Goal: Task Accomplishment & Management: Use online tool/utility

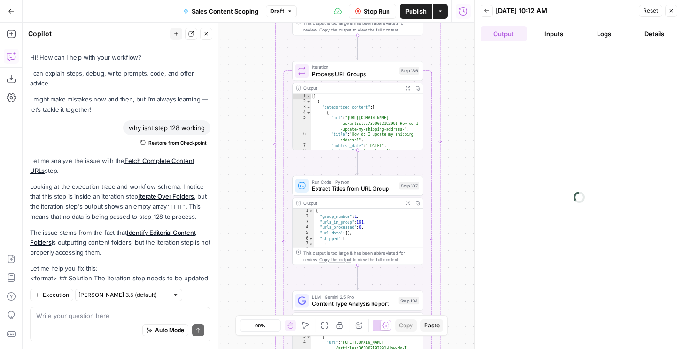
scroll to position [17356, 0]
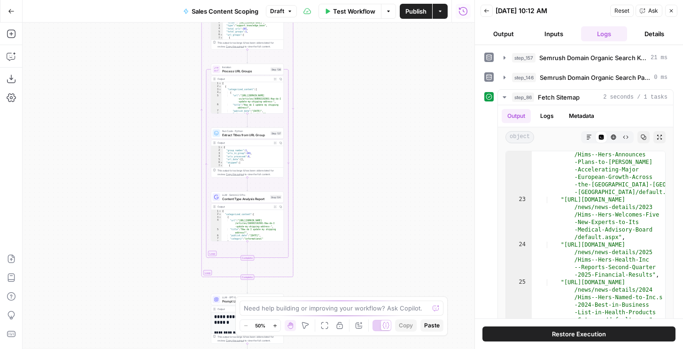
scroll to position [354, 0]
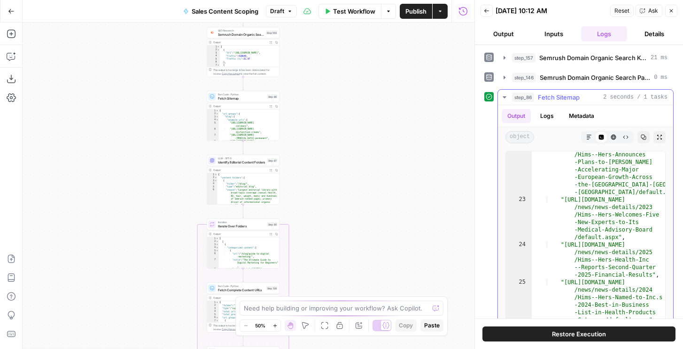
click at [556, 92] on span "Fetch Sitemap" at bounding box center [559, 96] width 42 height 9
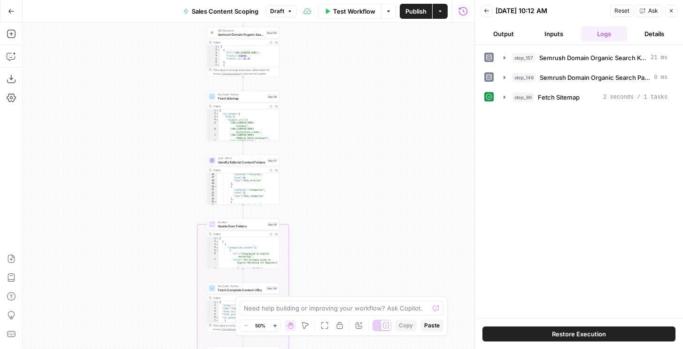
scroll to position [446, 0]
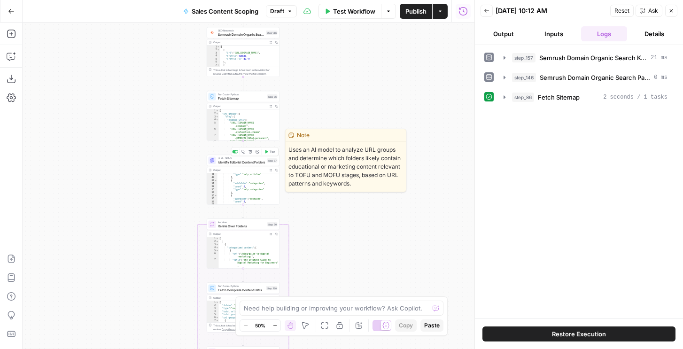
click at [265, 153] on icon "button" at bounding box center [266, 151] width 3 height 3
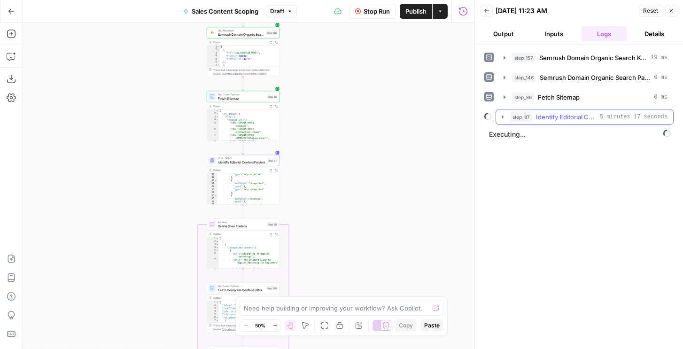
click at [515, 120] on span "step_87" at bounding box center [521, 116] width 22 height 9
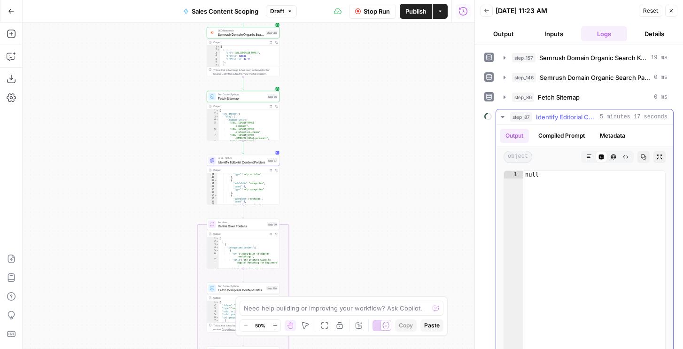
click at [565, 137] on button "Compiled Prompt" at bounding box center [561, 136] width 58 height 14
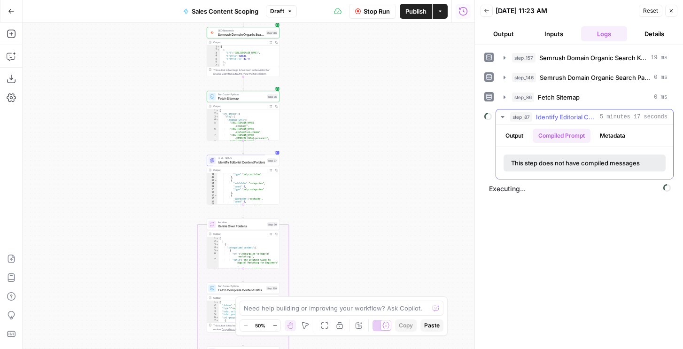
click at [514, 135] on button "Output" at bounding box center [514, 136] width 29 height 14
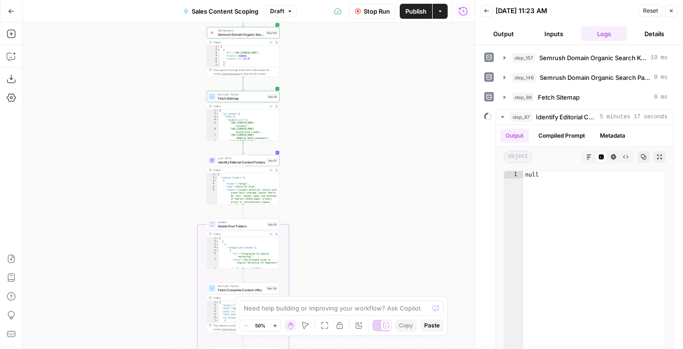
scroll to position [0, 0]
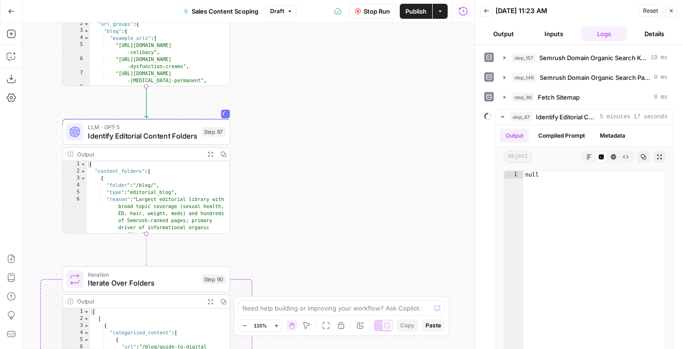
click at [212, 153] on icon "button" at bounding box center [210, 154] width 6 height 6
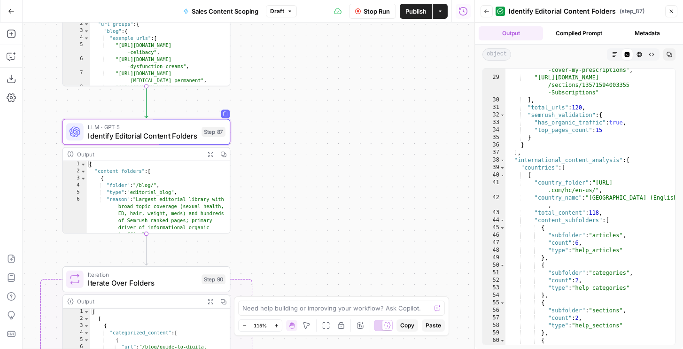
scroll to position [513, 0]
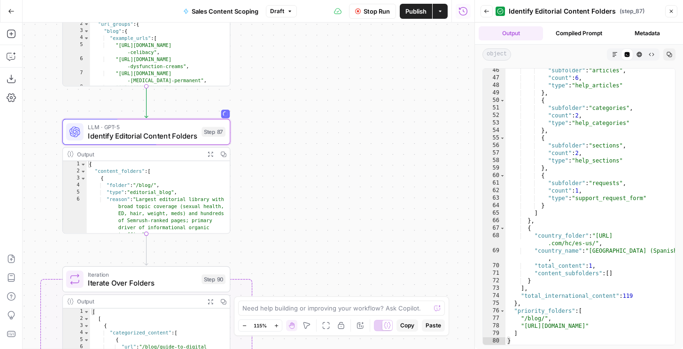
click at [482, 13] on button "Back" at bounding box center [486, 11] width 12 height 12
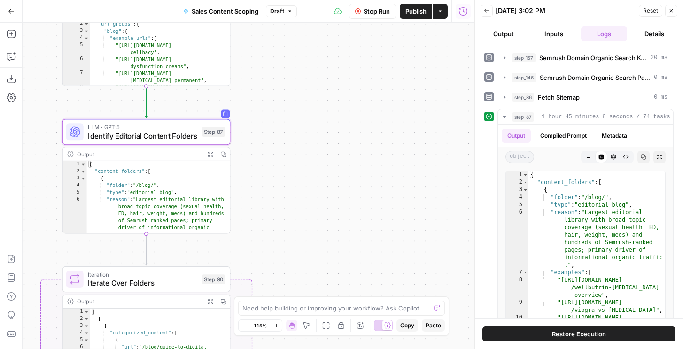
click at [487, 13] on icon "button" at bounding box center [487, 11] width 6 height 6
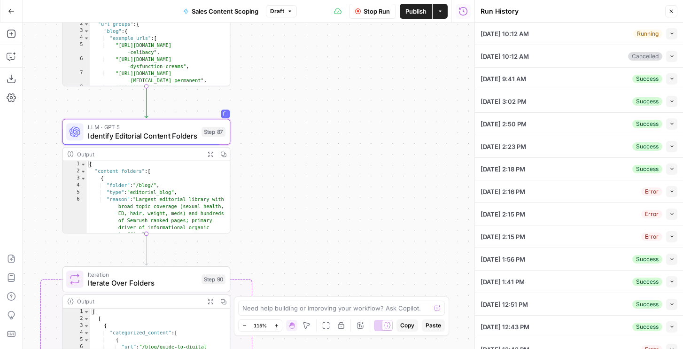
click at [669, 34] on icon "button" at bounding box center [671, 33] width 5 height 5
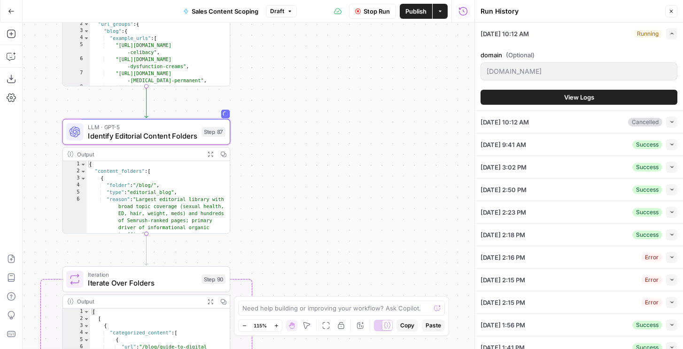
click at [577, 99] on span "View Logs" at bounding box center [579, 96] width 30 height 9
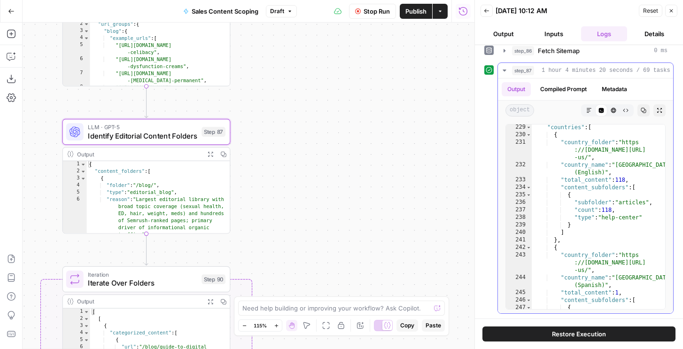
scroll to position [3058, 0]
click at [172, 127] on span "LLM · GPT-5" at bounding box center [142, 127] width 109 height 8
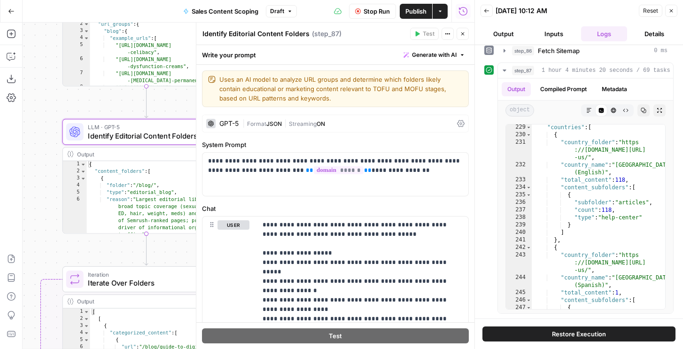
click at [238, 119] on div "GPT-5" at bounding box center [222, 123] width 32 height 9
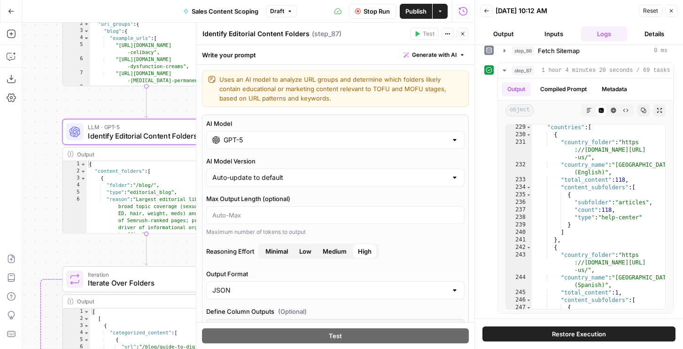
click at [250, 139] on input "GPT-5" at bounding box center [334, 139] width 223 height 9
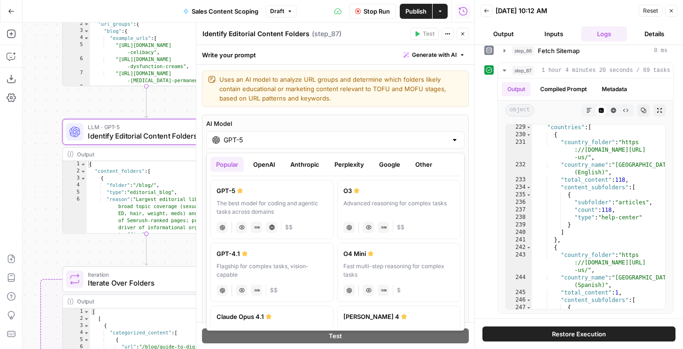
click at [392, 164] on button "Google" at bounding box center [389, 164] width 32 height 15
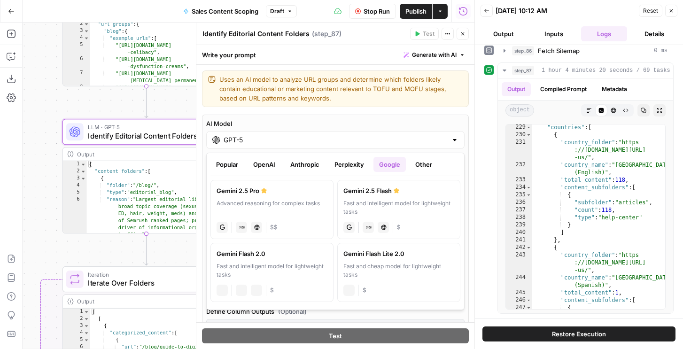
click at [261, 186] on div "Gemini 2.5 Pro" at bounding box center [271, 190] width 111 height 9
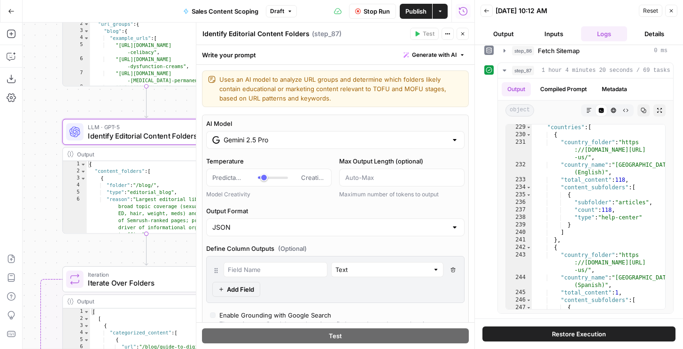
type input "Gemini 2.5 Pro"
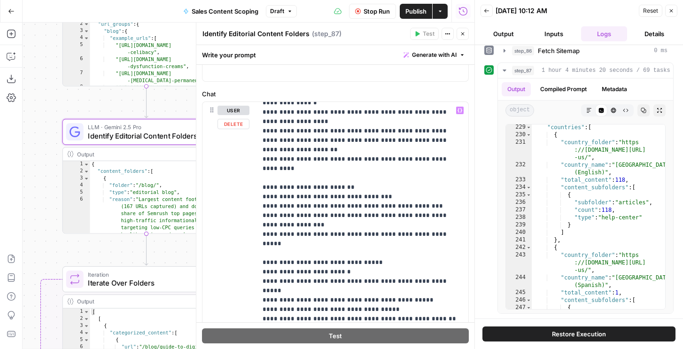
scroll to position [50, 0]
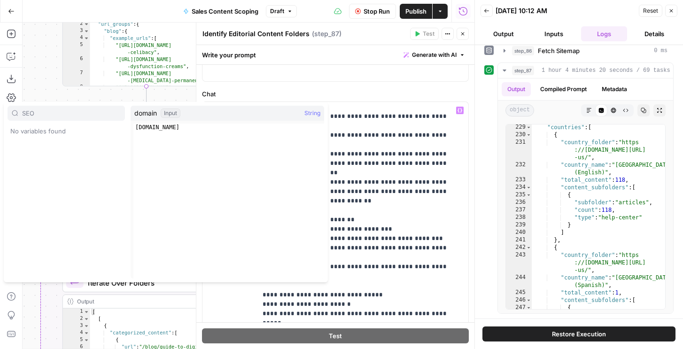
type input "SEO"
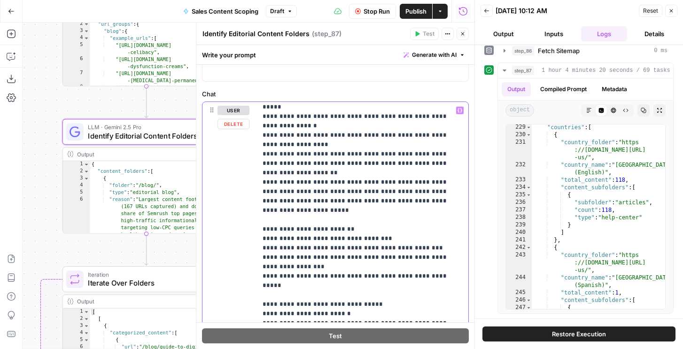
click at [369, 7] on span "Stop Run" at bounding box center [376, 11] width 26 height 9
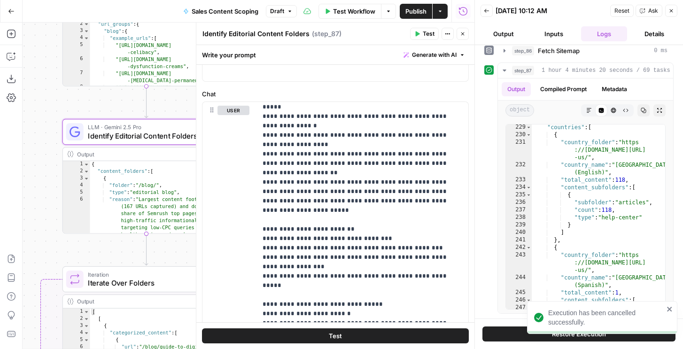
click at [423, 34] on span "Test" at bounding box center [429, 34] width 12 height 8
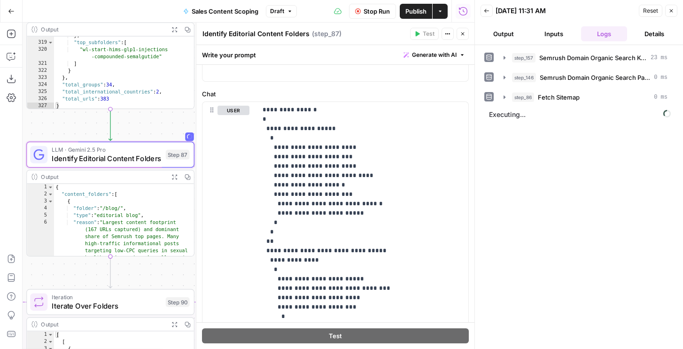
scroll to position [318, 0]
click at [512, 31] on button "Output" at bounding box center [503, 33] width 46 height 15
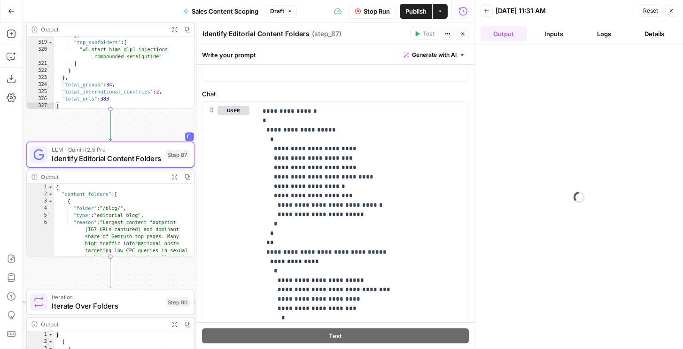
click at [677, 9] on header "Back 08/20/25 at 11:31 AM Reset Close Output Inputs Logs Details" at bounding box center [579, 22] width 208 height 45
click at [671, 9] on icon "button" at bounding box center [671, 11] width 6 height 6
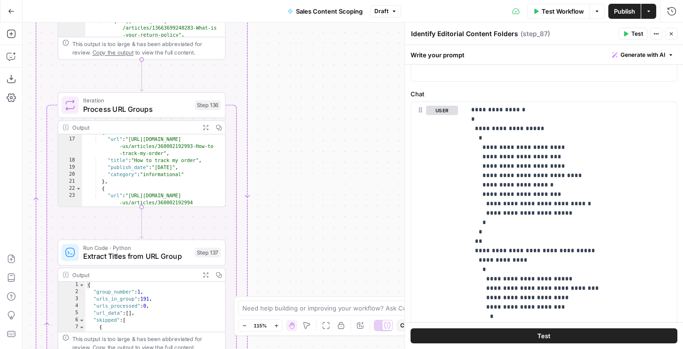
scroll to position [132, 0]
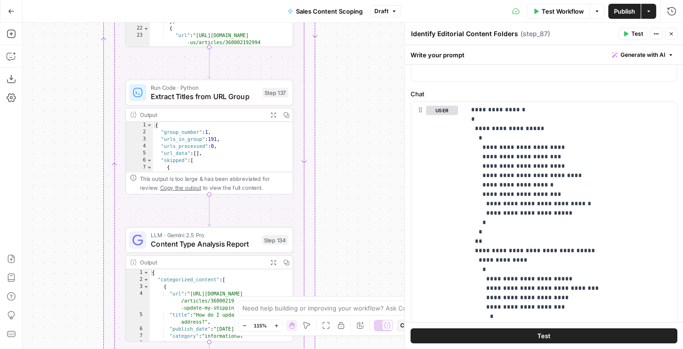
click at [671, 34] on icon "button" at bounding box center [671, 34] width 6 height 6
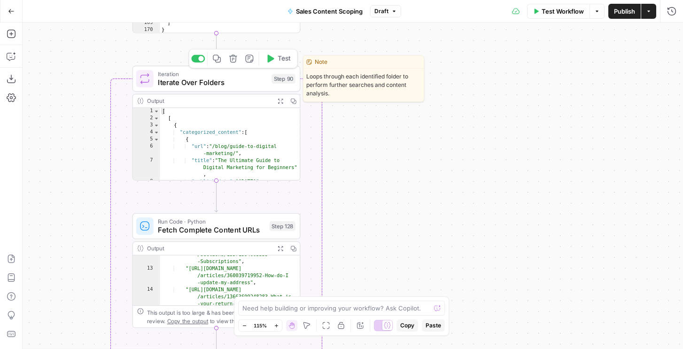
click at [277, 58] on button "Test" at bounding box center [278, 59] width 34 height 14
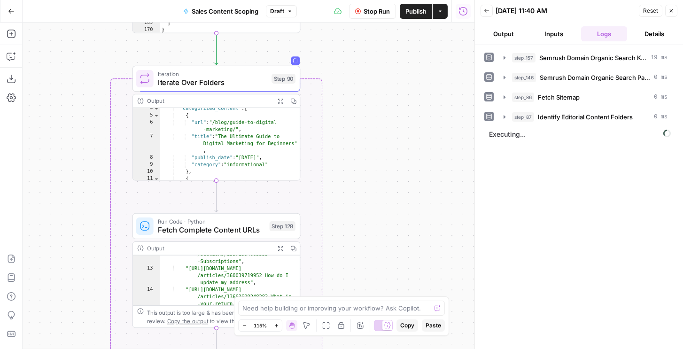
scroll to position [49, 0]
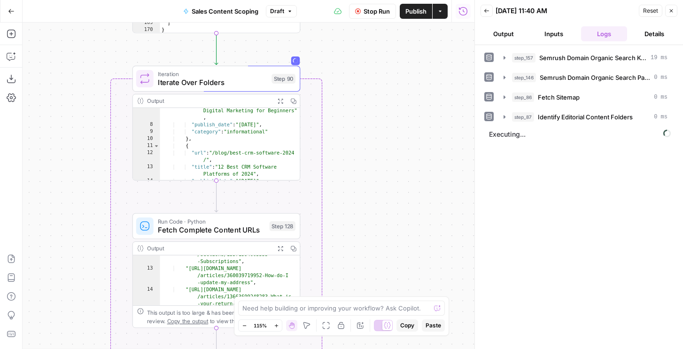
click at [500, 32] on button "Output" at bounding box center [503, 33] width 46 height 15
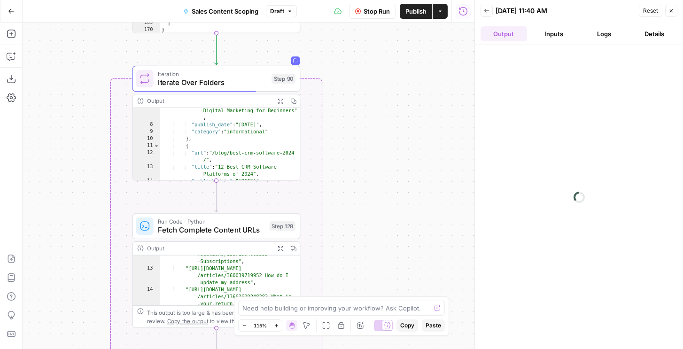
click at [609, 39] on button "Logs" at bounding box center [604, 33] width 46 height 15
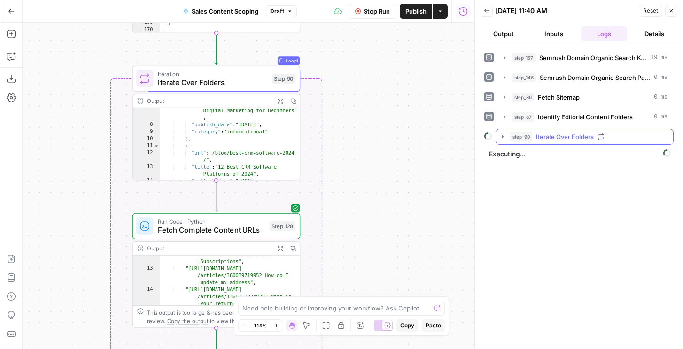
click at [538, 136] on span "Iterate Over Folders" at bounding box center [565, 136] width 58 height 9
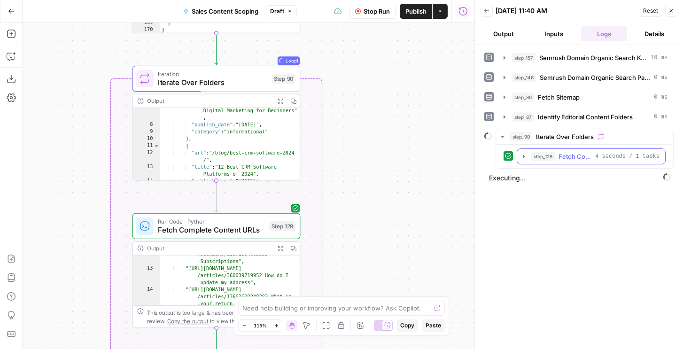
click at [530, 156] on button "step_128 Fetch Complete Content URLs 4 seconds / 1 tasks" at bounding box center [591, 156] width 148 height 15
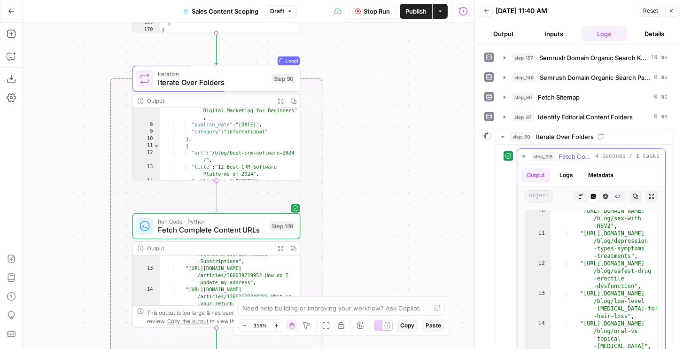
scroll to position [101, 0]
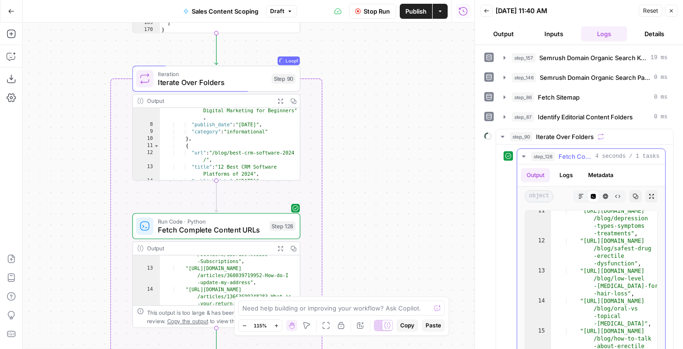
click at [535, 158] on span "step_128" at bounding box center [542, 156] width 23 height 9
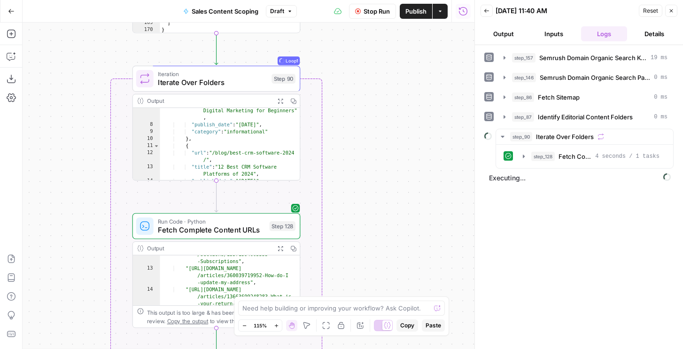
click at [507, 31] on button "Output" at bounding box center [503, 33] width 46 height 15
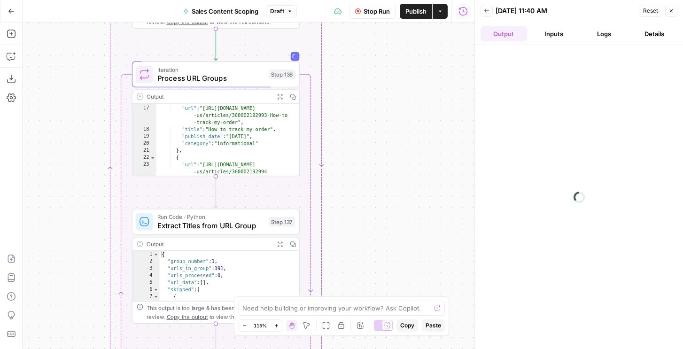
click at [236, 219] on span "Run Code · Python" at bounding box center [210, 217] width 107 height 8
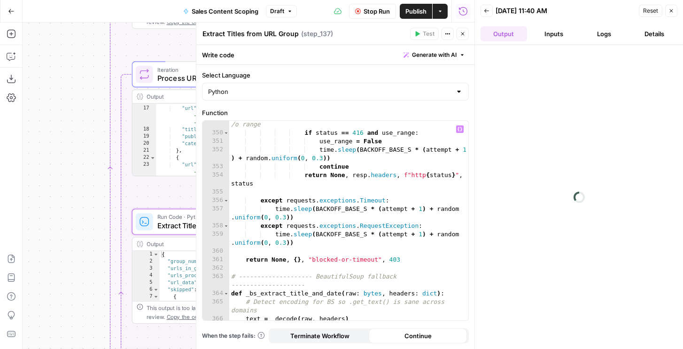
scroll to position [3397, 0]
click at [13, 56] on icon "button" at bounding box center [11, 56] width 9 height 9
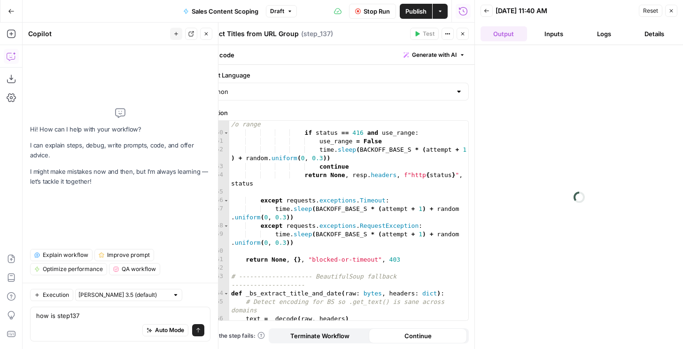
type textarea "how is step137?"
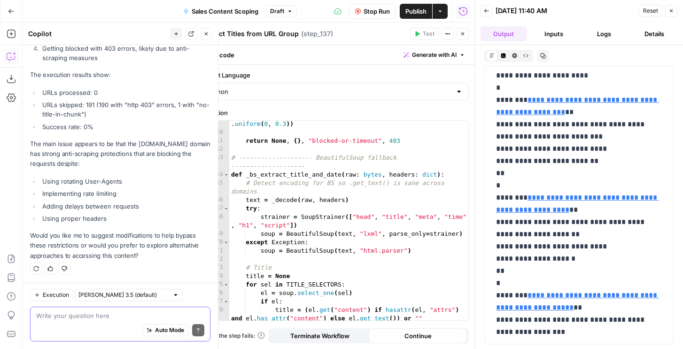
scroll to position [20, 0]
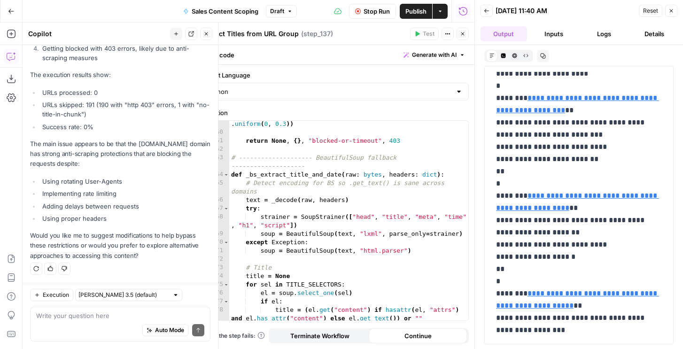
click at [388, 13] on div "Cancel the current test to test again." at bounding box center [425, 14] width 106 height 9
click at [361, 13] on button "Stop Run" at bounding box center [372, 11] width 47 height 15
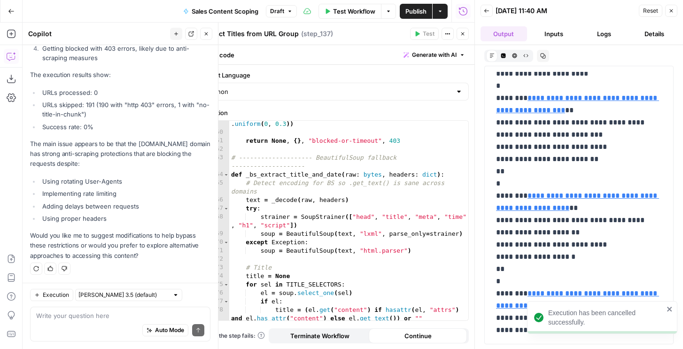
click at [593, 34] on button "Logs" at bounding box center [604, 33] width 46 height 15
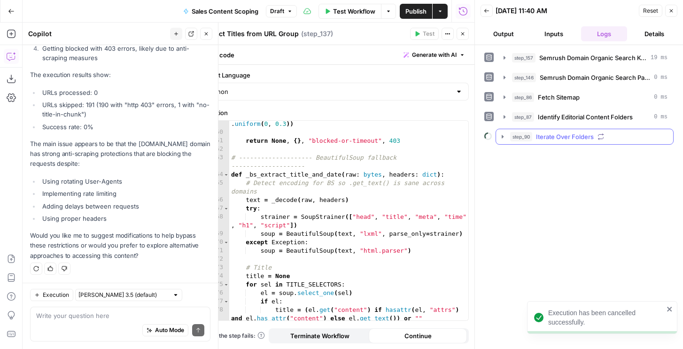
click at [523, 139] on span "step_90" at bounding box center [521, 136] width 22 height 9
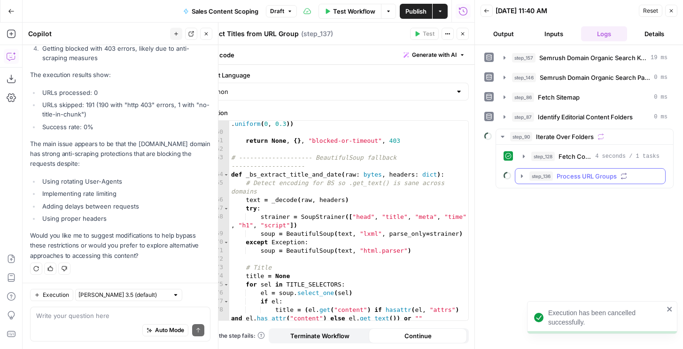
click at [538, 174] on span "step_136" at bounding box center [540, 175] width 23 height 9
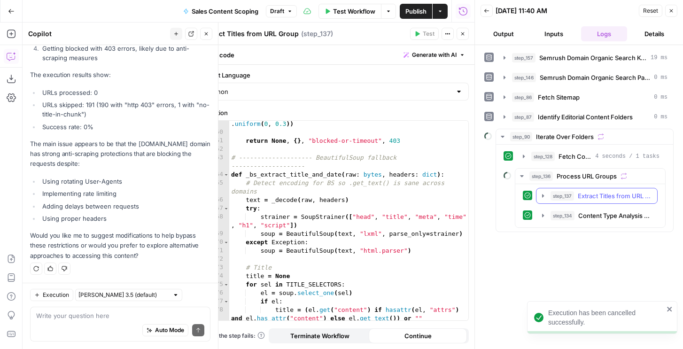
click at [549, 201] on button "step_137 Extract Titles from URL Group 2 minutes 31 seconds / 3 tasks" at bounding box center [596, 195] width 121 height 15
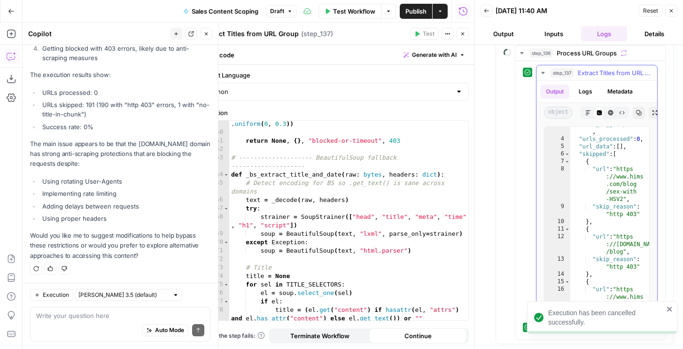
scroll to position [20, 0]
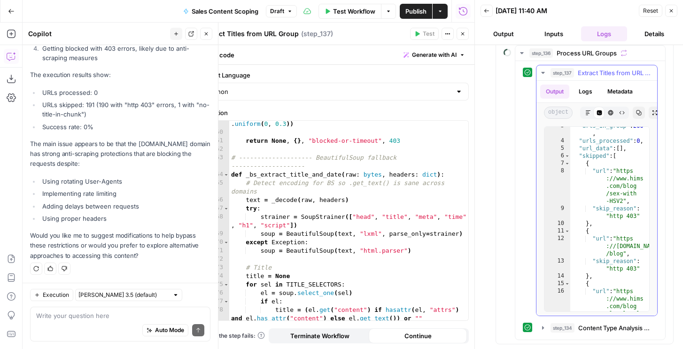
click at [585, 94] on button "Logs" at bounding box center [585, 92] width 25 height 14
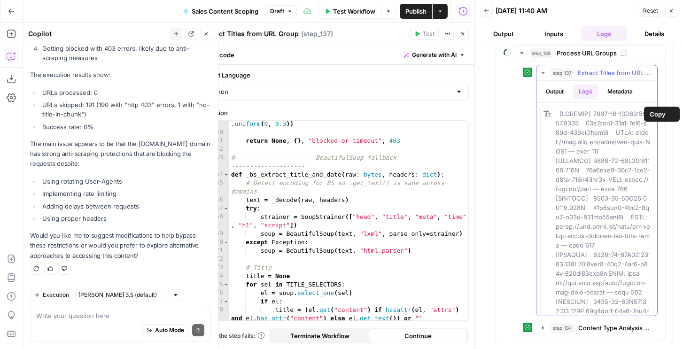
drag, startPoint x: 572, startPoint y: 118, endPoint x: 597, endPoint y: 154, distance: 43.6
click at [650, 115] on span "Copy" at bounding box center [657, 113] width 16 height 9
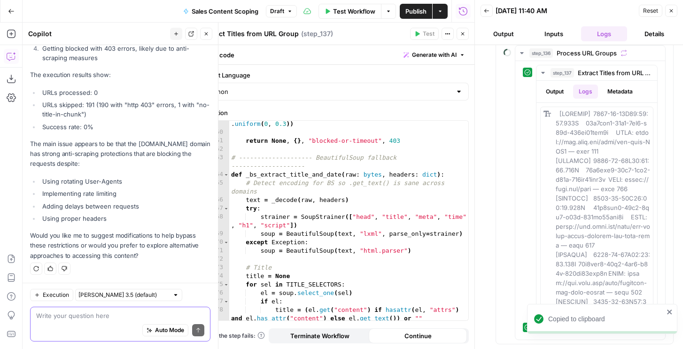
click at [103, 315] on textarea at bounding box center [120, 315] width 168 height 9
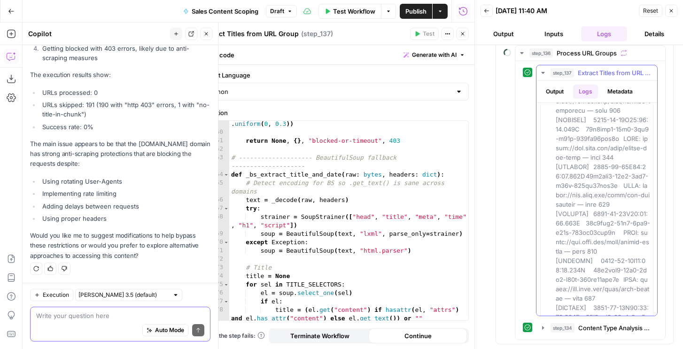
scroll to position [9264, 0]
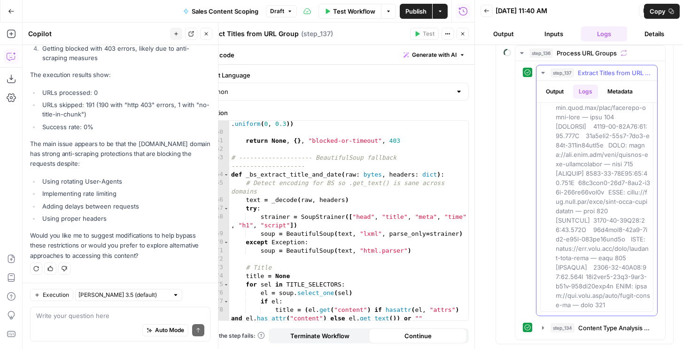
drag, startPoint x: 585, startPoint y: 227, endPoint x: 620, endPoint y: 239, distance: 36.8
click at [672, 8] on icon "button" at bounding box center [671, 11] width 6 height 6
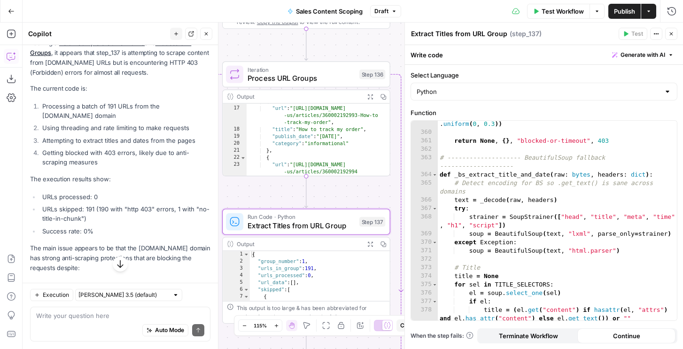
scroll to position [109, 0]
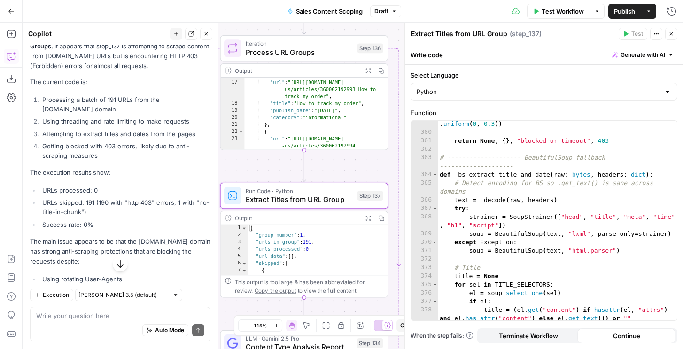
click at [678, 35] on header "Extract Titles from URL Group Extract Titles from URL Group ( step_137 ) Test A…" at bounding box center [544, 34] width 278 height 23
click at [669, 31] on icon "button" at bounding box center [671, 34] width 6 height 6
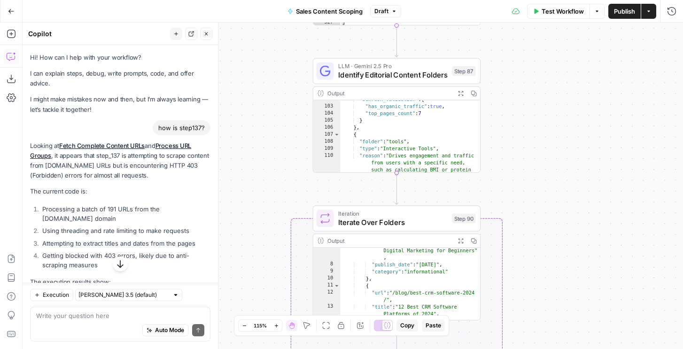
scroll to position [826, 0]
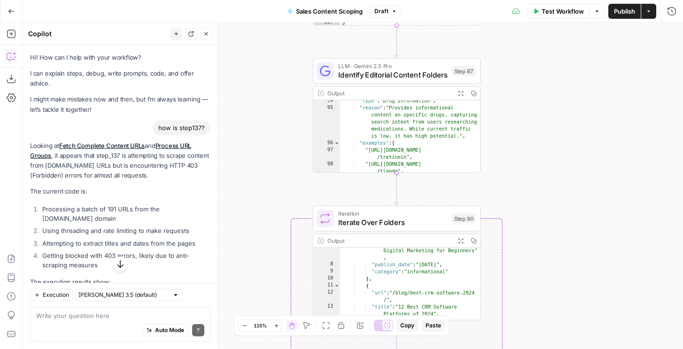
click at [472, 88] on button "Copy" at bounding box center [473, 93] width 13 height 13
click at [54, 318] on textarea at bounding box center [120, 315] width 168 height 9
paste textarea "import requests from bs4 import BeautifulSoup import json import time from conc…"
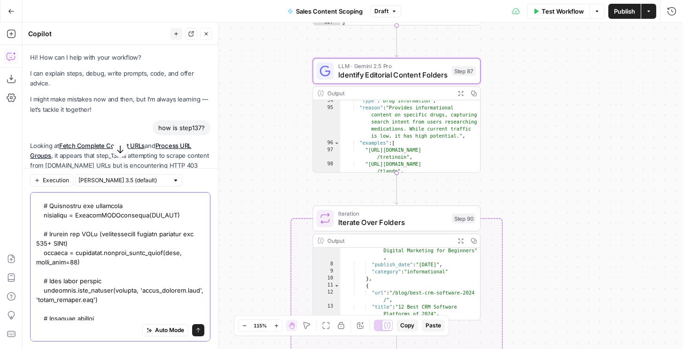
scroll to position [0, 0]
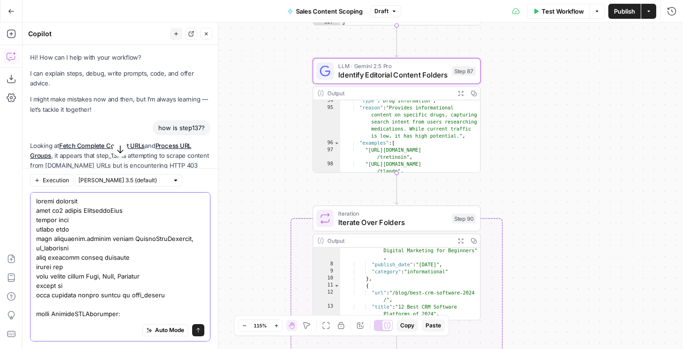
paste textarea "import requests payload = { 'api_key': '884c3ba997e9c4eee215e5bf481cf991', 'url…"
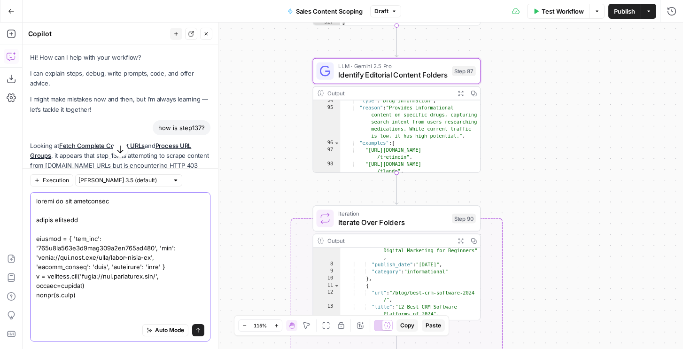
type textarea "trying to use scraperapi import requests payload = { 'api_key': '884c3ba997e9c4…"
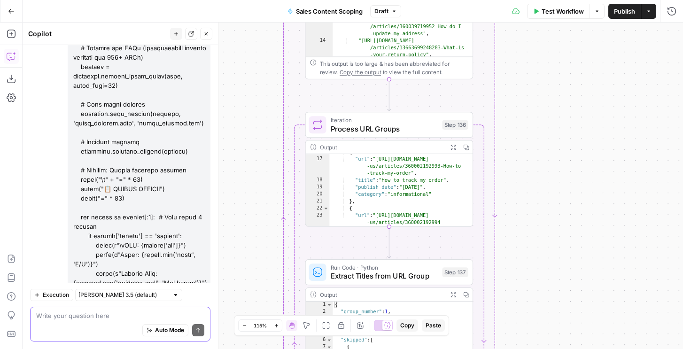
scroll to position [5907, 0]
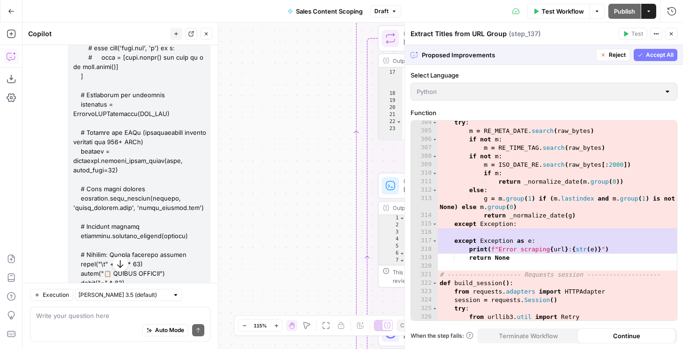
scroll to position [3092, 0]
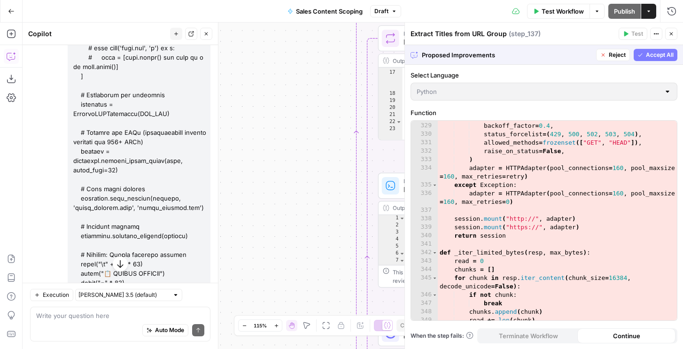
click at [650, 55] on span "Accept All" at bounding box center [660, 55] width 28 height 8
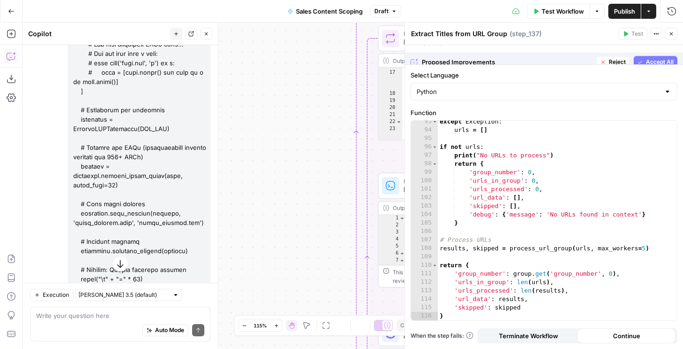
scroll to position [823, 0]
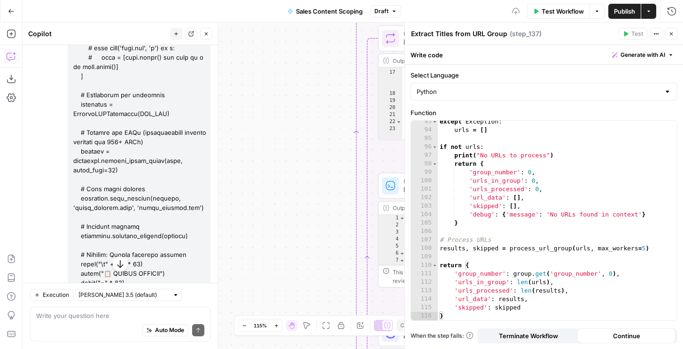
click at [670, 31] on icon "button" at bounding box center [671, 34] width 6 height 6
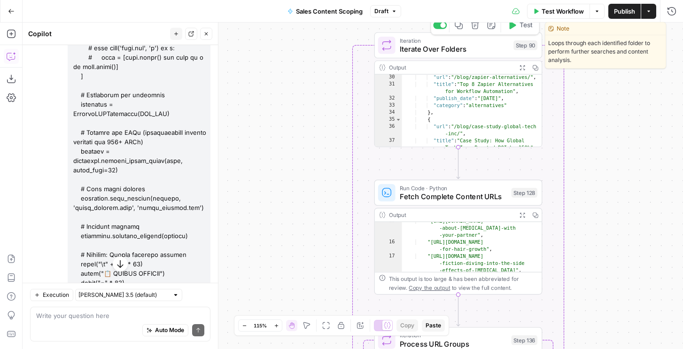
click at [519, 29] on span "Test" at bounding box center [525, 25] width 13 height 10
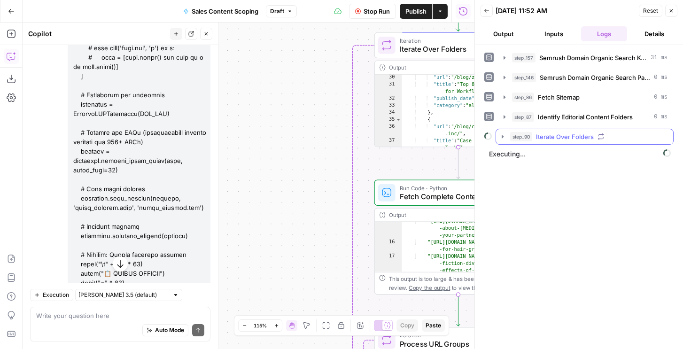
click at [537, 138] on span "Iterate Over Folders" at bounding box center [565, 136] width 58 height 9
click at [538, 159] on span "step_128" at bounding box center [542, 156] width 23 height 9
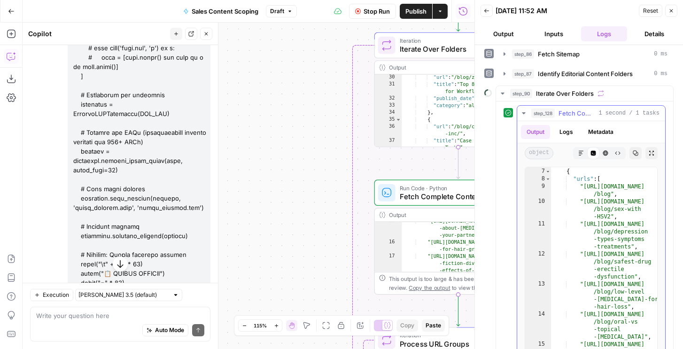
scroll to position [51, 0]
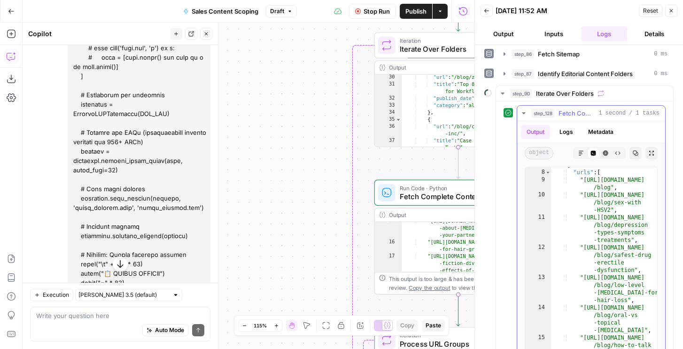
click at [550, 118] on button "step_128 Fetch Complete Content URLs 1 second / 1 tasks" at bounding box center [591, 113] width 148 height 15
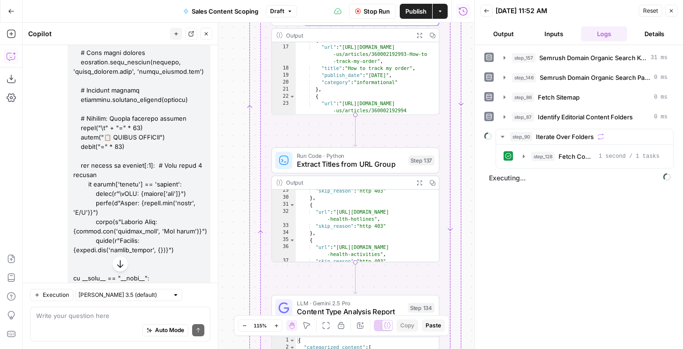
scroll to position [213, 0]
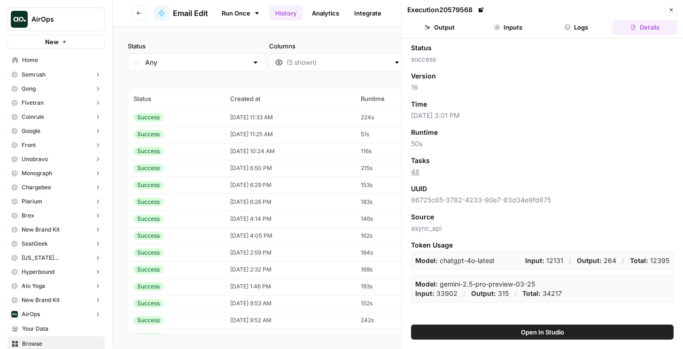
click at [297, 118] on td "[DATE] 11:33 AM" at bounding box center [289, 117] width 131 height 17
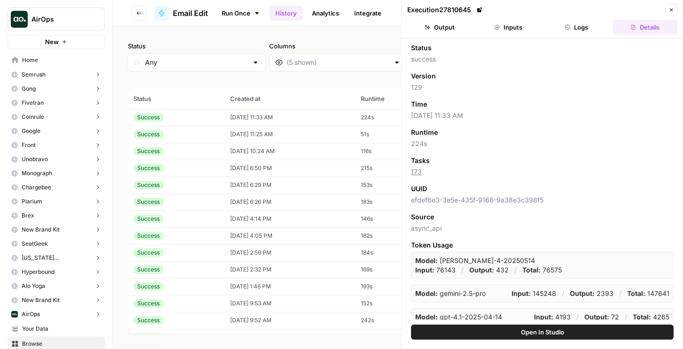
click at [575, 27] on button "Logs" at bounding box center [576, 27] width 65 height 15
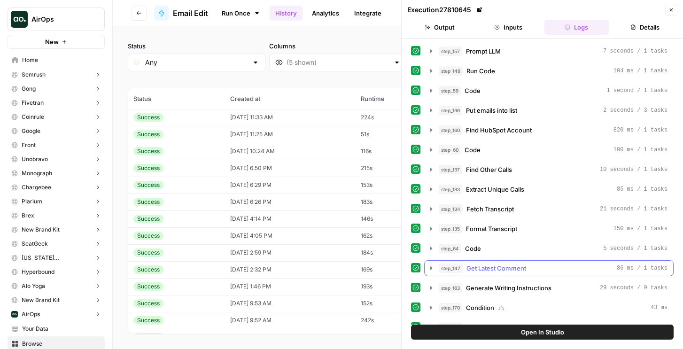
scroll to position [222, 0]
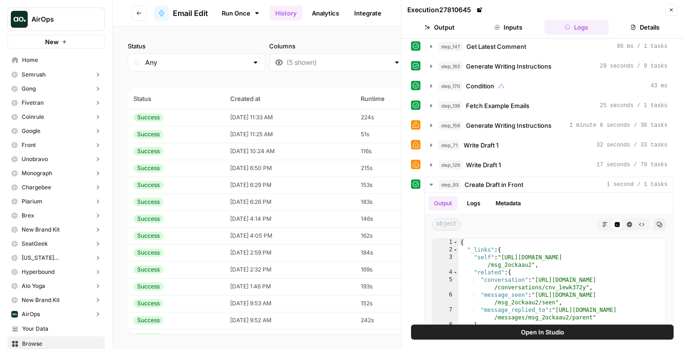
click at [517, 138] on button "step_71 Write Draft 1 32 seconds / 33 tasks" at bounding box center [548, 145] width 248 height 15
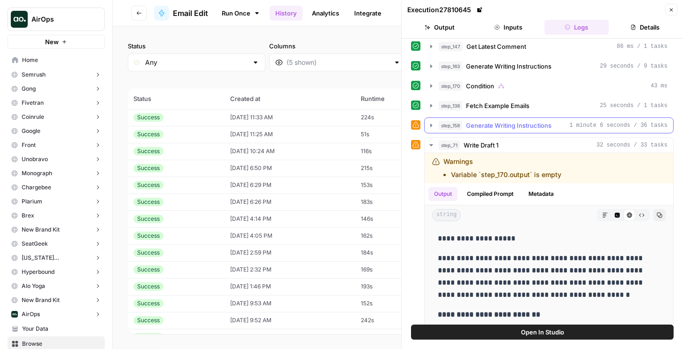
click at [519, 128] on span "Generate Writing Instructions" at bounding box center [508, 125] width 85 height 9
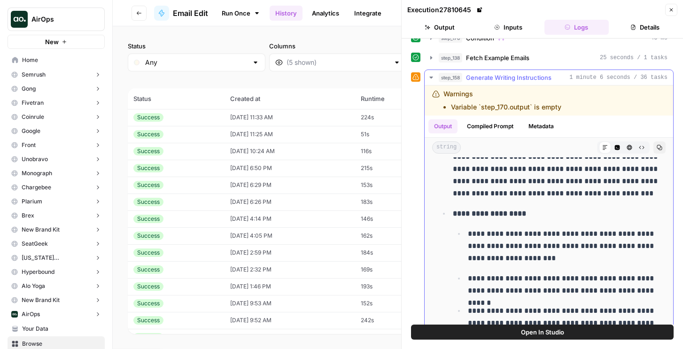
scroll to position [189, 0]
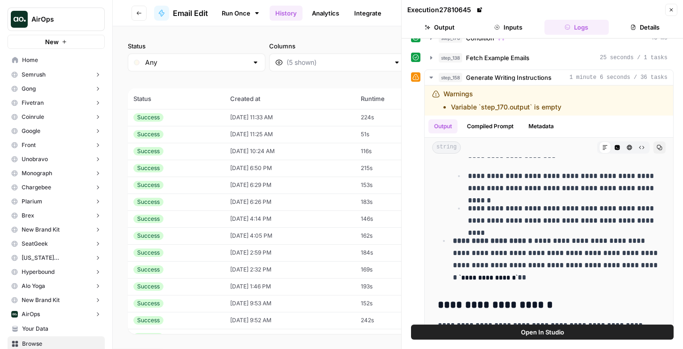
click at [502, 333] on button "Open In Studio" at bounding box center [542, 331] width 262 height 15
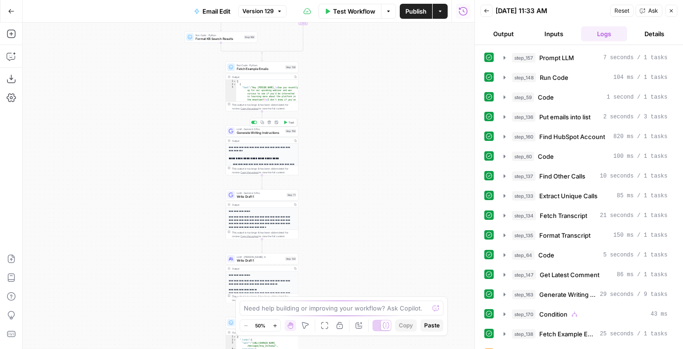
click at [254, 123] on div at bounding box center [255, 122] width 2 height 2
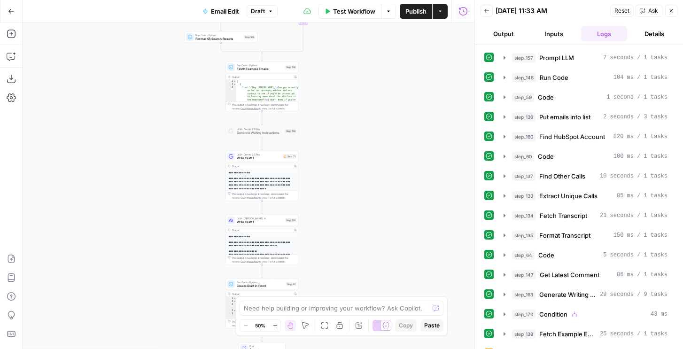
click at [261, 156] on span "Write Draft 1" at bounding box center [259, 158] width 44 height 5
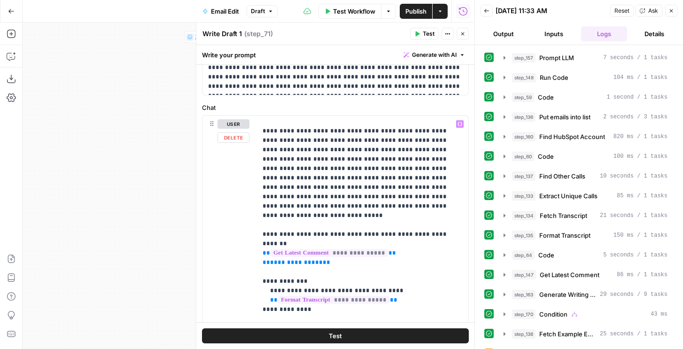
scroll to position [301, 0]
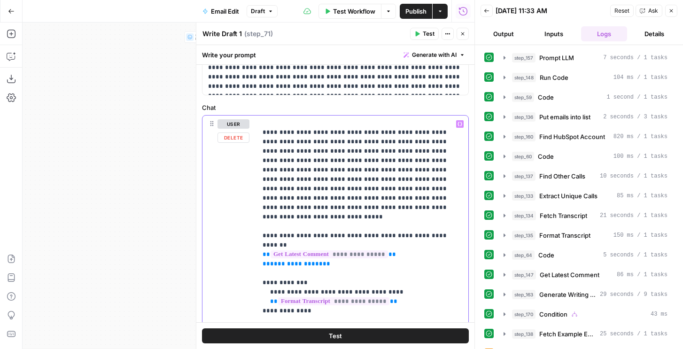
drag, startPoint x: 324, startPoint y: 215, endPoint x: 253, endPoint y: 220, distance: 72.0
click at [253, 220] on div "**********" at bounding box center [335, 306] width 266 height 383
click at [416, 33] on icon "button" at bounding box center [417, 33] width 4 height 5
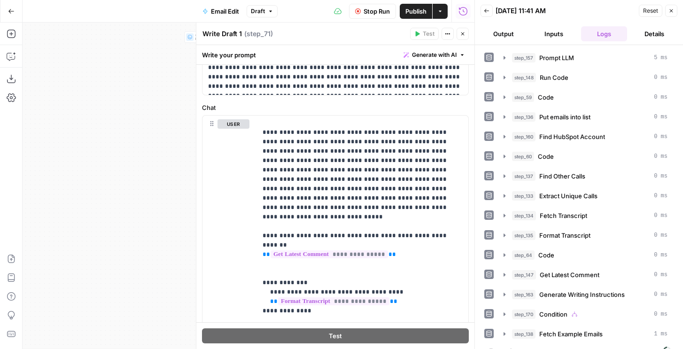
click at [464, 32] on icon "button" at bounding box center [463, 34] width 6 height 6
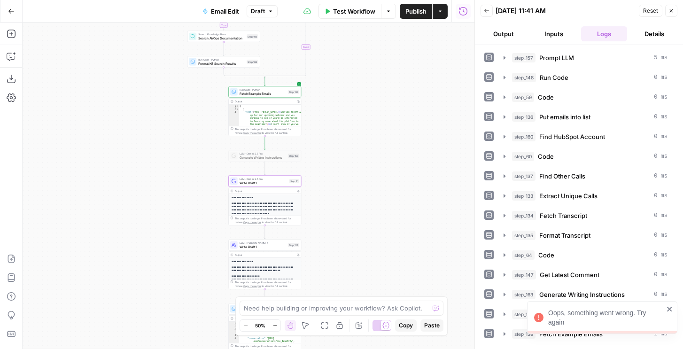
click at [498, 31] on button "Output" at bounding box center [503, 33] width 46 height 15
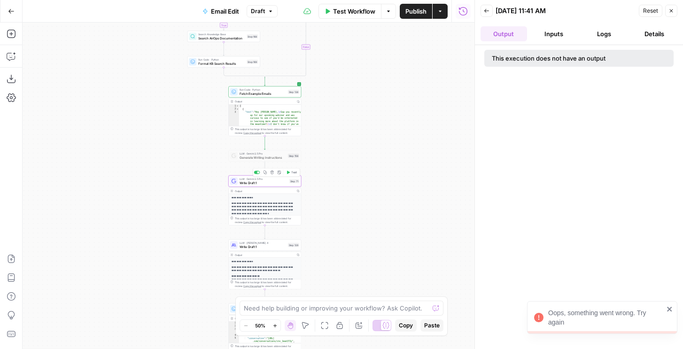
click at [291, 174] on span "Test" at bounding box center [294, 172] width 6 height 4
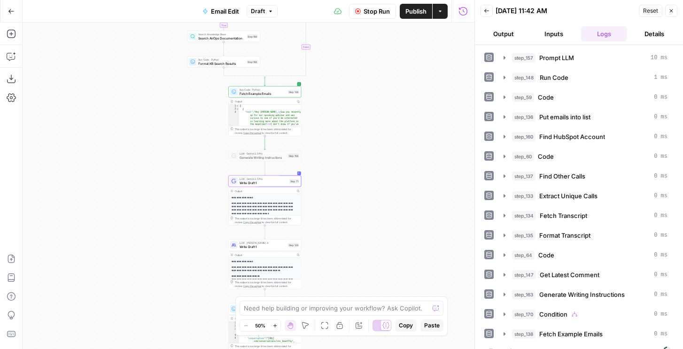
scroll to position [15, 0]
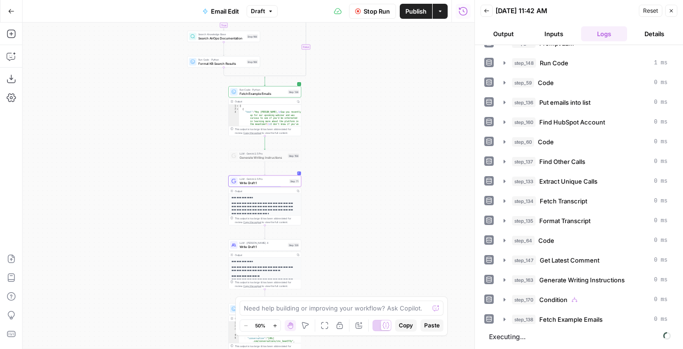
click at [494, 37] on button "Output" at bounding box center [503, 33] width 46 height 15
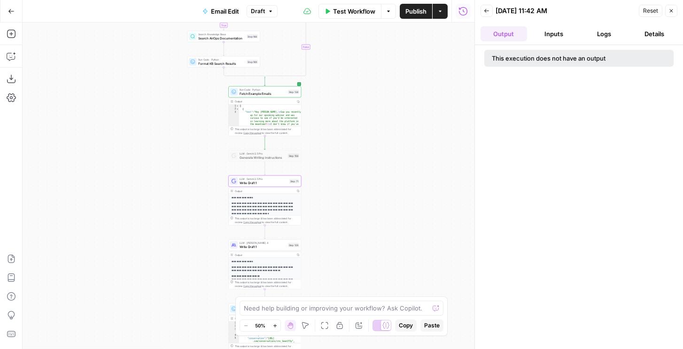
click at [268, 185] on div "LLM · Gemini 2.5 Pro Write Draft 1 Step 71 Copy step Delete step Add Note Test" at bounding box center [264, 181] width 73 height 11
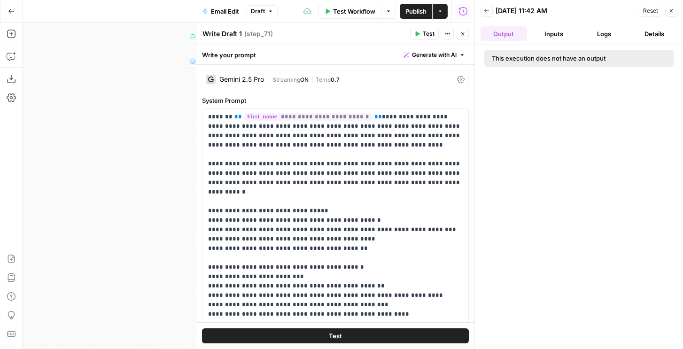
click at [276, 85] on div "Gemini 2.5 Pro | Streaming ON | Temp 0.7" at bounding box center [335, 79] width 267 height 18
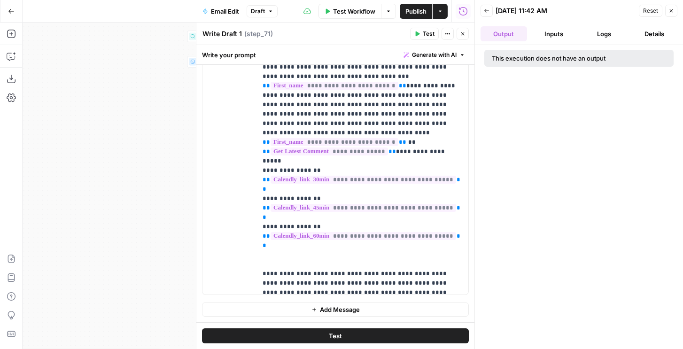
scroll to position [357, 0]
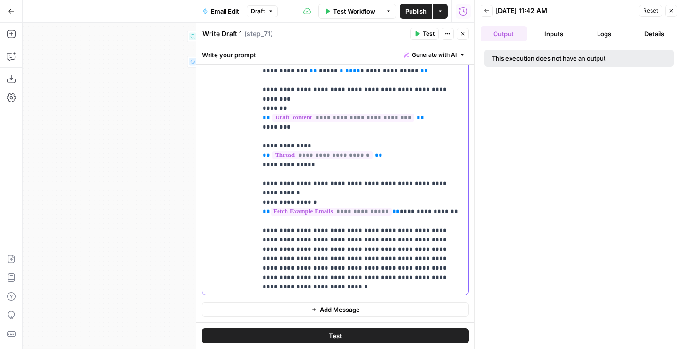
click at [304, 200] on p "**********" at bounding box center [362, 122] width 200 height 1127
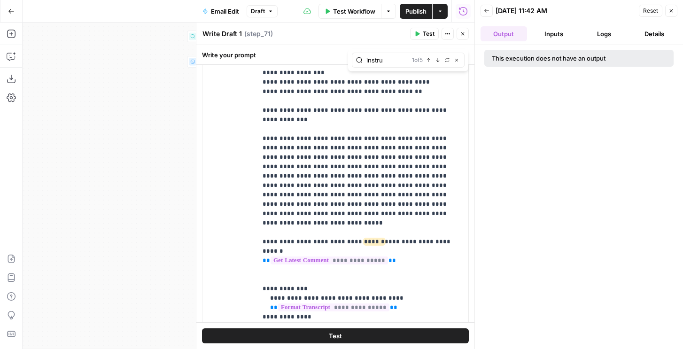
scroll to position [229, 0]
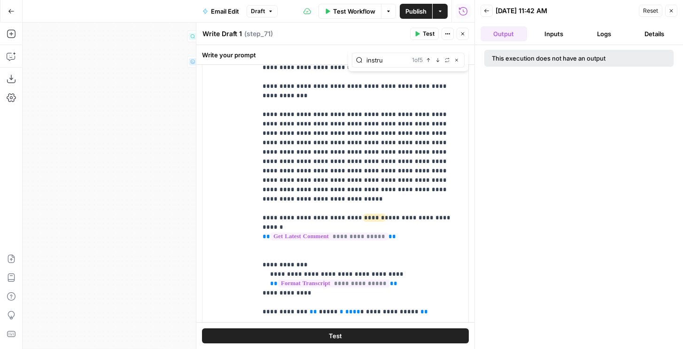
type input "instru"
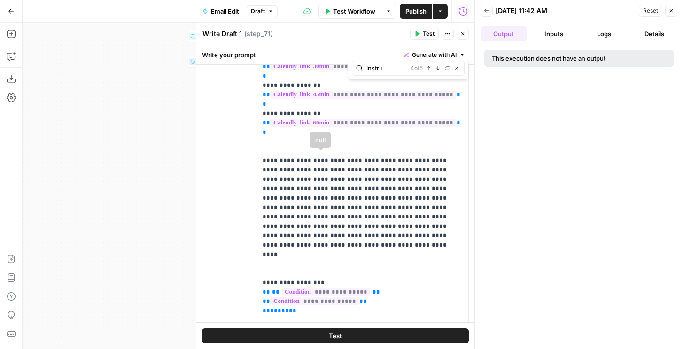
scroll to position [871, 0]
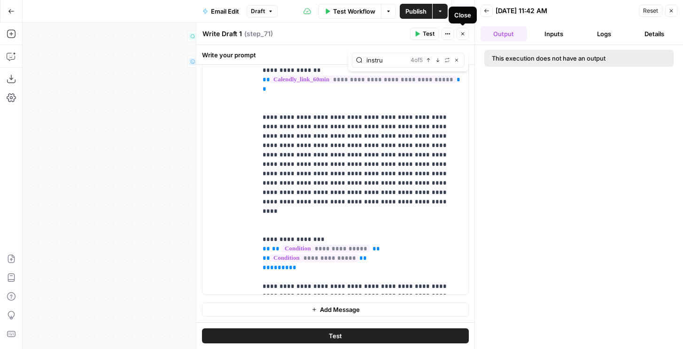
drag, startPoint x: 463, startPoint y: 33, endPoint x: 439, endPoint y: 95, distance: 66.4
click at [437, 99] on div "**********" at bounding box center [335, 186] width 278 height 326
click at [457, 59] on icon "button" at bounding box center [456, 60] width 5 height 5
click at [463, 28] on button "Close" at bounding box center [462, 34] width 12 height 12
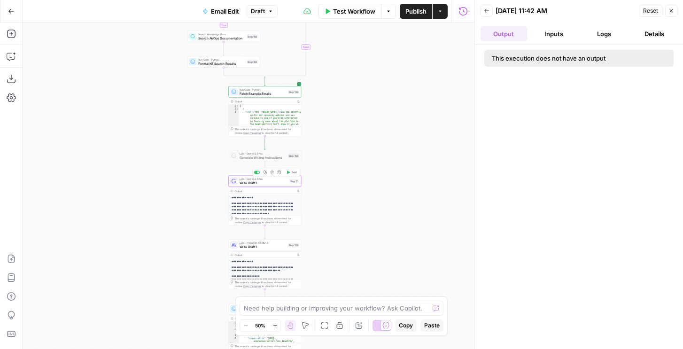
click at [293, 172] on span "Test" at bounding box center [294, 172] width 6 height 4
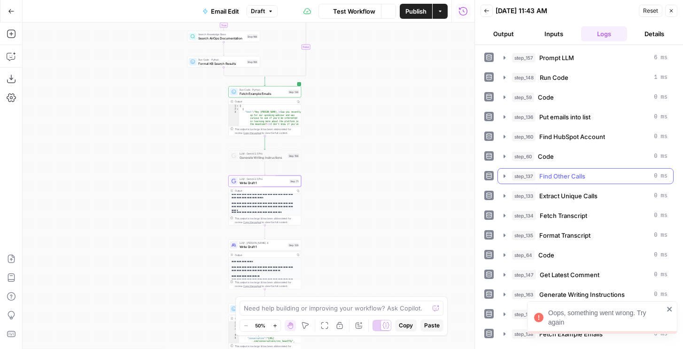
scroll to position [0, 0]
click at [290, 236] on button "Test" at bounding box center [291, 236] width 15 height 6
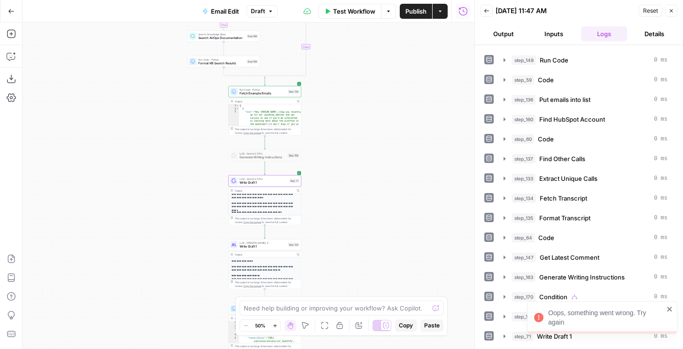
click at [504, 29] on button "Output" at bounding box center [503, 33] width 46 height 15
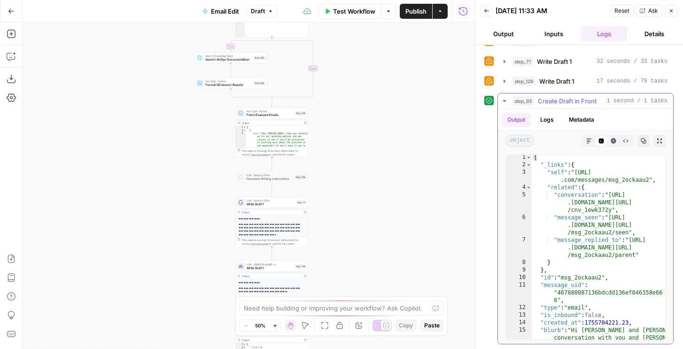
scroll to position [2, 0]
click at [539, 79] on span "Write Draft 1" at bounding box center [556, 81] width 35 height 9
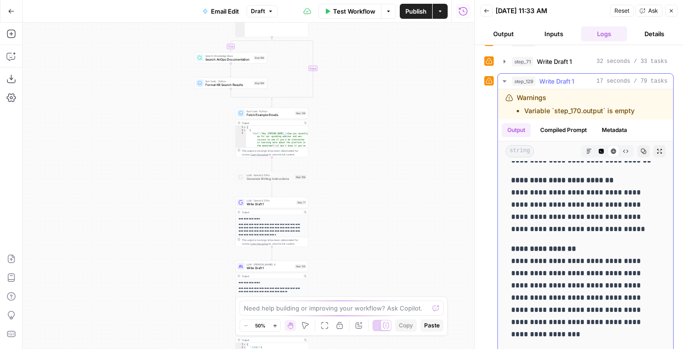
scroll to position [144, 0]
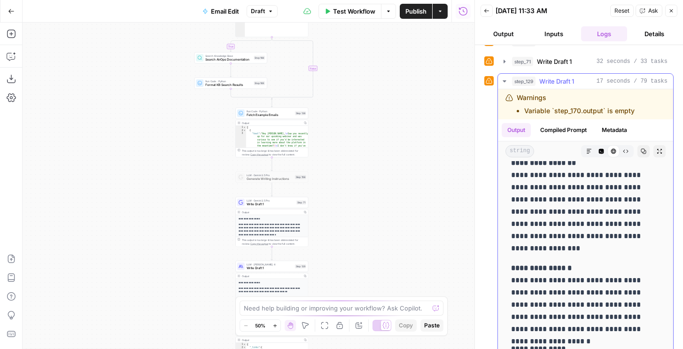
click at [642, 153] on icon "button" at bounding box center [643, 151] width 5 height 5
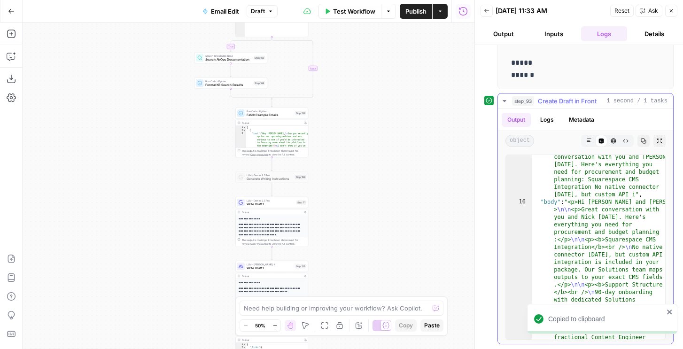
scroll to position [256, 0]
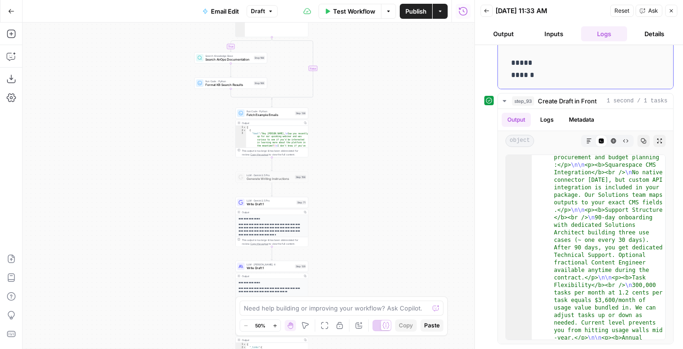
drag, startPoint x: 511, startPoint y: 185, endPoint x: 535, endPoint y: 74, distance: 113.7
copy div "**********"
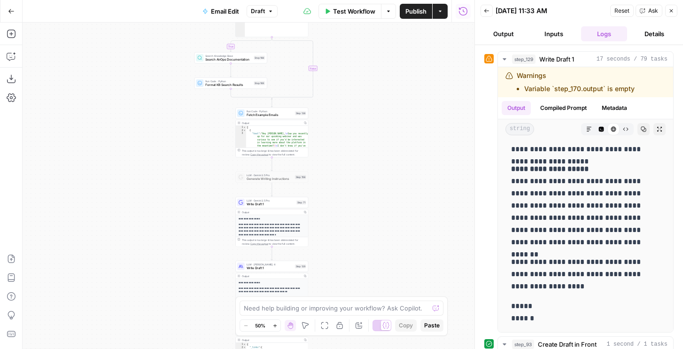
scroll to position [345, 0]
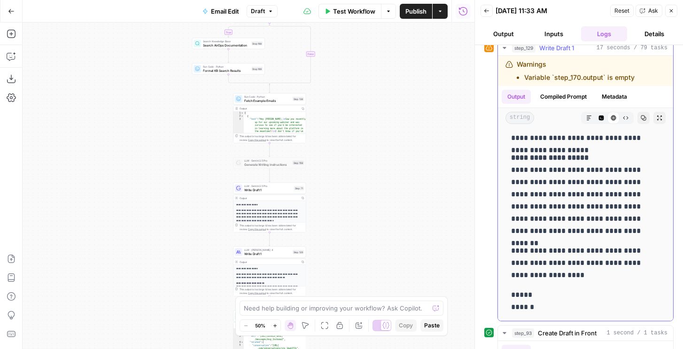
click at [552, 98] on button "Compiled Prompt" at bounding box center [563, 97] width 58 height 14
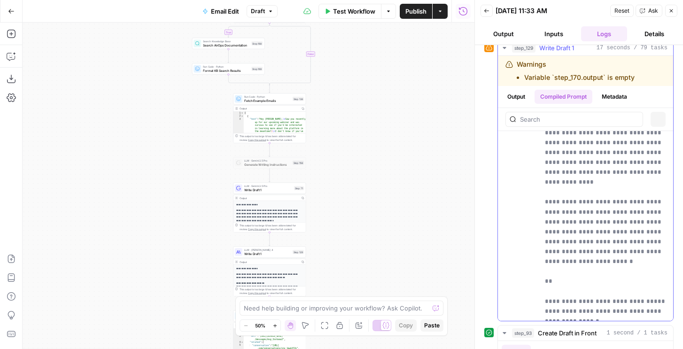
scroll to position [0, 0]
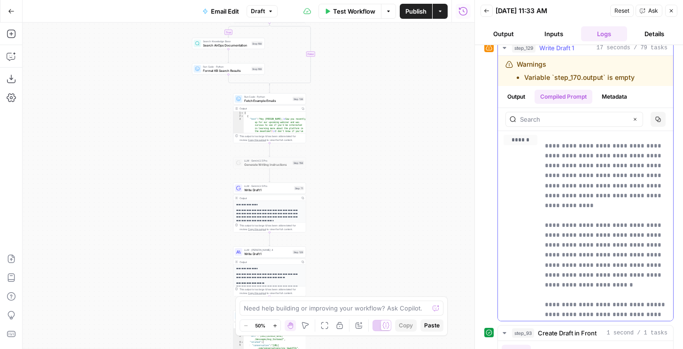
click at [583, 203] on p "**********" at bounding box center [606, 344] width 123 height 407
click at [571, 122] on input "text" at bounding box center [574, 119] width 108 height 9
click at [624, 93] on button "Metadata" at bounding box center [614, 97] width 37 height 14
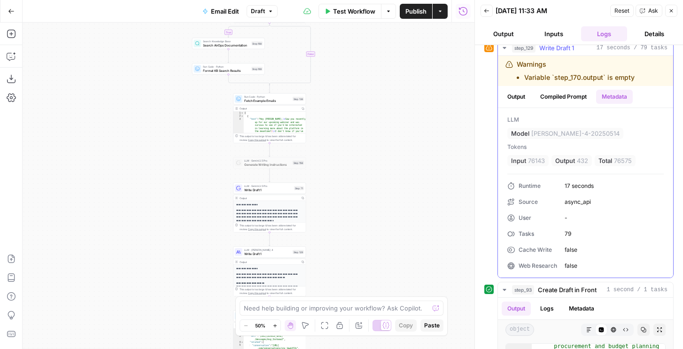
click at [564, 97] on button "Compiled Prompt" at bounding box center [563, 97] width 58 height 14
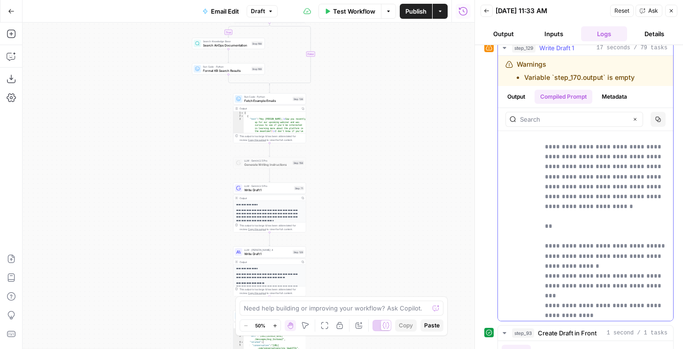
scroll to position [596, 0]
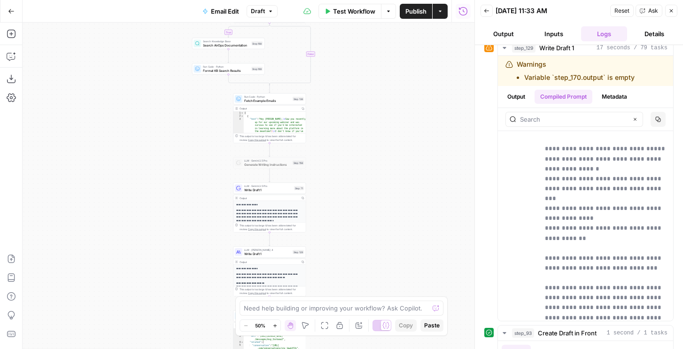
click at [356, 13] on span "Test Workflow" at bounding box center [354, 11] width 42 height 9
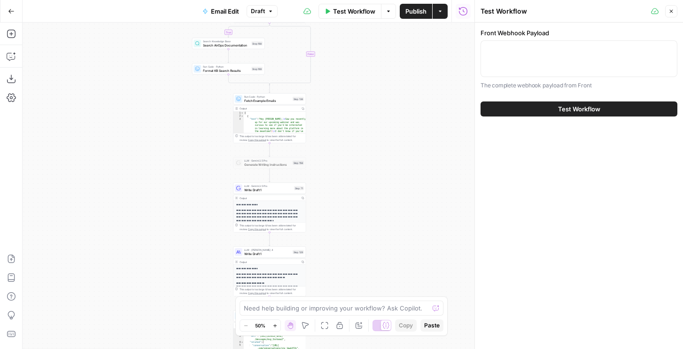
click at [405, 15] on span "Publish" at bounding box center [415, 11] width 21 height 9
click at [677, 5] on header "Test Workflow Close" at bounding box center [579, 11] width 208 height 23
click at [674, 8] on button "Close" at bounding box center [671, 11] width 12 height 12
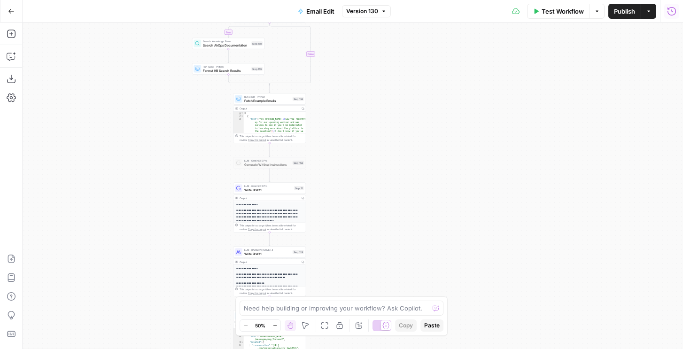
click at [672, 9] on icon "button" at bounding box center [671, 11] width 9 height 9
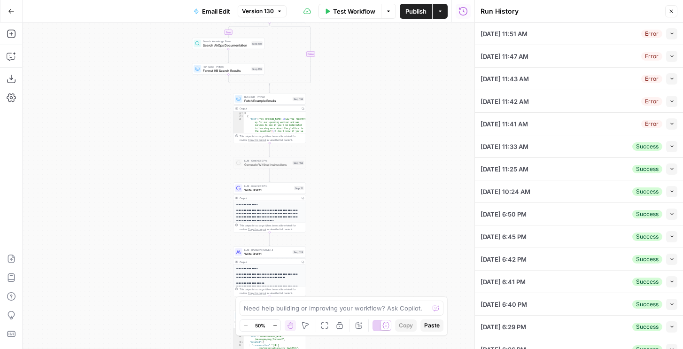
click at [673, 36] on button "Collapse" at bounding box center [671, 33] width 11 height 11
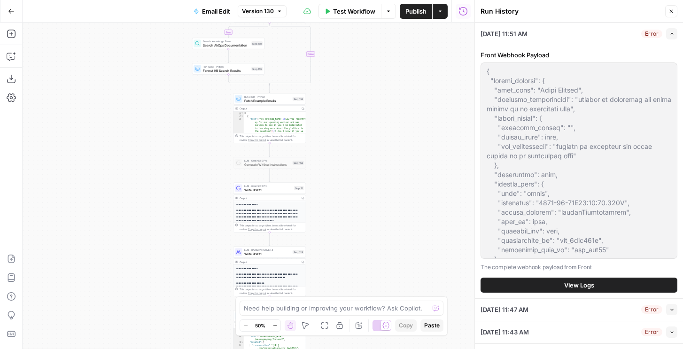
click at [549, 282] on button "View Logs" at bounding box center [578, 284] width 197 height 15
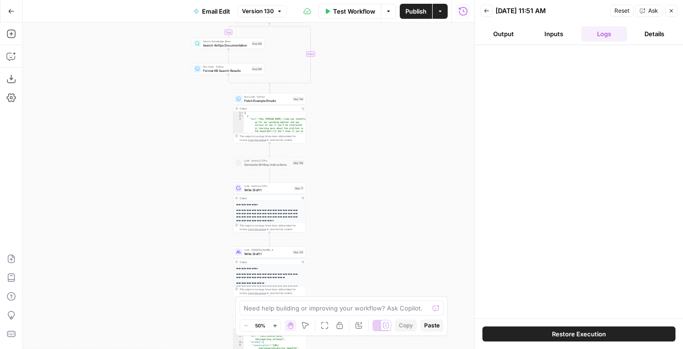
click at [495, 17] on div "Back 08/20/25 at 11:51 AM Reset Ask Close" at bounding box center [578, 11] width 197 height 14
click at [487, 12] on icon "button" at bounding box center [487, 11] width 6 height 6
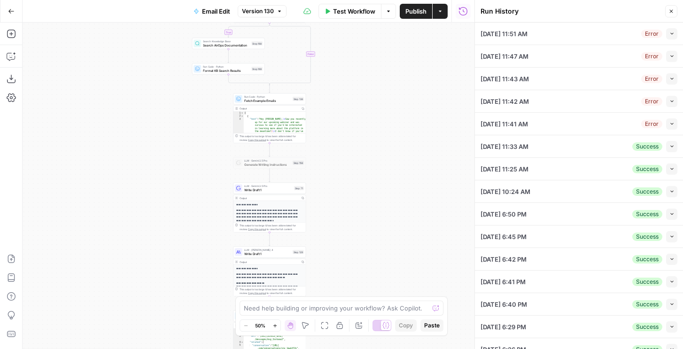
click at [673, 54] on icon "button" at bounding box center [671, 56] width 5 height 5
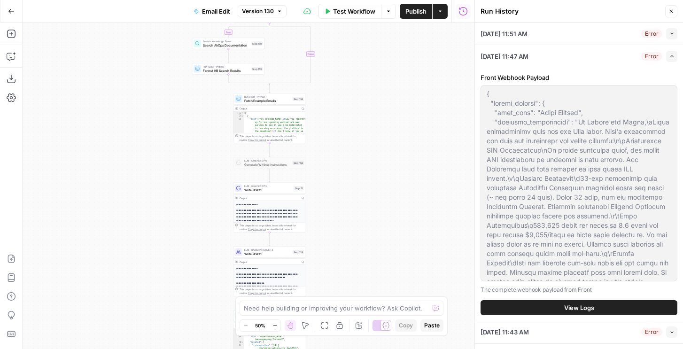
click at [551, 304] on button "View Logs" at bounding box center [578, 307] width 197 height 15
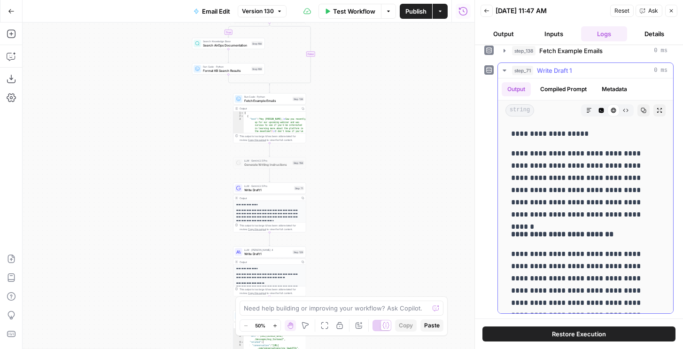
drag, startPoint x: 540, startPoint y: 300, endPoint x: 507, endPoint y: 134, distance: 169.5
copy div "**********"
click at [489, 11] on button "Back" at bounding box center [486, 11] width 12 height 12
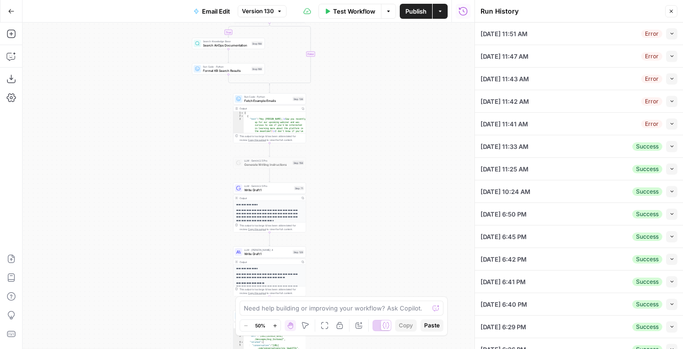
click at [673, 33] on icon "button" at bounding box center [671, 33] width 5 height 5
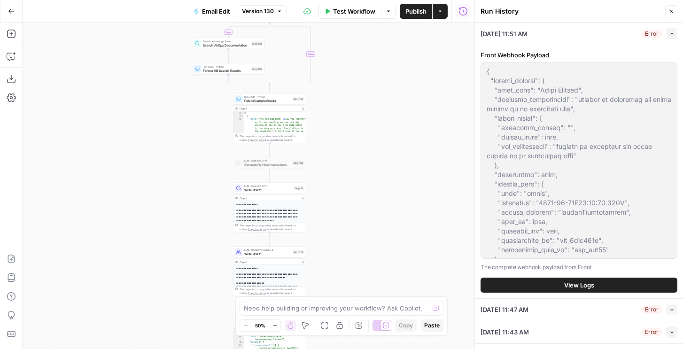
click at [566, 279] on button "View Logs" at bounding box center [578, 284] width 197 height 15
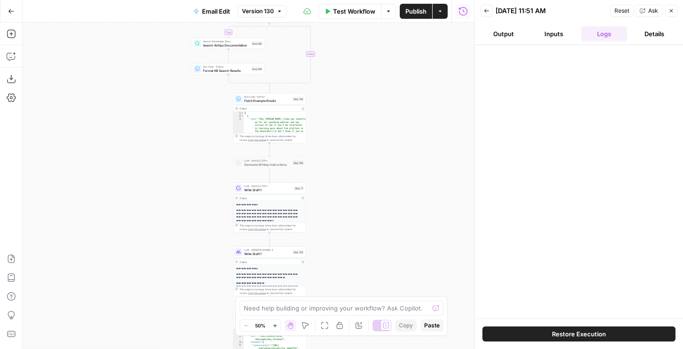
click at [569, 331] on span "Restore Execution" at bounding box center [579, 333] width 54 height 9
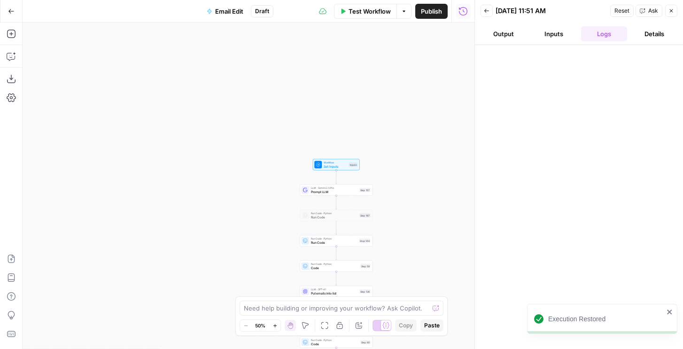
click at [551, 34] on button "Inputs" at bounding box center [553, 33] width 46 height 15
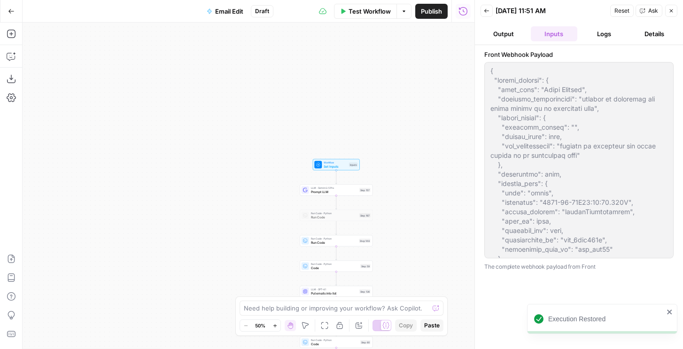
scroll to position [911, 0]
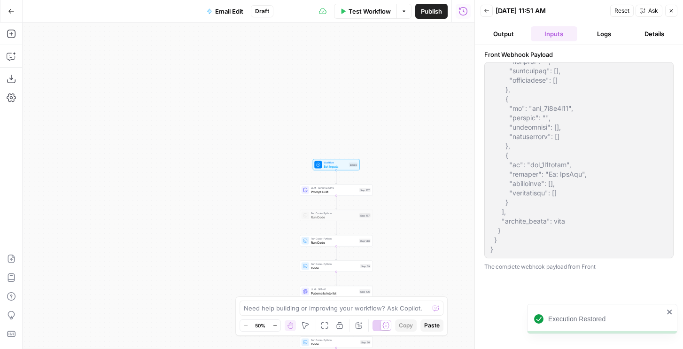
click at [567, 348] on html "Execution Restored AirOps New Home Semrush Insights Opportunities Gong Insights…" at bounding box center [341, 174] width 683 height 349
click at [346, 156] on span "Test Step" at bounding box center [349, 156] width 13 height 4
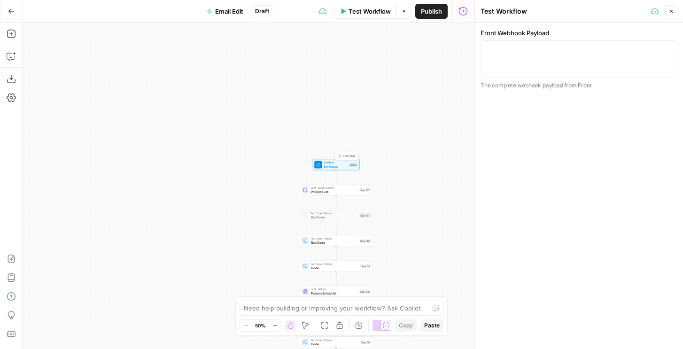
click at [548, 36] on label "Front Webhook Payload" at bounding box center [578, 32] width 197 height 9
click at [548, 45] on textarea "Front Webhook Payload" at bounding box center [578, 49] width 184 height 9
paste textarea "{ "airops_request": { "task_name": "Email Request", "combined_instructions": "r…"
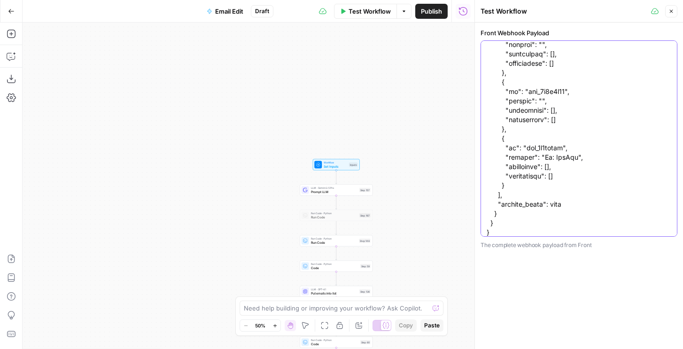
type textarea "{ "airops_request": { "task_name": "Email Request", "combined_instructions": "r…"
click at [372, 8] on span "Test Workflow" at bounding box center [369, 11] width 42 height 9
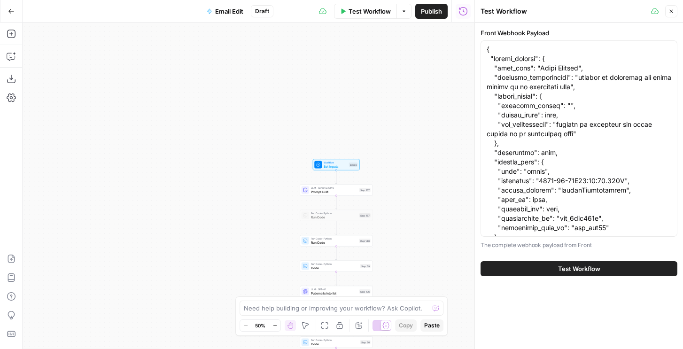
click at [541, 269] on button "Test Workflow" at bounding box center [578, 268] width 197 height 15
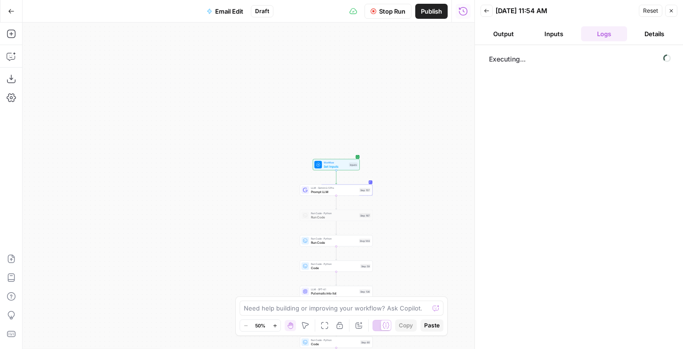
click at [515, 34] on button "Output" at bounding box center [503, 33] width 46 height 15
click at [574, 35] on button "Inputs" at bounding box center [553, 33] width 46 height 15
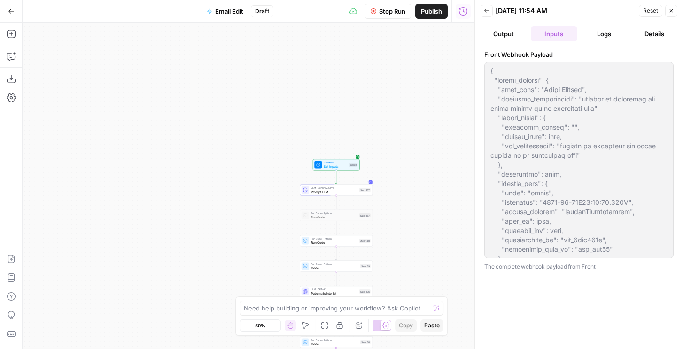
click at [622, 29] on button "Logs" at bounding box center [604, 33] width 46 height 15
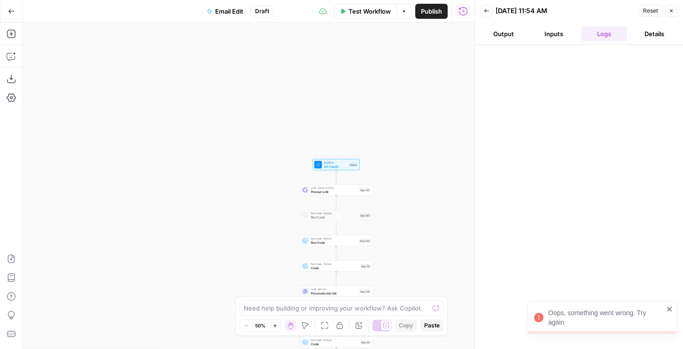
click at [320, 189] on span "Prompt LLM" at bounding box center [334, 191] width 46 height 5
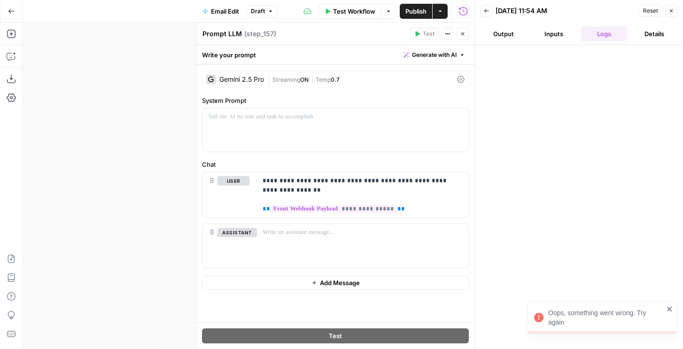
click at [292, 76] on span "Streaming" at bounding box center [286, 79] width 28 height 7
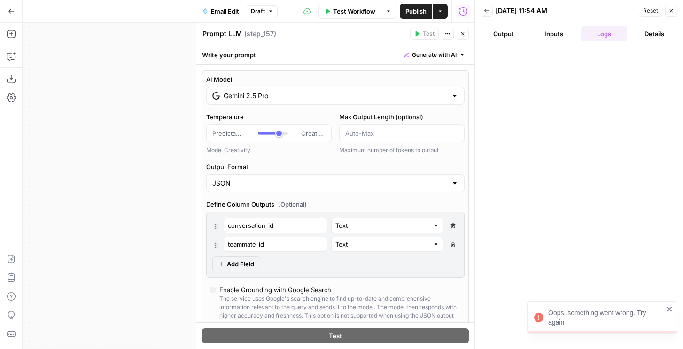
click at [275, 90] on div "Gemini 2.5 Pro" at bounding box center [335, 96] width 258 height 18
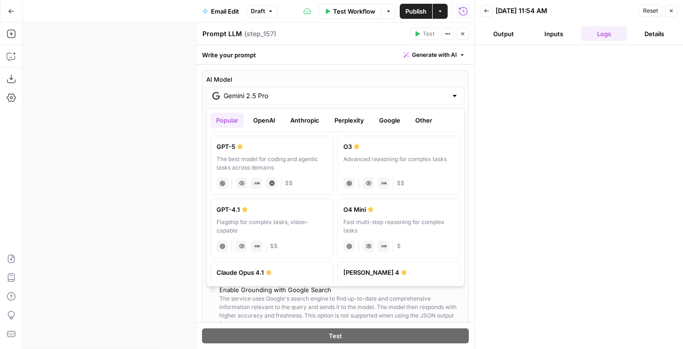
click at [264, 113] on button "OpenAI" at bounding box center [263, 120] width 33 height 15
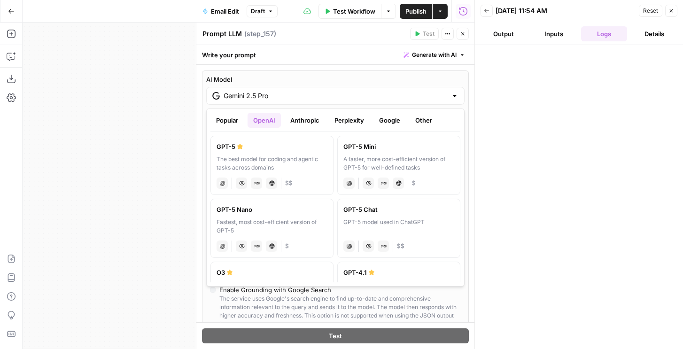
scroll to position [48, 0]
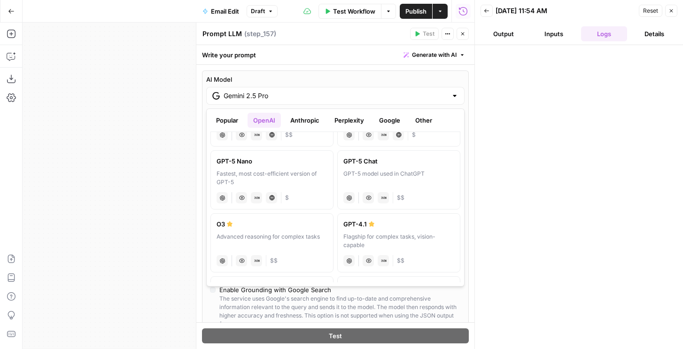
click at [371, 234] on div "Flagship for complex tasks, vision-capable" at bounding box center [398, 240] width 111 height 17
type input "GPT-4.1"
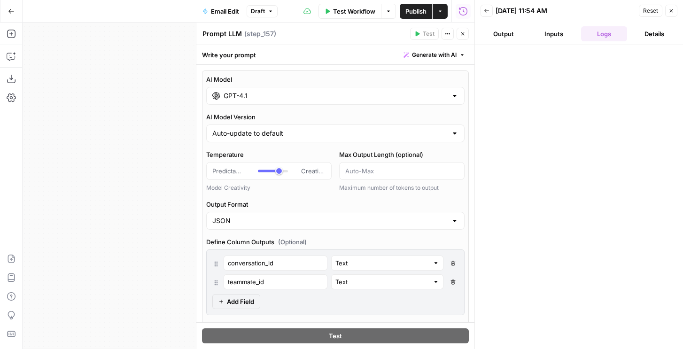
click at [458, 32] on button "Close" at bounding box center [462, 34] width 12 height 12
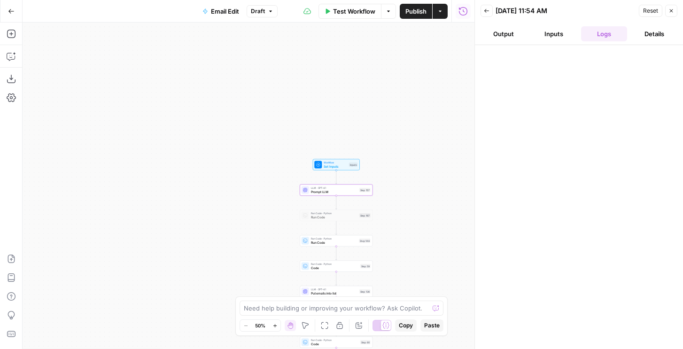
click at [482, 12] on button "Back" at bounding box center [486, 11] width 12 height 12
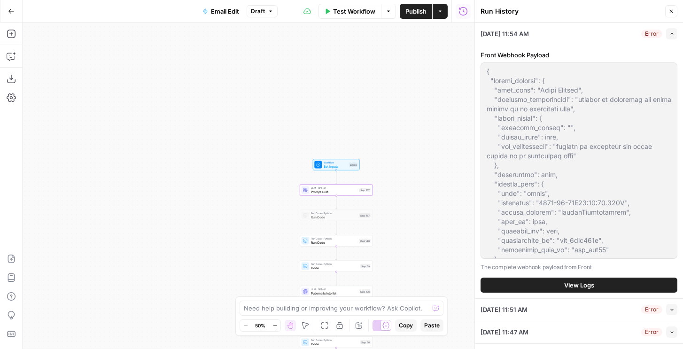
click at [570, 285] on span "View Logs" at bounding box center [579, 284] width 30 height 9
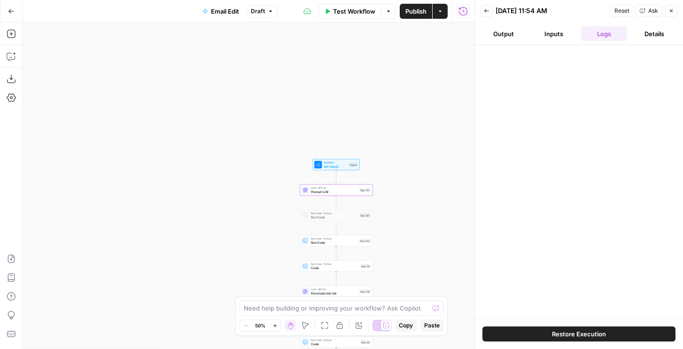
click at [546, 335] on button "Restore Execution" at bounding box center [578, 333] width 193 height 15
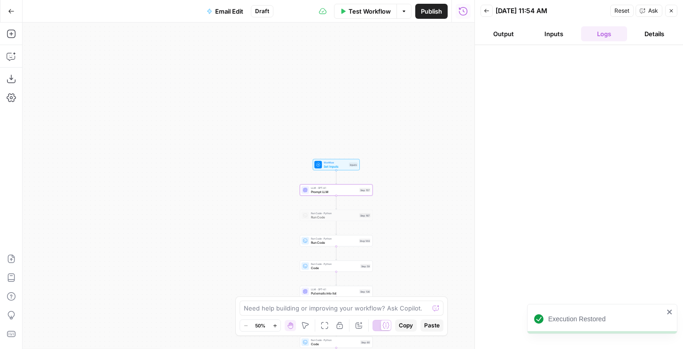
click at [372, 14] on span "Test Workflow" at bounding box center [369, 11] width 42 height 9
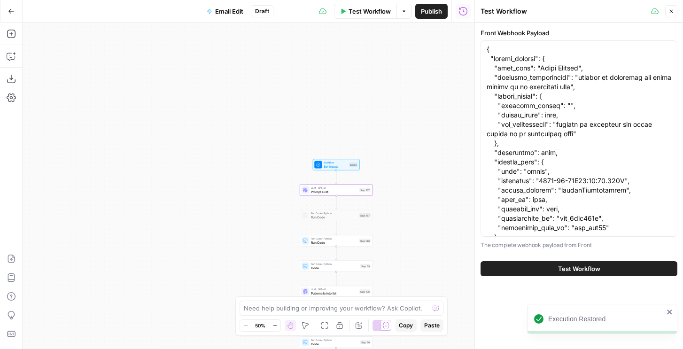
click at [583, 266] on span "Test Workflow" at bounding box center [579, 268] width 42 height 9
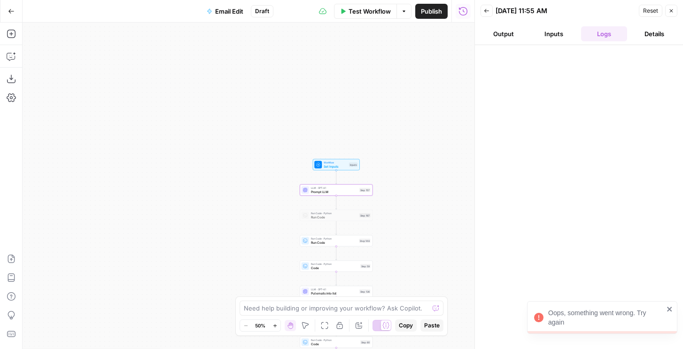
click at [428, 9] on span "Publish" at bounding box center [431, 11] width 21 height 9
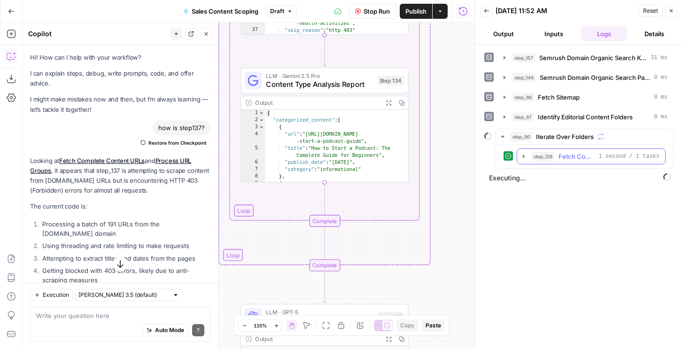
click at [545, 157] on span "step_128" at bounding box center [542, 156] width 23 height 9
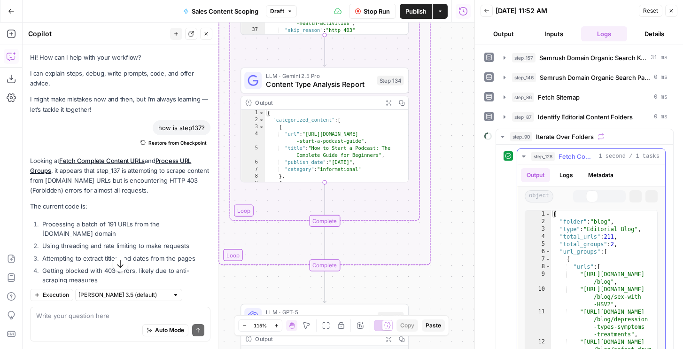
click at [545, 157] on span "step_128" at bounding box center [542, 156] width 23 height 9
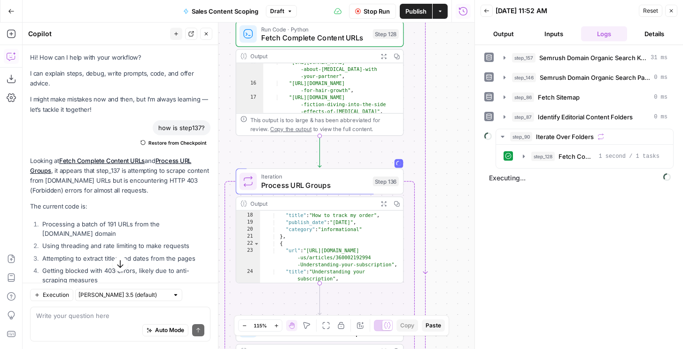
scroll to position [151, 0]
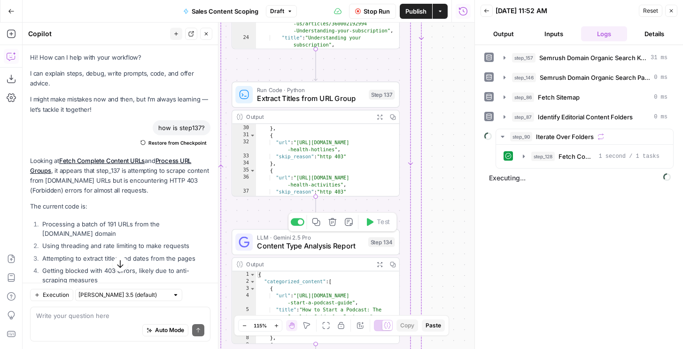
click at [333, 254] on div "LLM · Gemini 2.5 Pro Content Type Analysis Report Step 134 Copy step Delete ste…" at bounding box center [315, 242] width 168 height 26
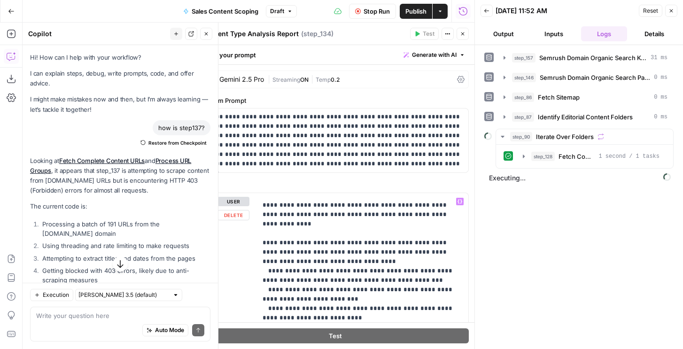
scroll to position [234, 0]
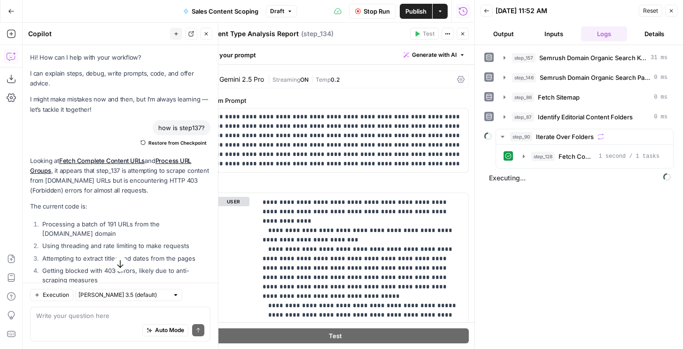
click at [464, 32] on icon "button" at bounding box center [463, 34] width 6 height 6
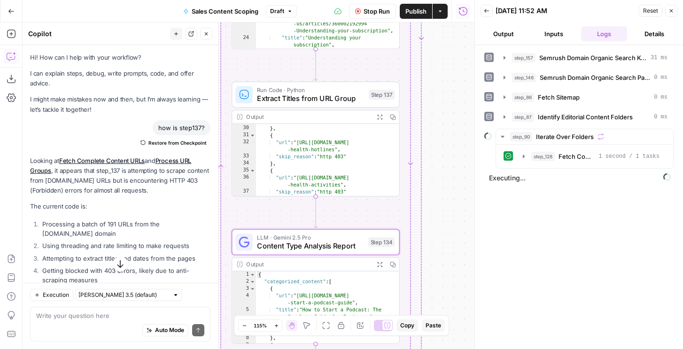
click at [352, 101] on span "Extract Titles from URL Group" at bounding box center [310, 98] width 107 height 11
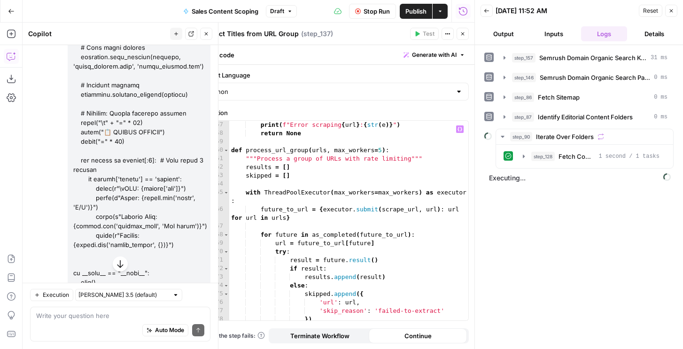
scroll to position [499, 0]
click at [374, 182] on div "except Exception as e : print ( f"Error scraping { url } : { str ( e )} " ) ret…" at bounding box center [348, 220] width 239 height 216
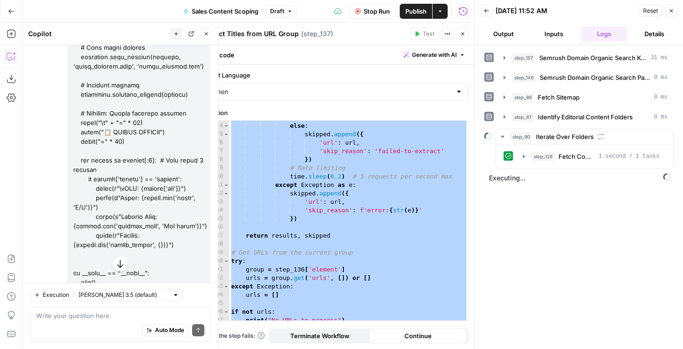
scroll to position [823, 0]
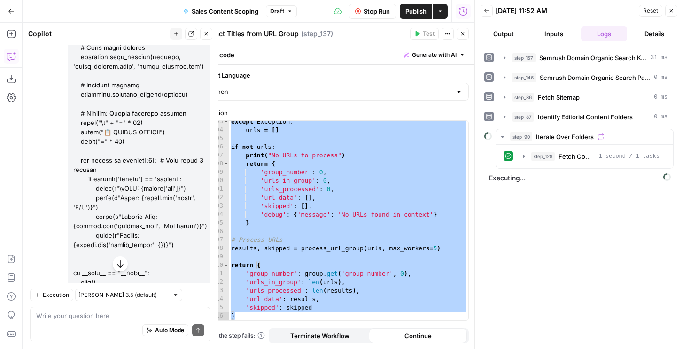
click at [364, 196] on div "except Exception : urls = [ ] if not urls : print ( "No URLs to process" ) retu…" at bounding box center [348, 225] width 239 height 216
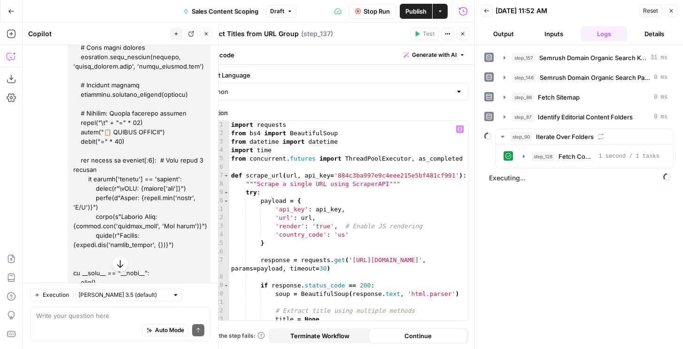
scroll to position [0, 0]
click at [294, 159] on div "import requests from bs4 import BeautifulSoup from datetime import datetime imp…" at bounding box center [348, 229] width 239 height 216
type textarea "**********"
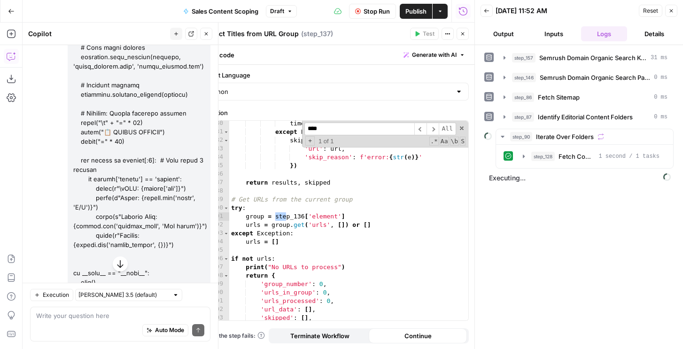
scroll to position [711, 0]
type input "****"
click at [670, 11] on icon "button" at bounding box center [671, 11] width 6 height 6
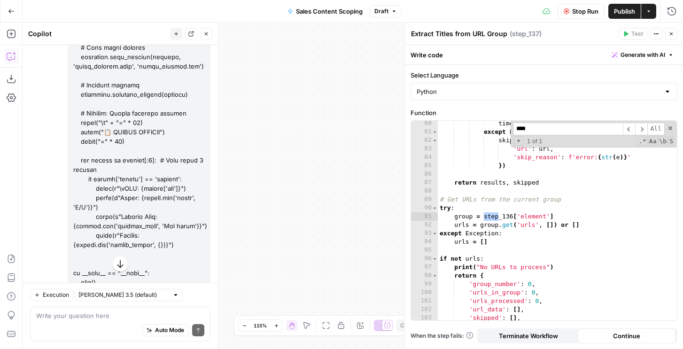
click at [568, 15] on button "Stop Run" at bounding box center [580, 11] width 47 height 15
click at [670, 33] on icon "button" at bounding box center [670, 33] width 3 height 3
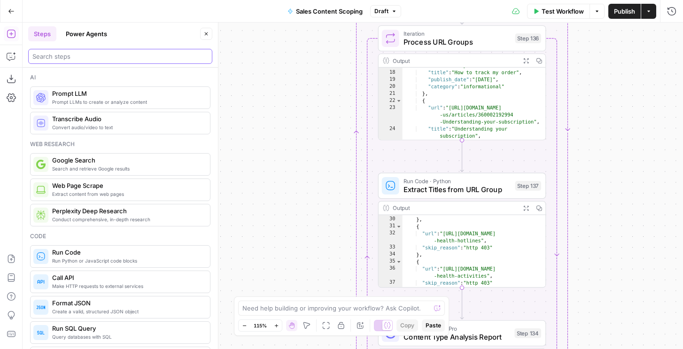
click at [55, 57] on input "search" at bounding box center [120, 56] width 176 height 9
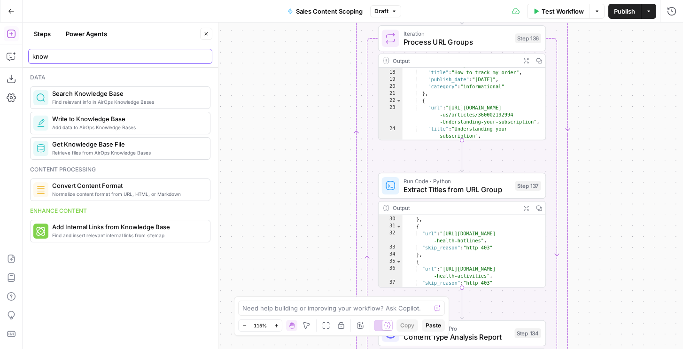
type input "know"
click at [15, 56] on icon "button" at bounding box center [11, 57] width 8 height 8
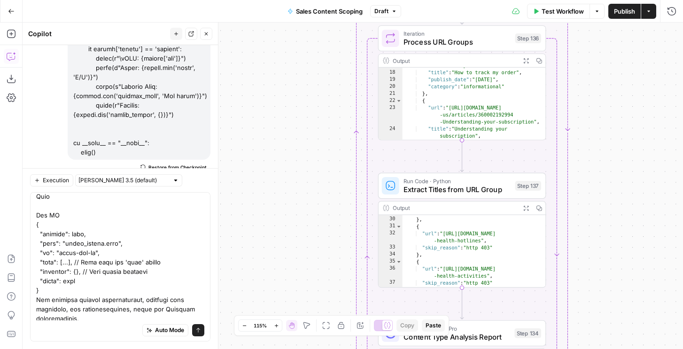
scroll to position [2436, 0]
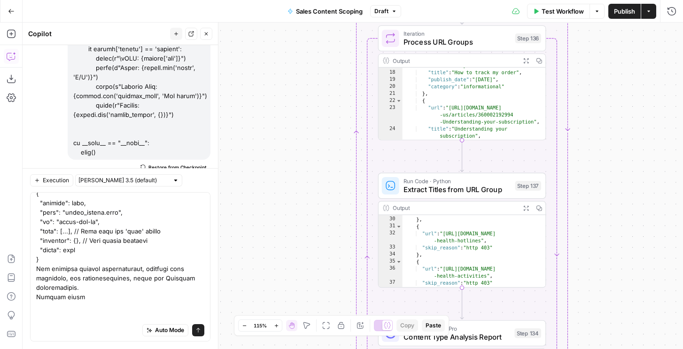
type textarea "Loremi Dolor Sitame Cons adip Elits doeius temporin UTLa ​ Etdol magnaali enima…"
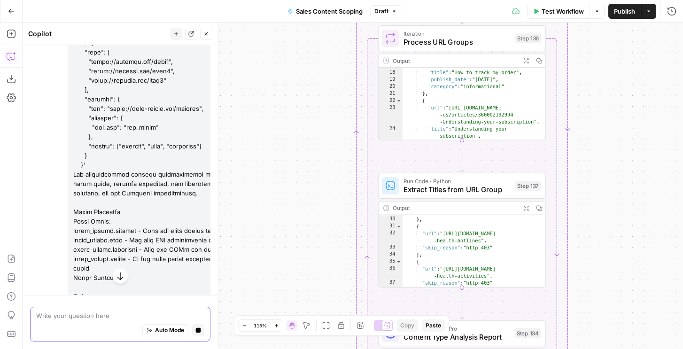
scroll to position [8819, 0]
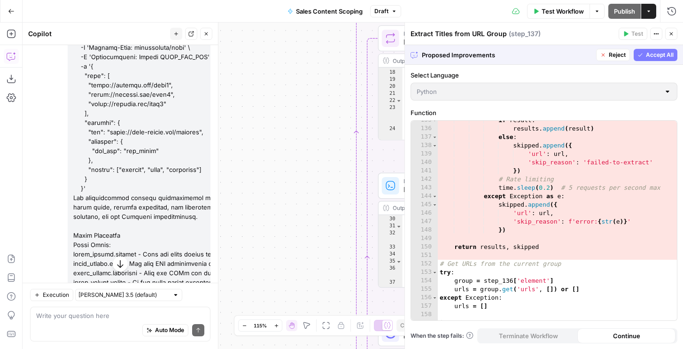
scroll to position [1286, 0]
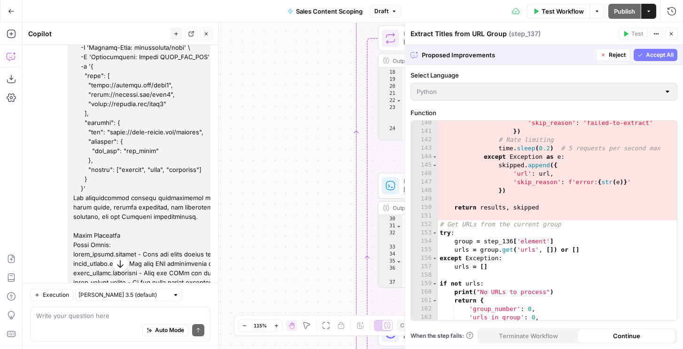
click at [663, 52] on span "Accept All" at bounding box center [660, 55] width 28 height 8
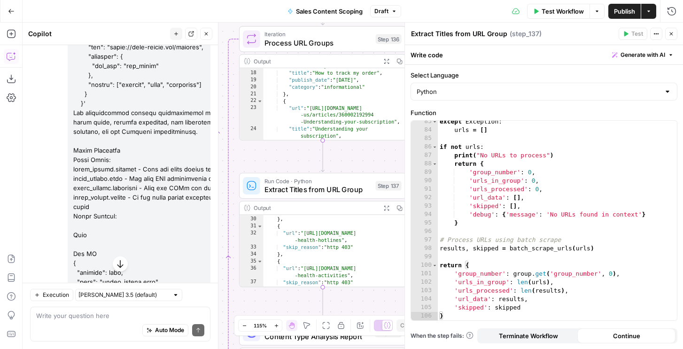
scroll to position [8931, 0]
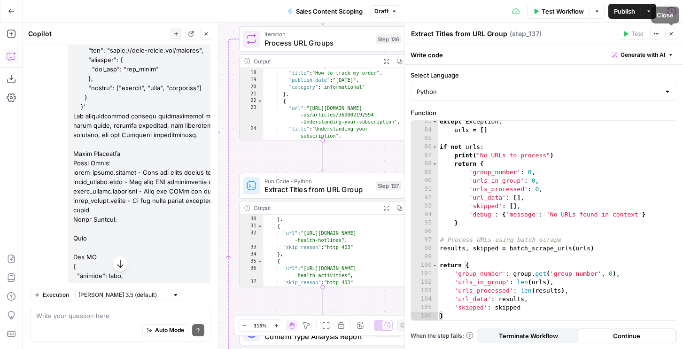
click at [671, 35] on icon "button" at bounding box center [671, 34] width 6 height 6
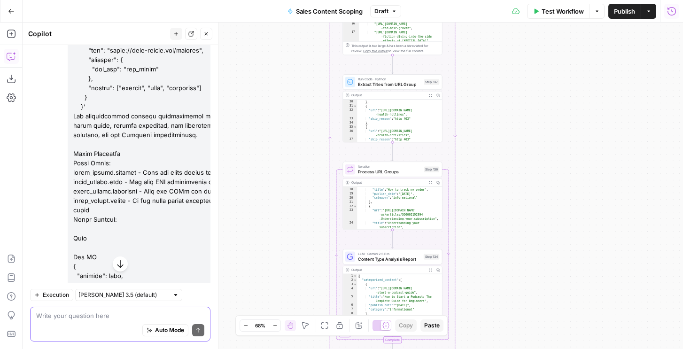
click at [83, 315] on textarea at bounding box center [120, 315] width 168 height 9
type textarea "how should i use this given were in airops like how can i"
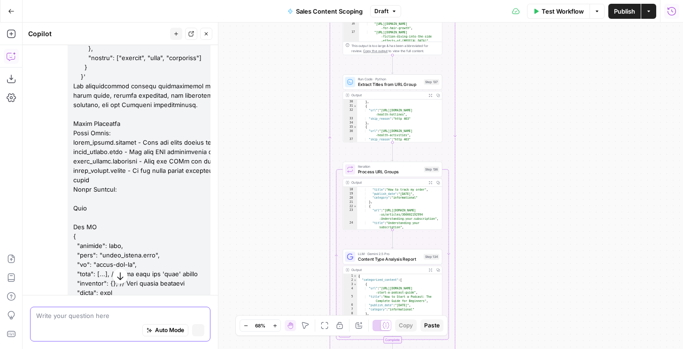
scroll to position [8901, 0]
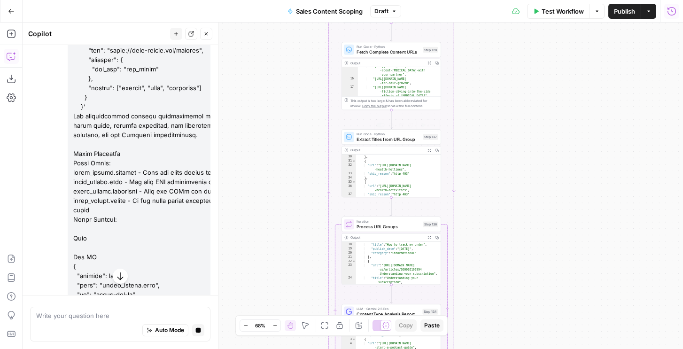
click at [392, 142] on div "Run Code · Python Extract Titles from URL Group Step 137 Copy step Delete step …" at bounding box center [391, 136] width 100 height 15
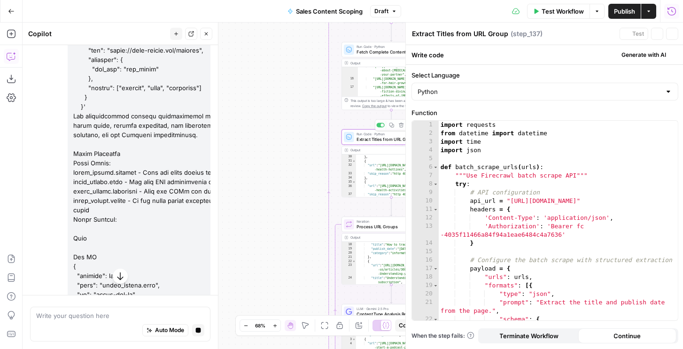
type textarea "**********"
click at [510, 178] on div "import requests from datetime import datetime import time import json def batch…" at bounding box center [557, 229] width 239 height 216
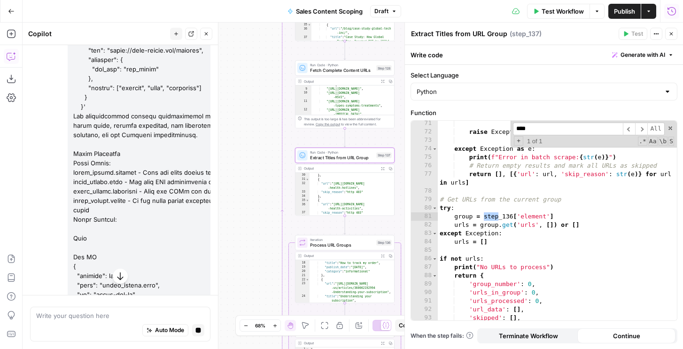
scroll to position [0, 0]
type input "****"
click at [348, 68] on span "Fetch Complete Content URLs" at bounding box center [341, 70] width 63 height 7
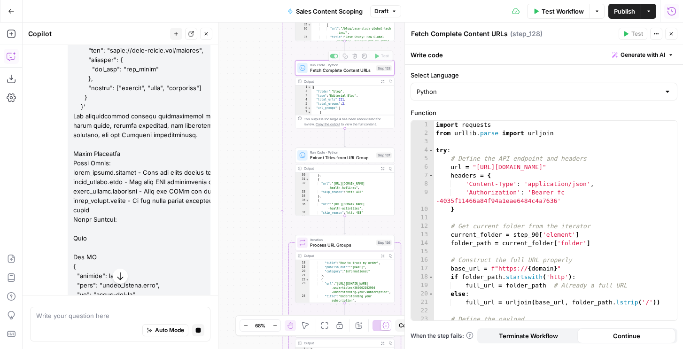
type textarea "**********"
click at [502, 168] on div "import requests from urllib . parse import urljoin try : # Define the API endpo…" at bounding box center [555, 229] width 243 height 216
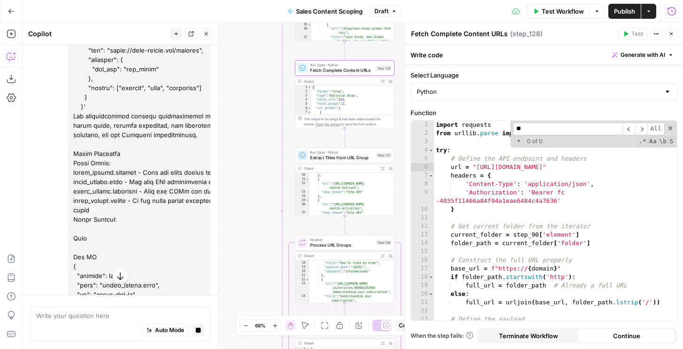
scroll to position [314, 0]
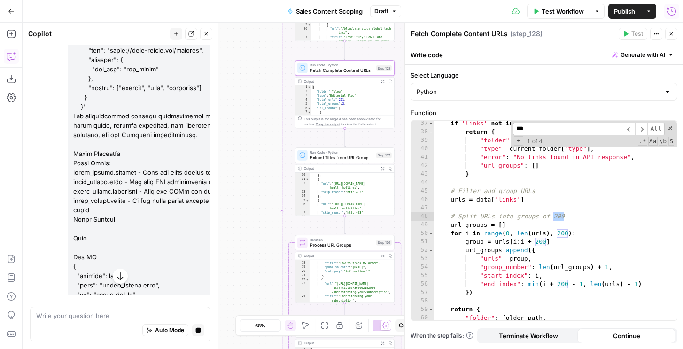
type input "***"
click at [523, 171] on div "if 'links' not in data : return { "folder" : folder_path , "type" : current_fol…" at bounding box center [555, 227] width 243 height 216
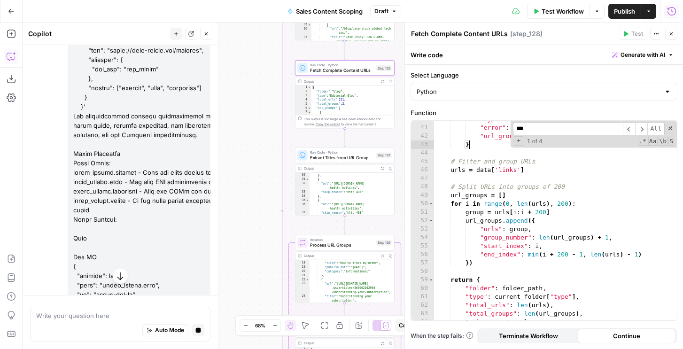
scroll to position [344, 0]
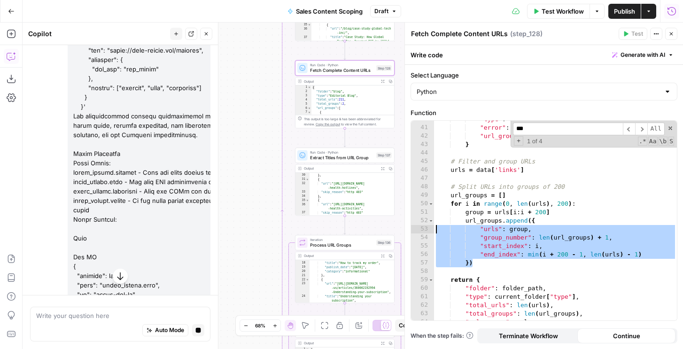
drag, startPoint x: 481, startPoint y: 264, endPoint x: 424, endPoint y: 203, distance: 83.7
click at [424, 203] on div "* 40 41 42 43 44 45 46 47 48 49 50 51 52 53 54 55 56 57 58 59 60 61 62 63 64 65…" at bounding box center [544, 221] width 266 height 200
type textarea "**********"
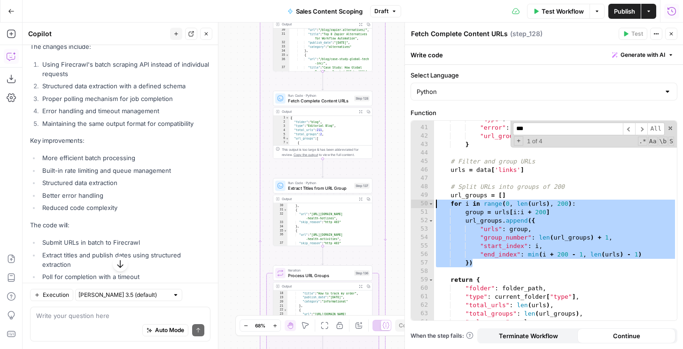
scroll to position [9357, 0]
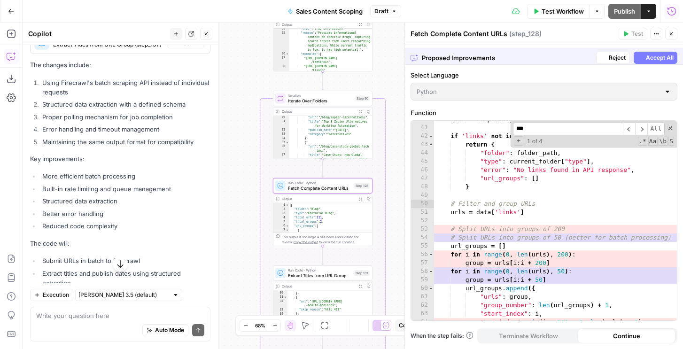
scroll to position [9312, 0]
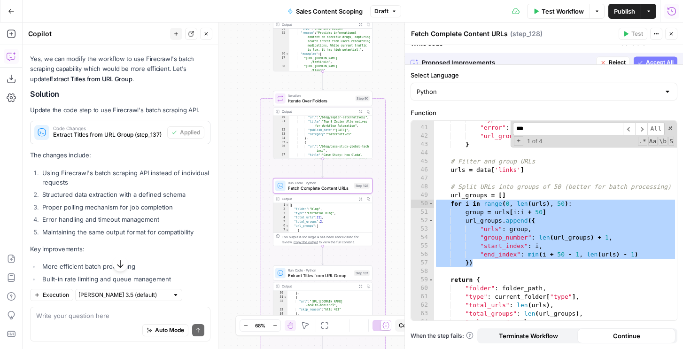
scroll to position [9357, 0]
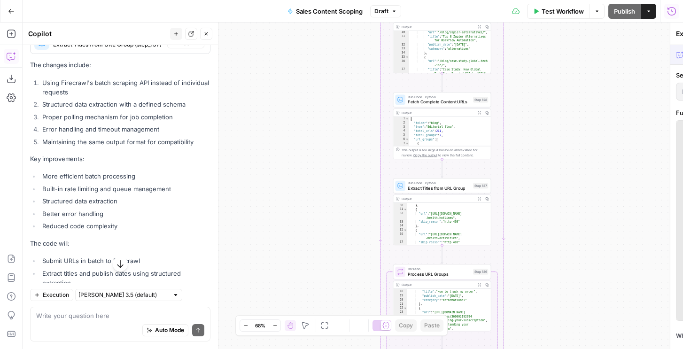
scroll to position [9312, 0]
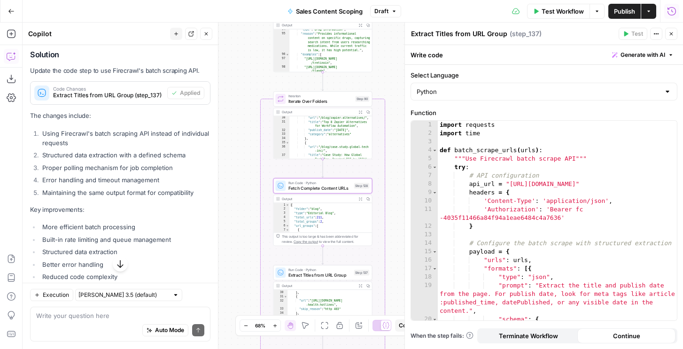
scroll to position [9350, 0]
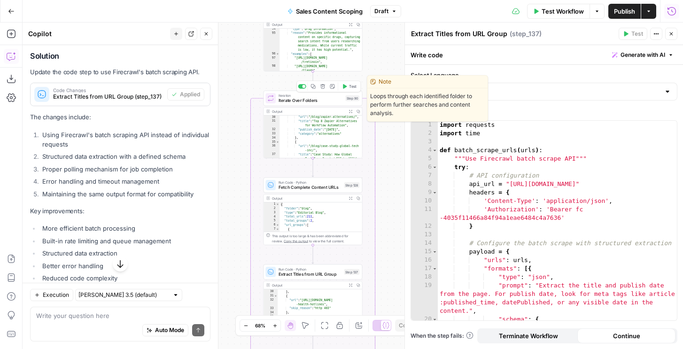
click at [353, 85] on span "Test" at bounding box center [353, 87] width 8 height 6
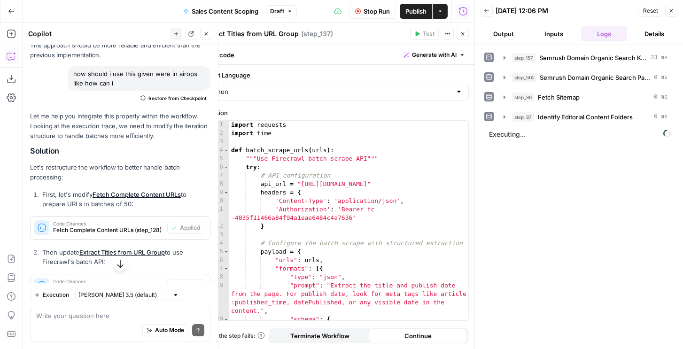
scroll to position [9714, 0]
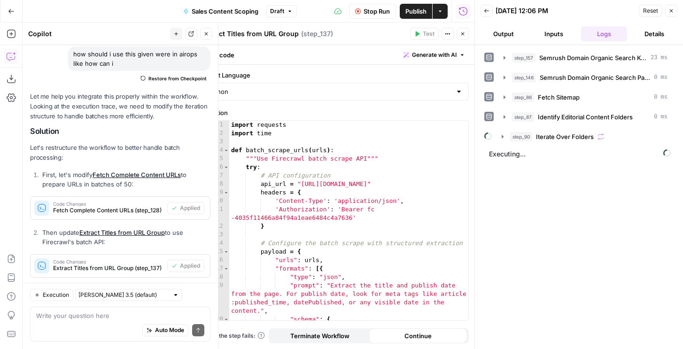
click at [499, 32] on button "Output" at bounding box center [503, 33] width 46 height 15
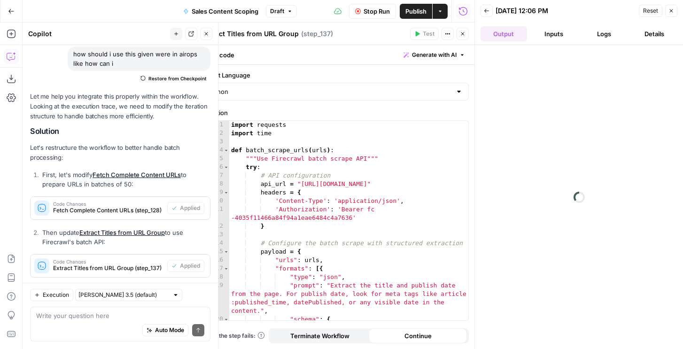
click at [601, 32] on button "Logs" at bounding box center [604, 33] width 46 height 15
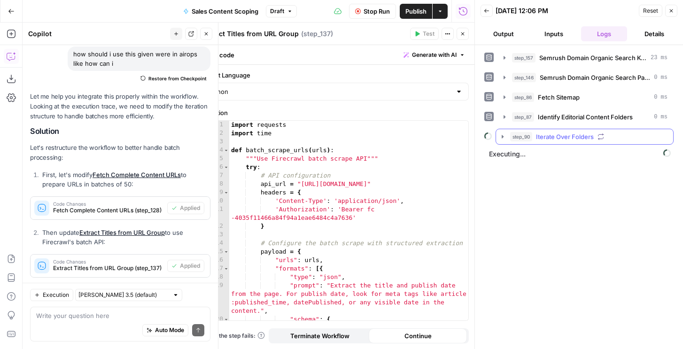
click at [542, 137] on span "Iterate Over Folders" at bounding box center [565, 136] width 58 height 9
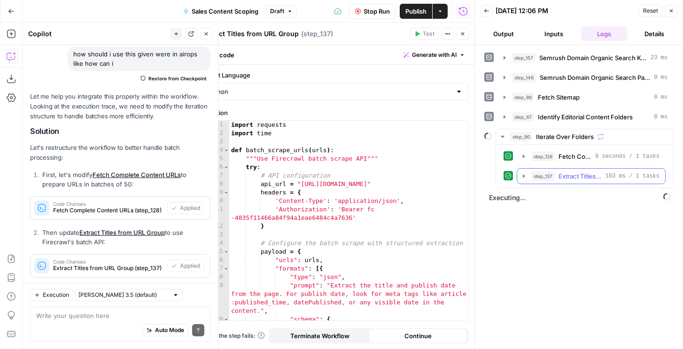
click at [540, 175] on span "step_137" at bounding box center [542, 175] width 23 height 9
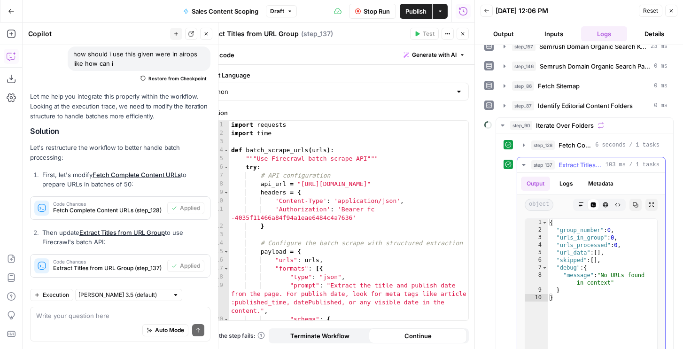
scroll to position [15, 0]
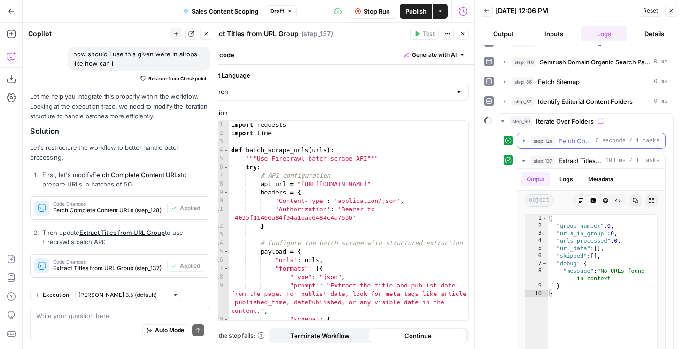
click at [560, 141] on span "Fetch Complete Content URLs" at bounding box center [574, 140] width 33 height 9
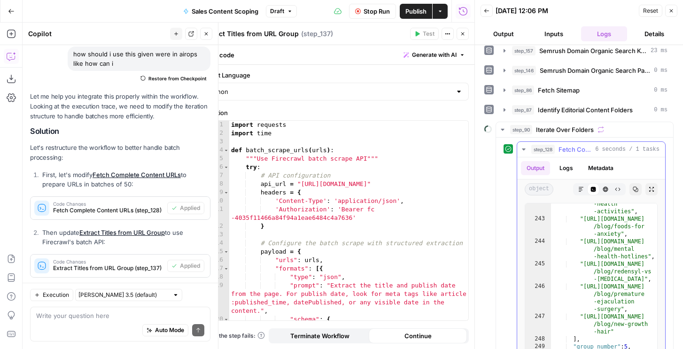
scroll to position [175, 0]
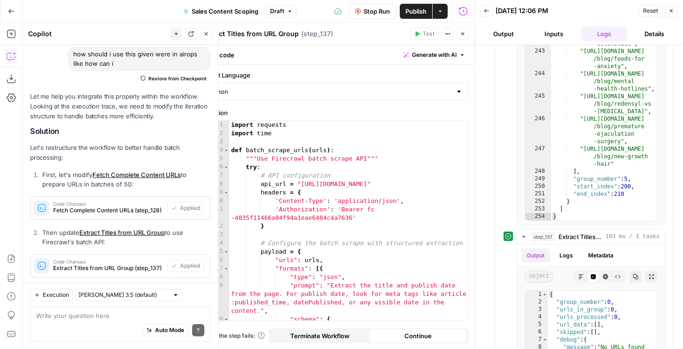
click at [370, 10] on span "Stop Run" at bounding box center [376, 11] width 26 height 9
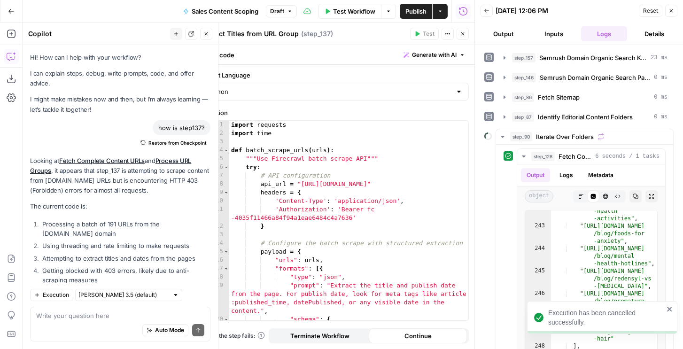
click at [460, 31] on icon "button" at bounding box center [463, 34] width 6 height 6
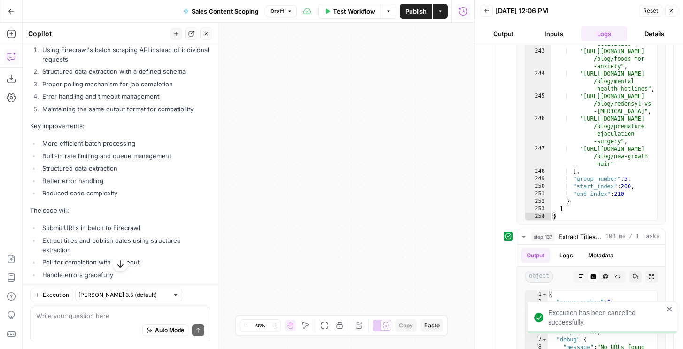
scroll to position [9417, 0]
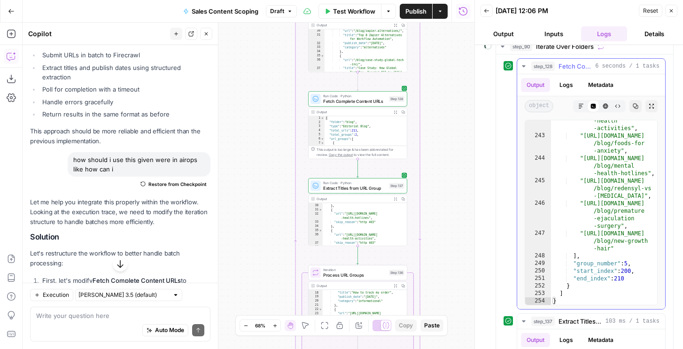
scroll to position [315, 0]
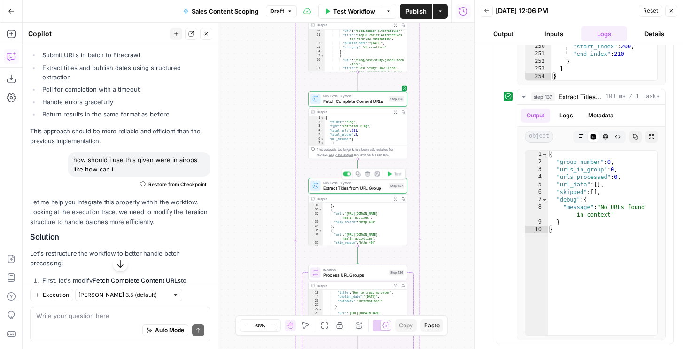
click at [373, 184] on span "Extract Titles from URL Group" at bounding box center [354, 187] width 63 height 7
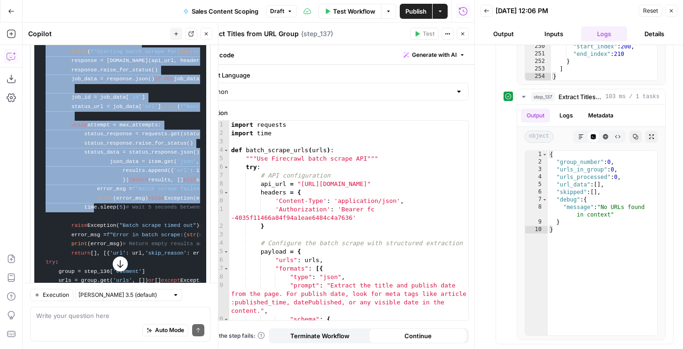
scroll to position [10133, 0]
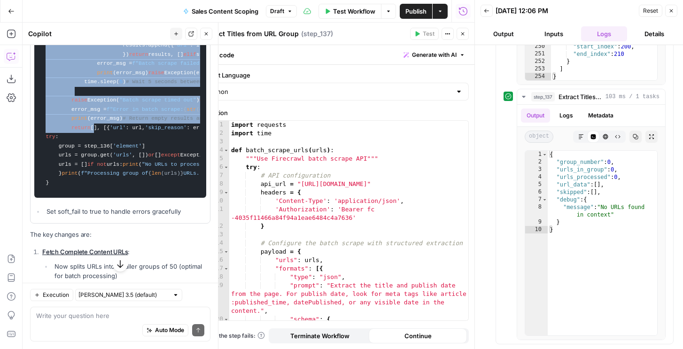
drag, startPoint x: 45, startPoint y: 223, endPoint x: 93, endPoint y: 263, distance: 62.6
click at [93, 193] on code "import requests import time def batch_scrape_urls ( urls ): """Use Firecrawl ba…" at bounding box center [120, 27] width 160 height 331
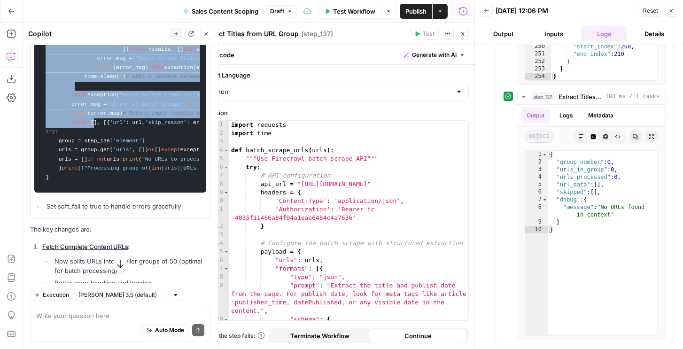
click at [460, 36] on icon "button" at bounding box center [463, 34] width 6 height 6
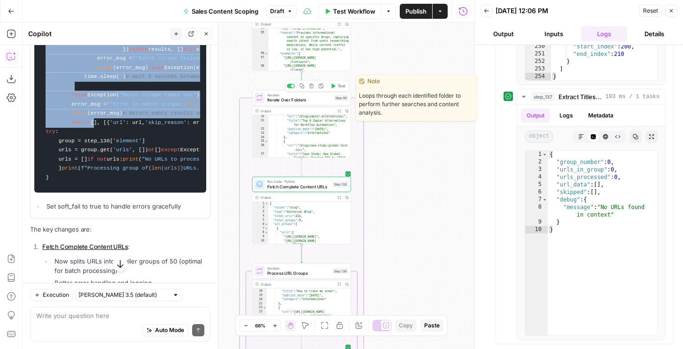
click at [338, 85] on span "Test" at bounding box center [342, 86] width 8 height 6
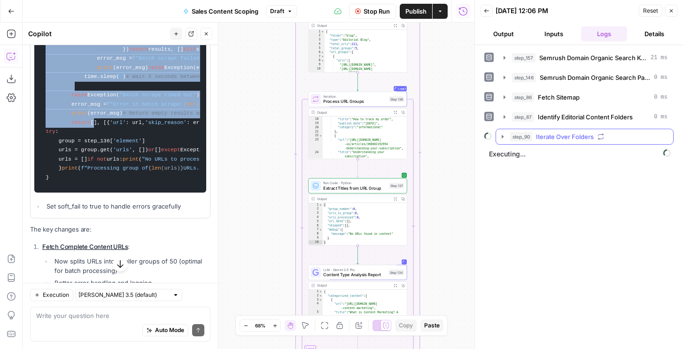
click at [510, 134] on span "step_90" at bounding box center [521, 136] width 22 height 9
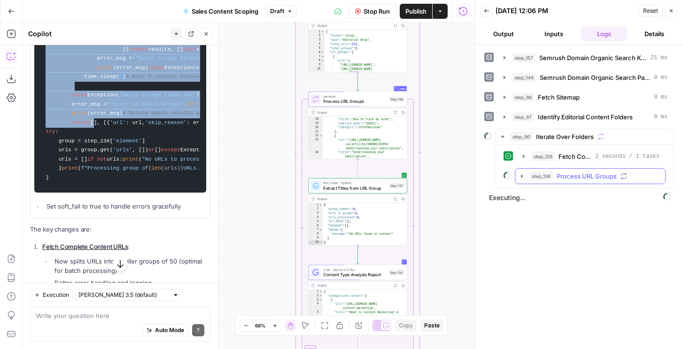
click at [547, 176] on span "step_136" at bounding box center [540, 175] width 23 height 9
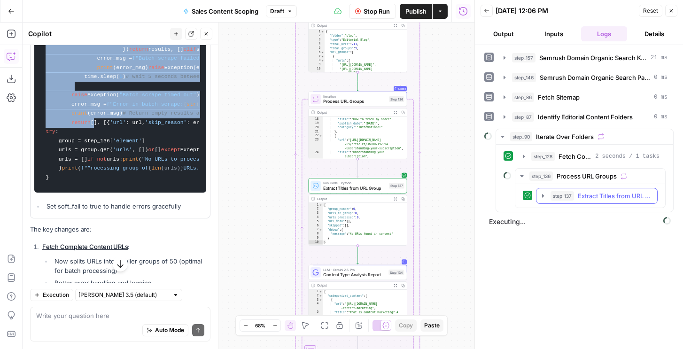
click at [563, 193] on span "step_137" at bounding box center [561, 195] width 23 height 9
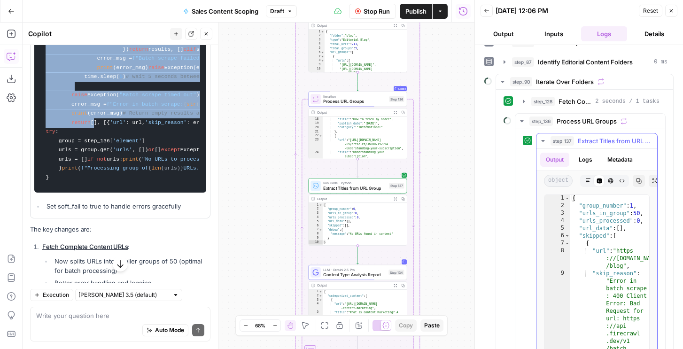
scroll to position [59, 0]
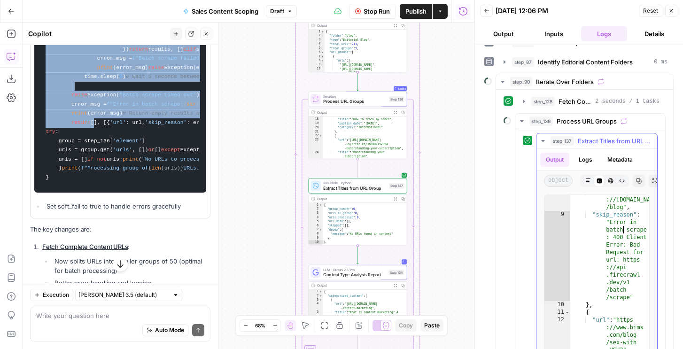
click at [621, 232] on div ""url" : "https ://hims.com /blog" , "skip_reason" : "Error in batch scrape : 40…" at bounding box center [609, 336] width 79 height 297
type textarea "* *"
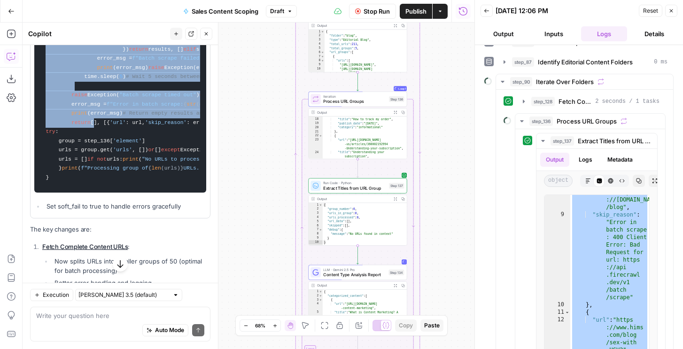
click at [368, 15] on span "Stop Run" at bounding box center [376, 11] width 26 height 9
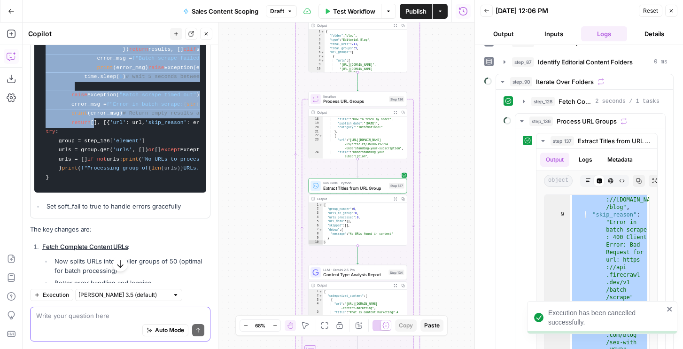
click at [93, 317] on textarea at bounding box center [120, 315] width 168 height 9
paste textarea "{ "group_number": 1, "urls_in_group": 50, "urls_processed": 0, "url_data": [], …"
type textarea "{ "group_number": 1, "urls_in_group": 50, "urls_processed": 0, "url_data": [], …"
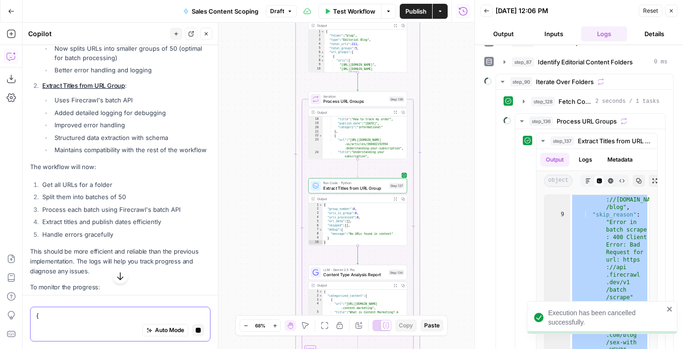
scroll to position [10618, 0]
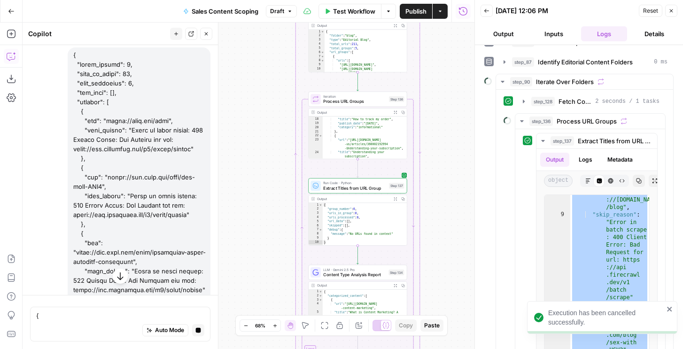
click at [118, 278] on icon "button" at bounding box center [119, 275] width 9 height 9
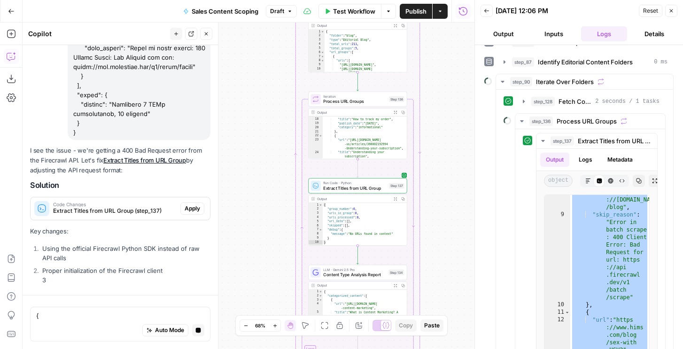
scroll to position [14489, 0]
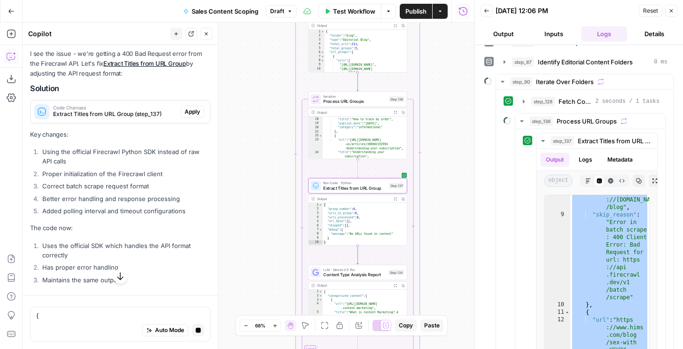
click at [189, 116] on span "Apply" at bounding box center [191, 112] width 15 height 8
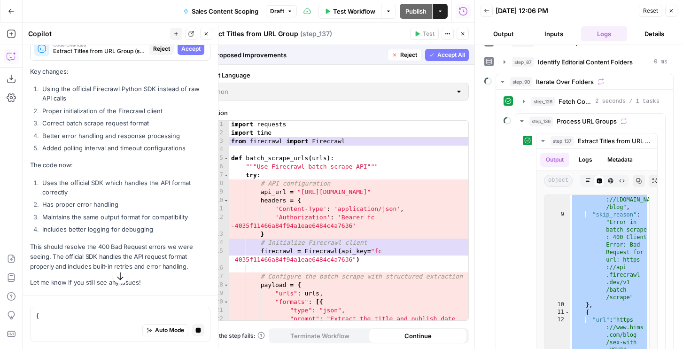
scroll to position [113, 0]
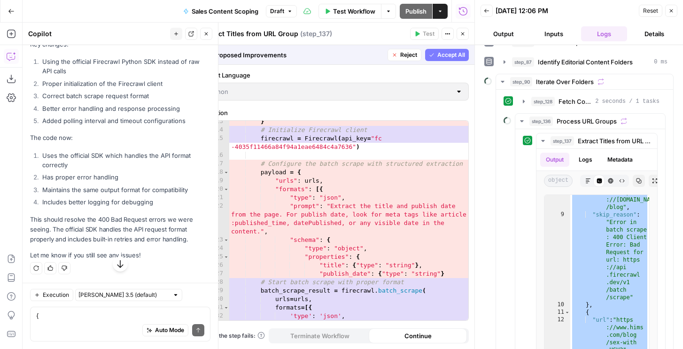
click at [455, 54] on span "Accept All" at bounding box center [451, 55] width 28 height 8
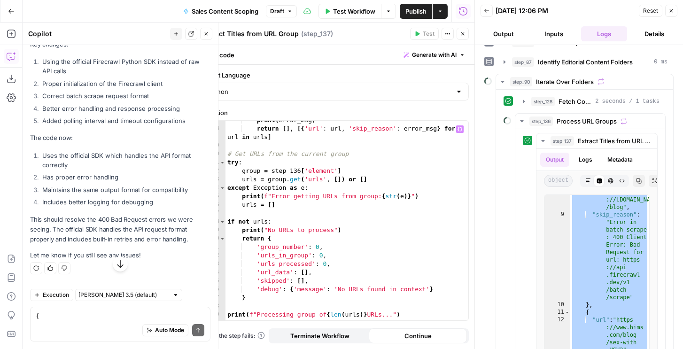
scroll to position [553, 0]
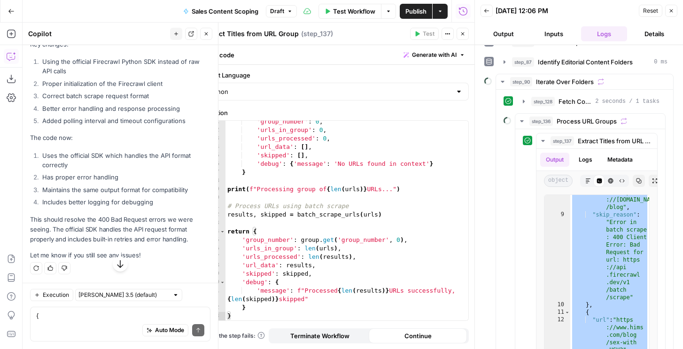
click at [670, 12] on icon "button" at bounding box center [671, 11] width 6 height 6
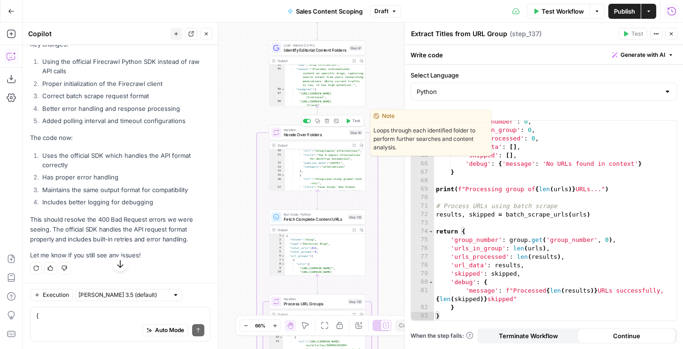
click at [354, 121] on span "Test" at bounding box center [356, 121] width 8 height 6
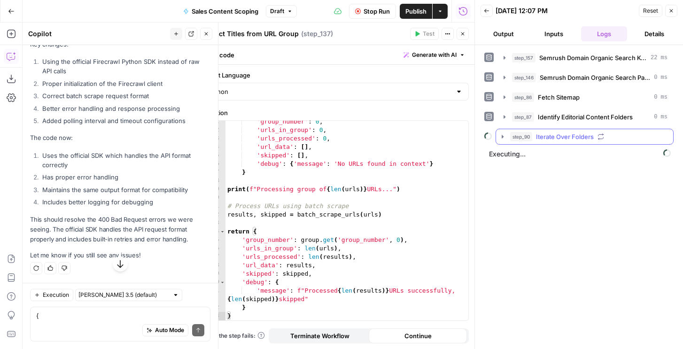
click at [555, 133] on span "Iterate Over Folders" at bounding box center [565, 136] width 58 height 9
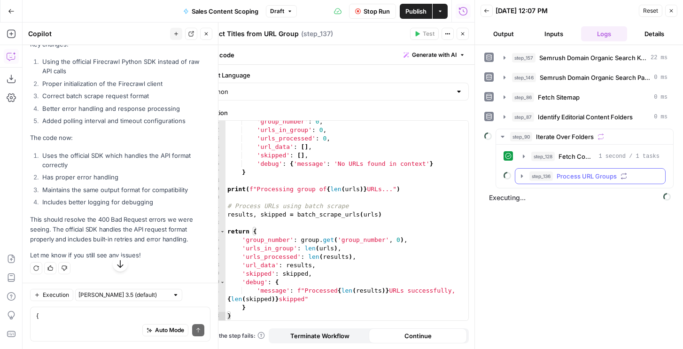
click at [538, 175] on span "step_136" at bounding box center [540, 175] width 23 height 9
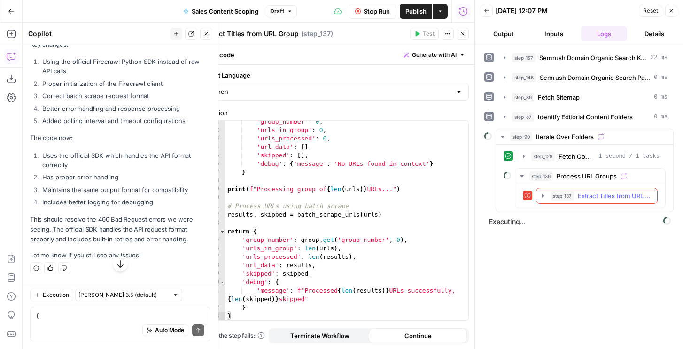
click at [545, 200] on button "step_137 Extract Titles from URL Group 102 ms" at bounding box center [596, 195] width 121 height 15
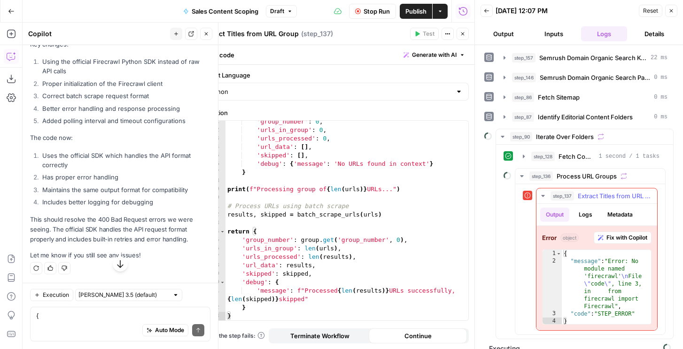
click at [610, 286] on div "{ "message" : "Error: No module named 'firecrawl' \n File \" code \" , line 3, …" at bounding box center [605, 295] width 89 height 90
type textarea "**********"
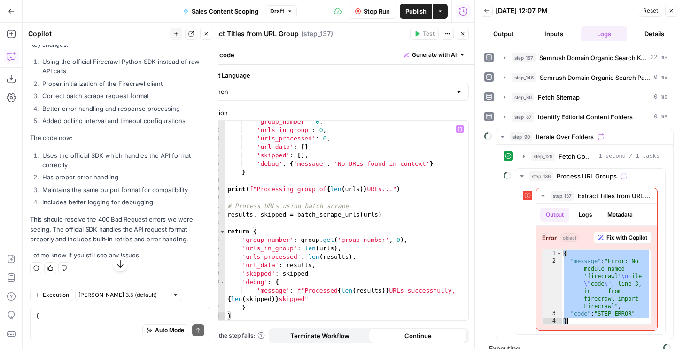
click at [315, 217] on div "'group_number' : 0 , 'urls_in_group' : 0 , 'urls_processed' : 0 , 'url_data' : …" at bounding box center [346, 225] width 243 height 216
click at [311, 188] on div "'group_number' : 0 , 'urls_in_group' : 0 , 'urls_processed' : 0 , 'url_data' : …" at bounding box center [346, 225] width 243 height 216
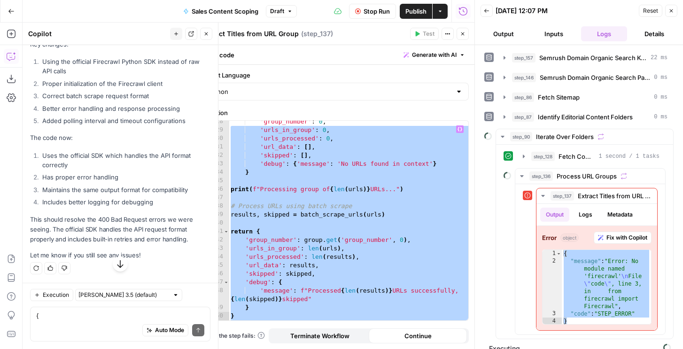
type textarea "* *"
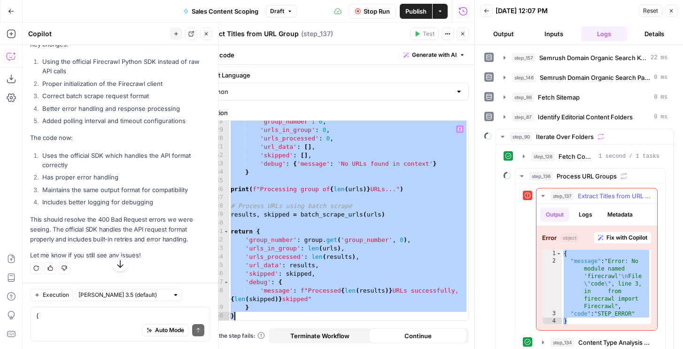
scroll to position [91, 0]
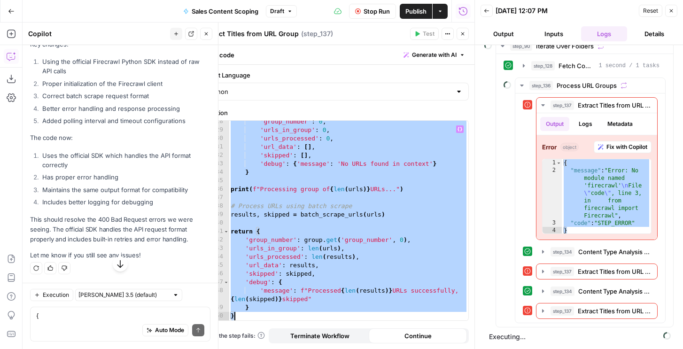
click at [366, 3] on div "Stop Run Publish Actions Run History" at bounding box center [385, 11] width 177 height 22
click at [366, 8] on span "Stop Run" at bounding box center [376, 11] width 26 height 9
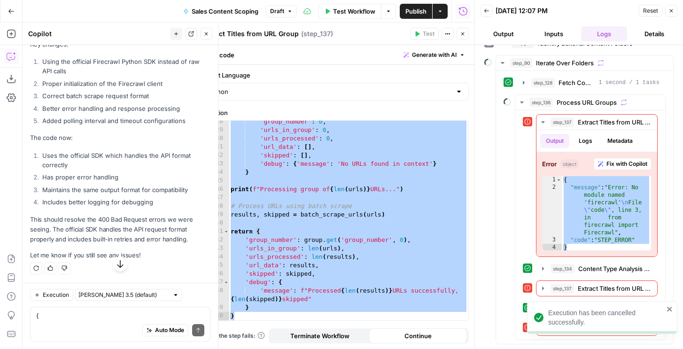
scroll to position [74, 0]
click at [463, 31] on icon "button" at bounding box center [463, 34] width 6 height 6
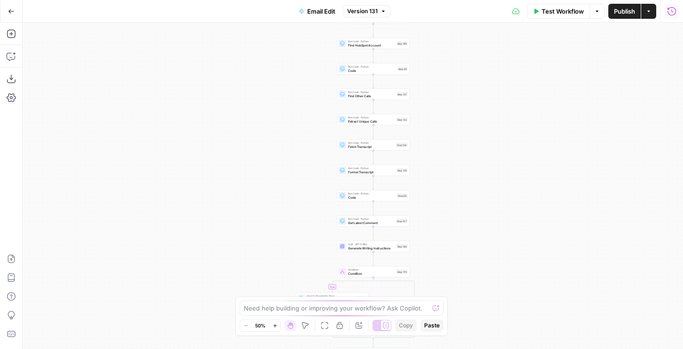
click at [668, 14] on icon "button" at bounding box center [671, 11] width 9 height 9
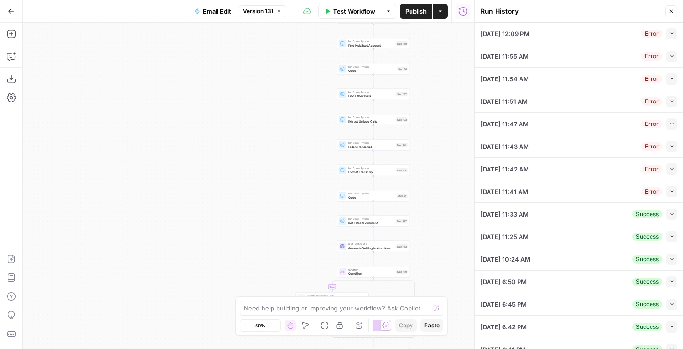
click at [674, 36] on button "Collapse" at bounding box center [671, 33] width 11 height 11
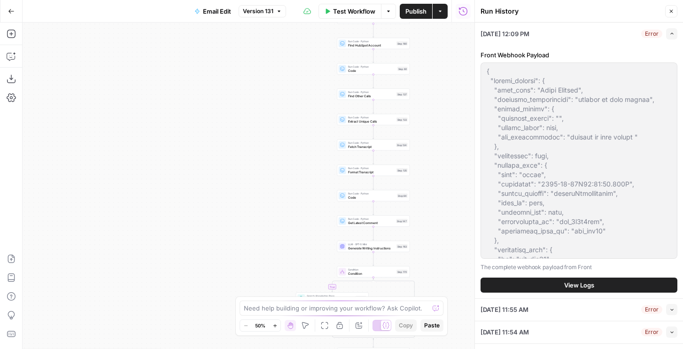
click at [542, 281] on button "View Logs" at bounding box center [578, 284] width 197 height 15
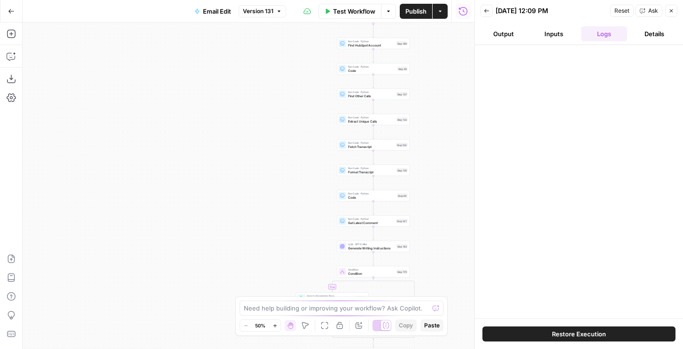
click at [552, 334] on span "Restore Execution" at bounding box center [579, 333] width 54 height 9
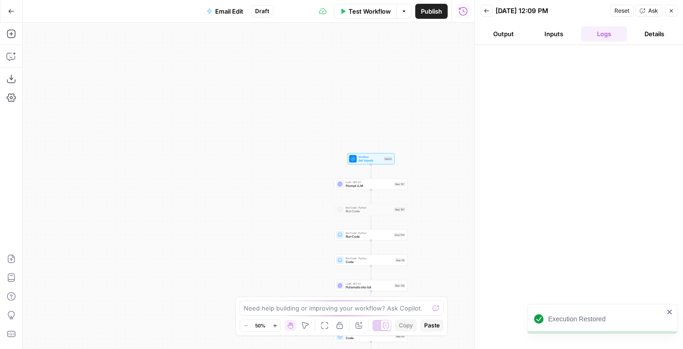
click at [351, 180] on span "LLM · GPT-4.1" at bounding box center [369, 182] width 46 height 4
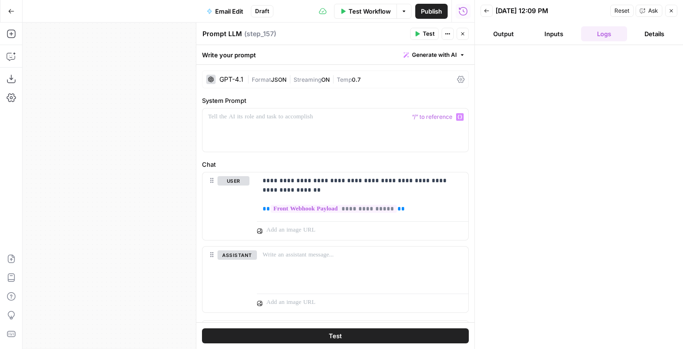
click at [294, 83] on div "| Format JSON | Streaming ON | Temp 0.7" at bounding box center [350, 79] width 206 height 9
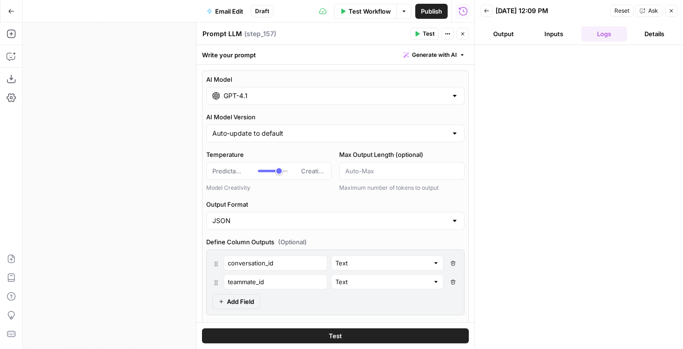
click at [260, 99] on input "GPT-4.1" at bounding box center [334, 95] width 223 height 9
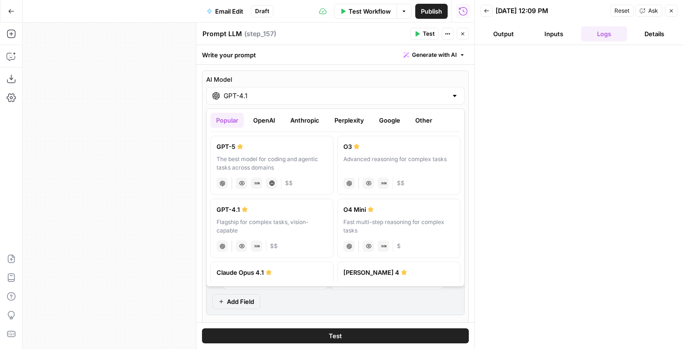
click at [300, 119] on button "Anthropic" at bounding box center [304, 120] width 40 height 15
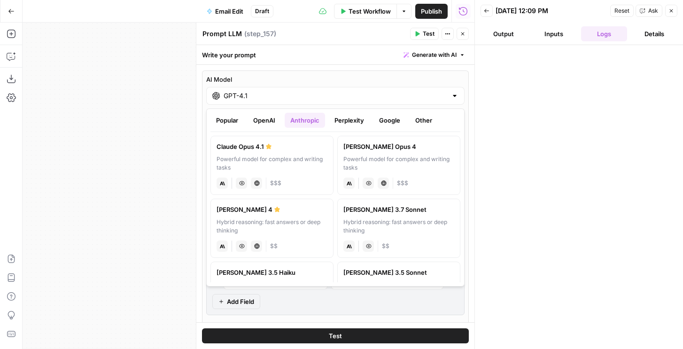
click at [263, 123] on button "OpenAI" at bounding box center [263, 120] width 33 height 15
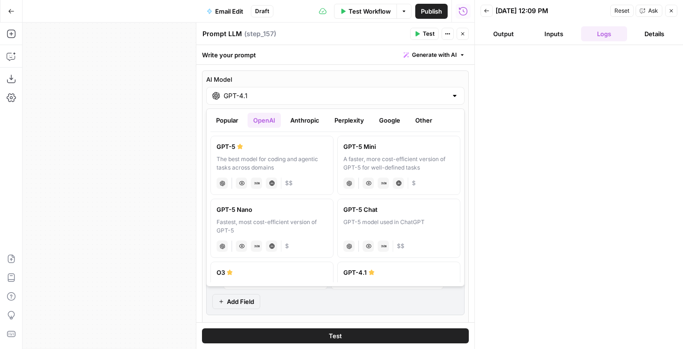
click at [298, 166] on div "The best model for coding and agentic tasks across domains" at bounding box center [271, 163] width 111 height 17
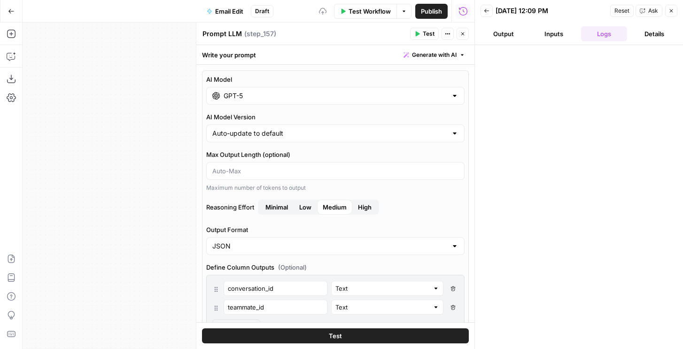
click at [428, 10] on span "Publish" at bounding box center [431, 11] width 21 height 9
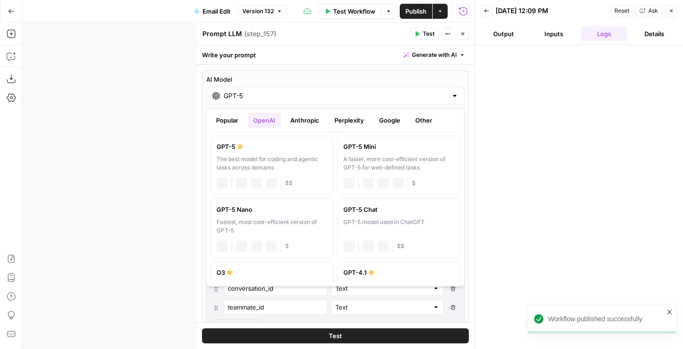
click at [292, 104] on div "GPT-5" at bounding box center [335, 96] width 258 height 18
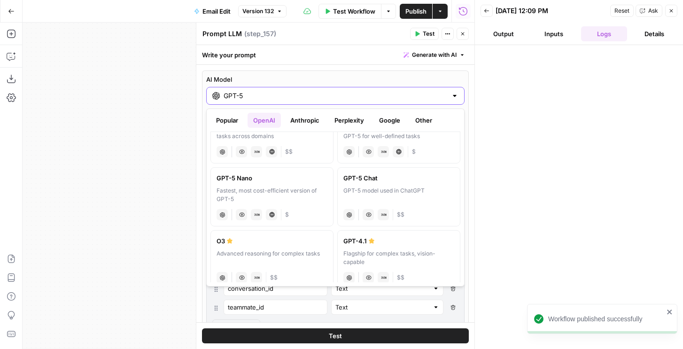
scroll to position [74, 0]
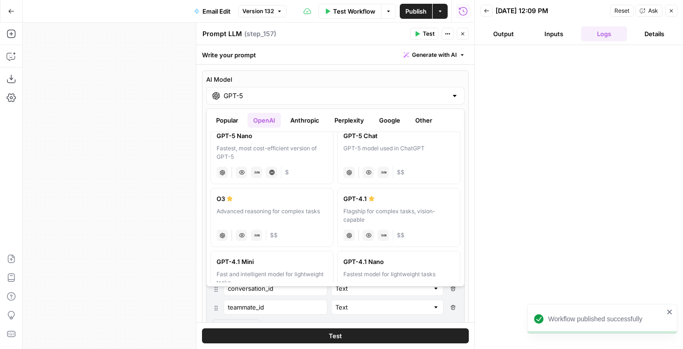
click at [383, 225] on label "GPT-4.1 Flagship for complex tasks, vision-capable chat Vision Capabilities JSO…" at bounding box center [398, 217] width 123 height 59
type input "GPT-4.1"
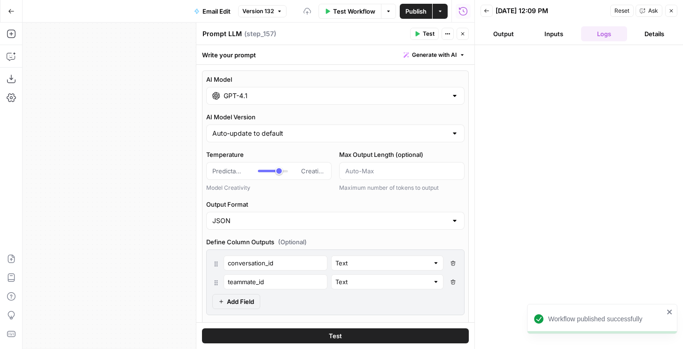
scroll to position [0, 0]
click at [429, 34] on span "Test" at bounding box center [429, 34] width 12 height 8
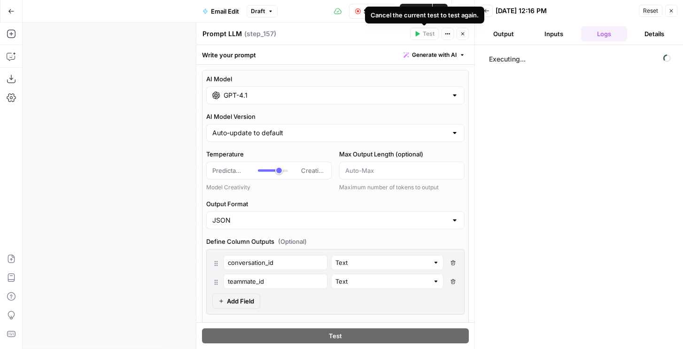
click at [418, 7] on span "Publish" at bounding box center [415, 11] width 21 height 9
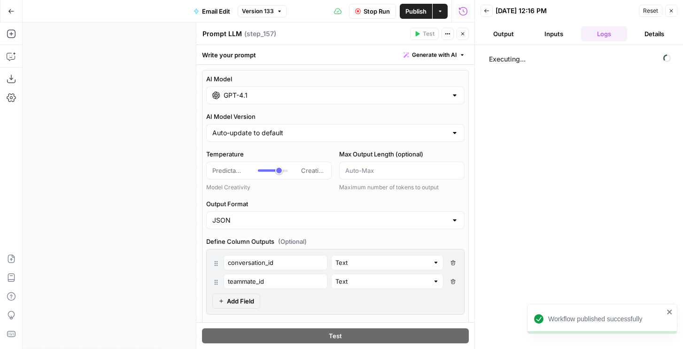
click at [499, 33] on button "Output" at bounding box center [503, 33] width 46 height 15
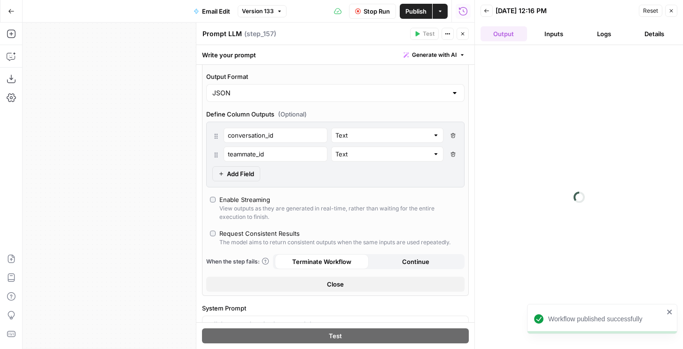
scroll to position [333, 0]
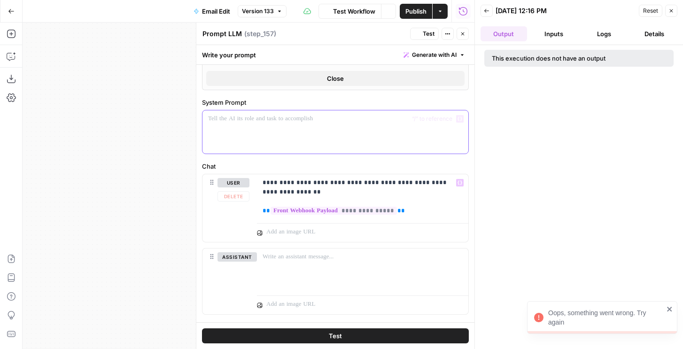
click at [333, 128] on div at bounding box center [335, 131] width 266 height 43
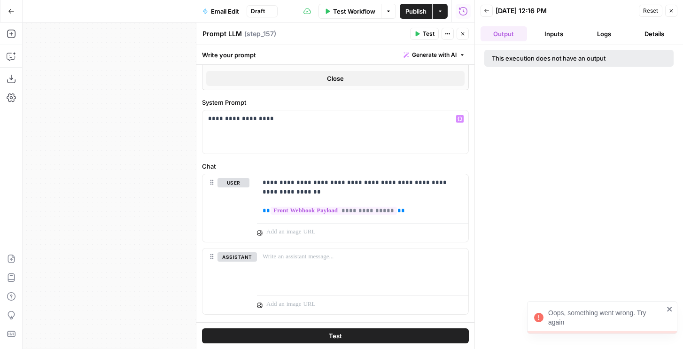
click at [417, 8] on span "Publish" at bounding box center [415, 11] width 21 height 9
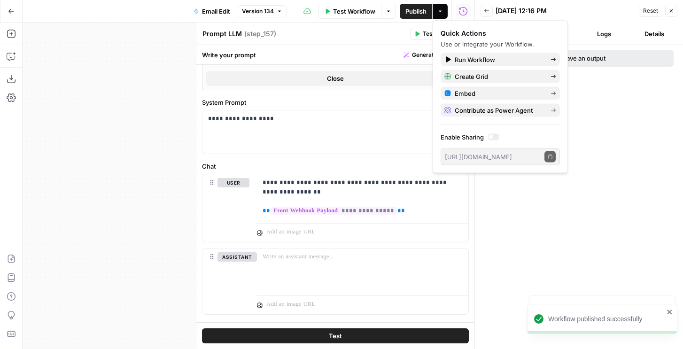
click at [412, 34] on button "Test" at bounding box center [424, 34] width 29 height 12
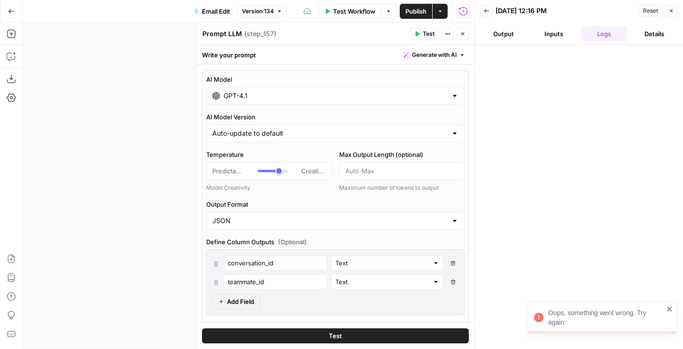
scroll to position [2, 0]
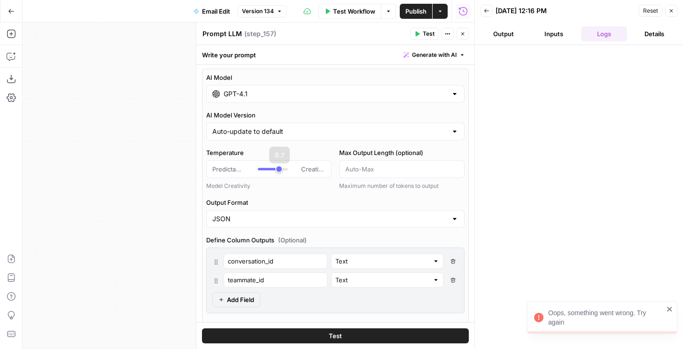
click at [252, 91] on input "GPT-4.1" at bounding box center [334, 93] width 223 height 9
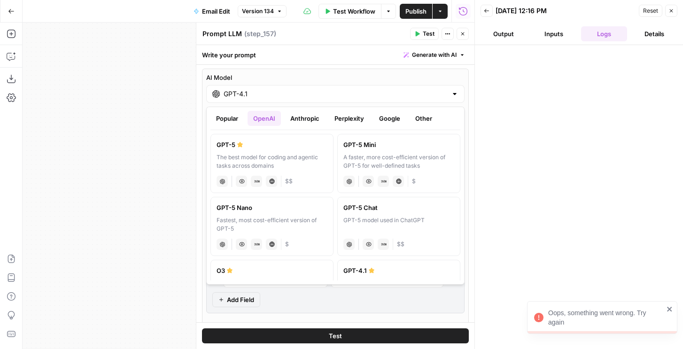
click at [301, 115] on button "Anthropic" at bounding box center [304, 118] width 40 height 15
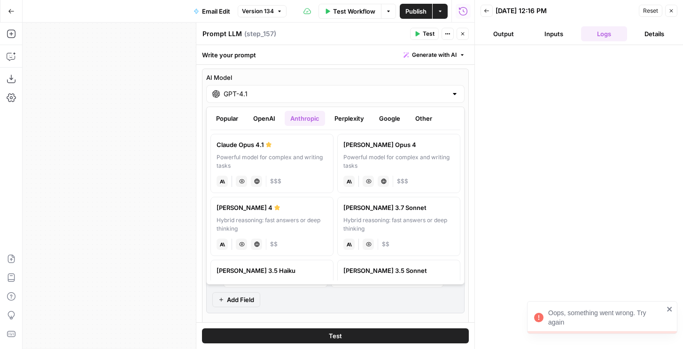
click at [254, 147] on div "Claude Opus 4.1" at bounding box center [271, 144] width 111 height 9
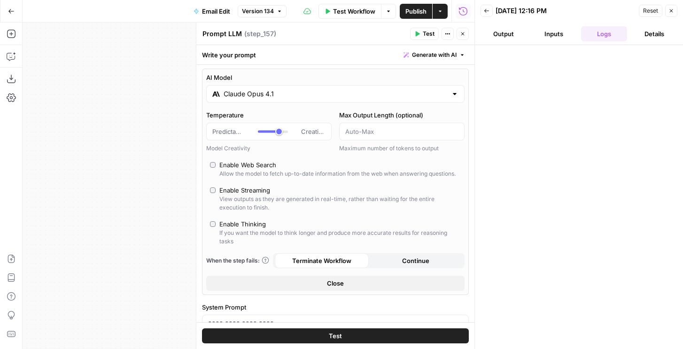
click at [311, 93] on input "Claude Opus 4.1" at bounding box center [334, 93] width 223 height 9
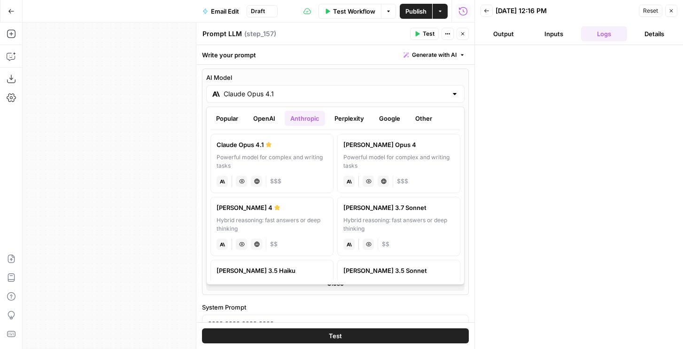
click at [348, 138] on label "[PERSON_NAME] Opus 4 Powerful model for complex and writing tasks anthropic Vis…" at bounding box center [398, 163] width 123 height 59
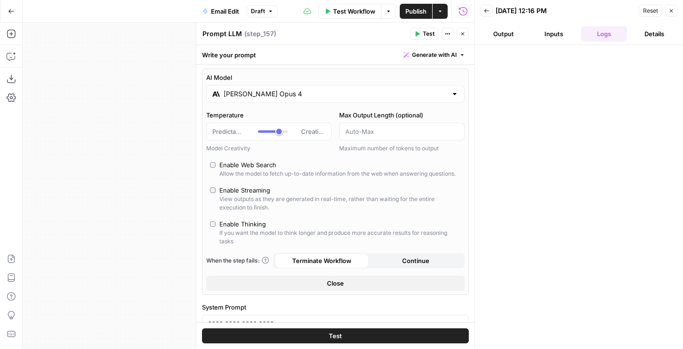
click at [292, 99] on div "[PERSON_NAME] Opus 4" at bounding box center [335, 94] width 258 height 18
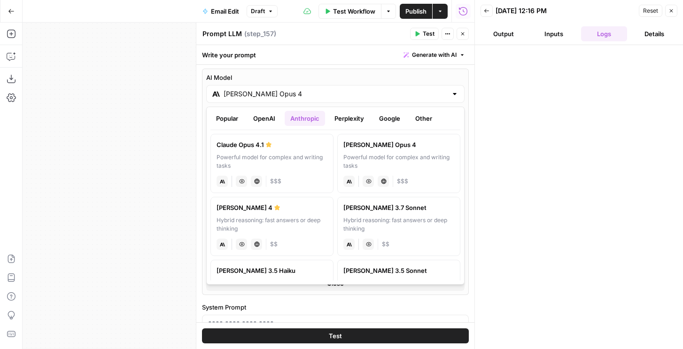
click at [361, 211] on div "[PERSON_NAME] 3.7 Sonnet" at bounding box center [398, 207] width 111 height 9
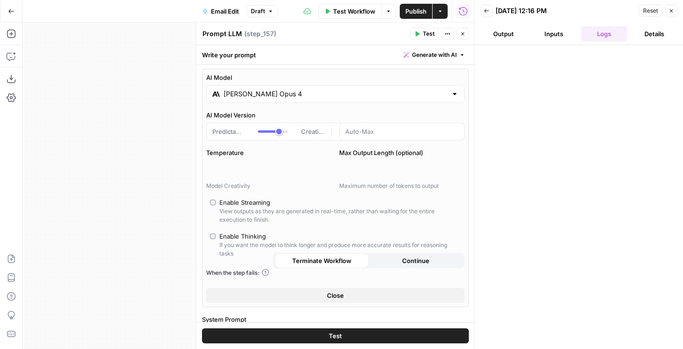
type input "[PERSON_NAME] 3.7 Sonnet"
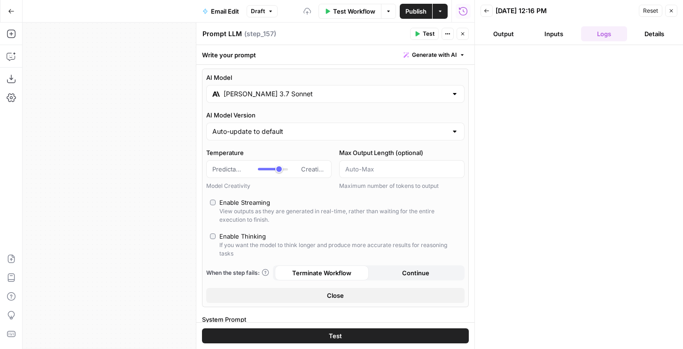
click at [428, 35] on span "Test" at bounding box center [429, 34] width 12 height 8
